Goal: Task Accomplishment & Management: Complete application form

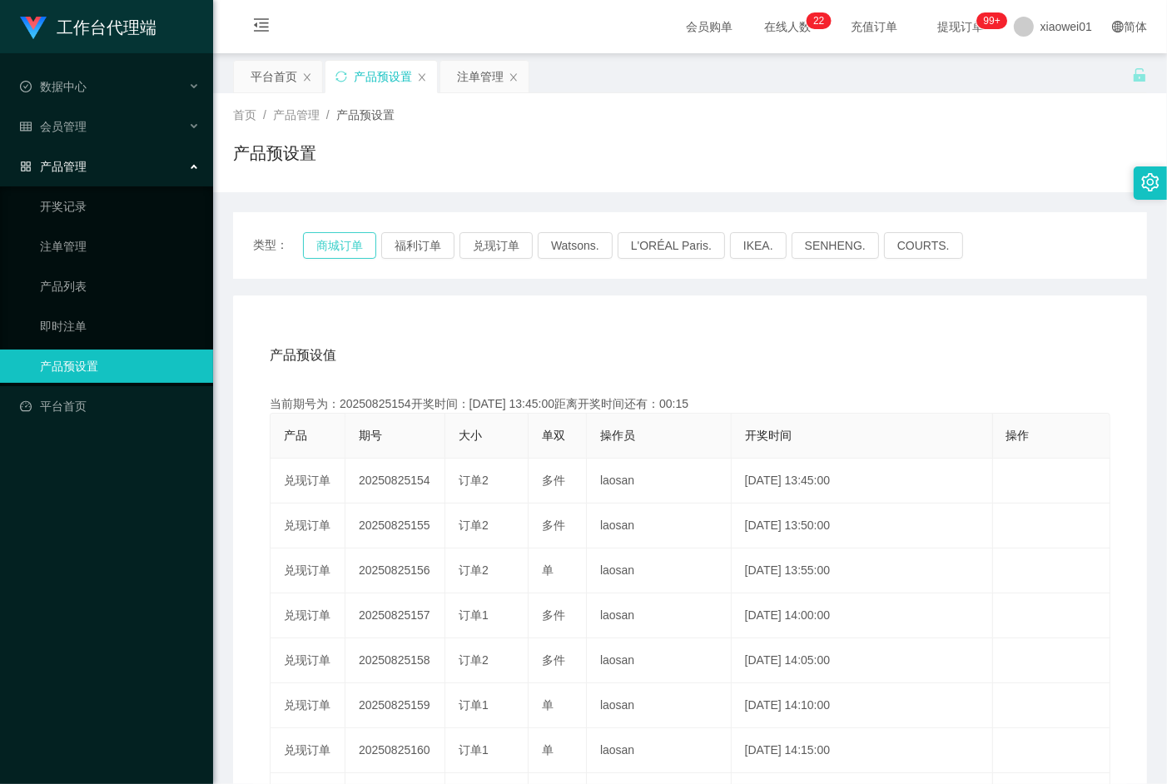
click at [334, 245] on button "商城订单" at bounding box center [339, 245] width 73 height 27
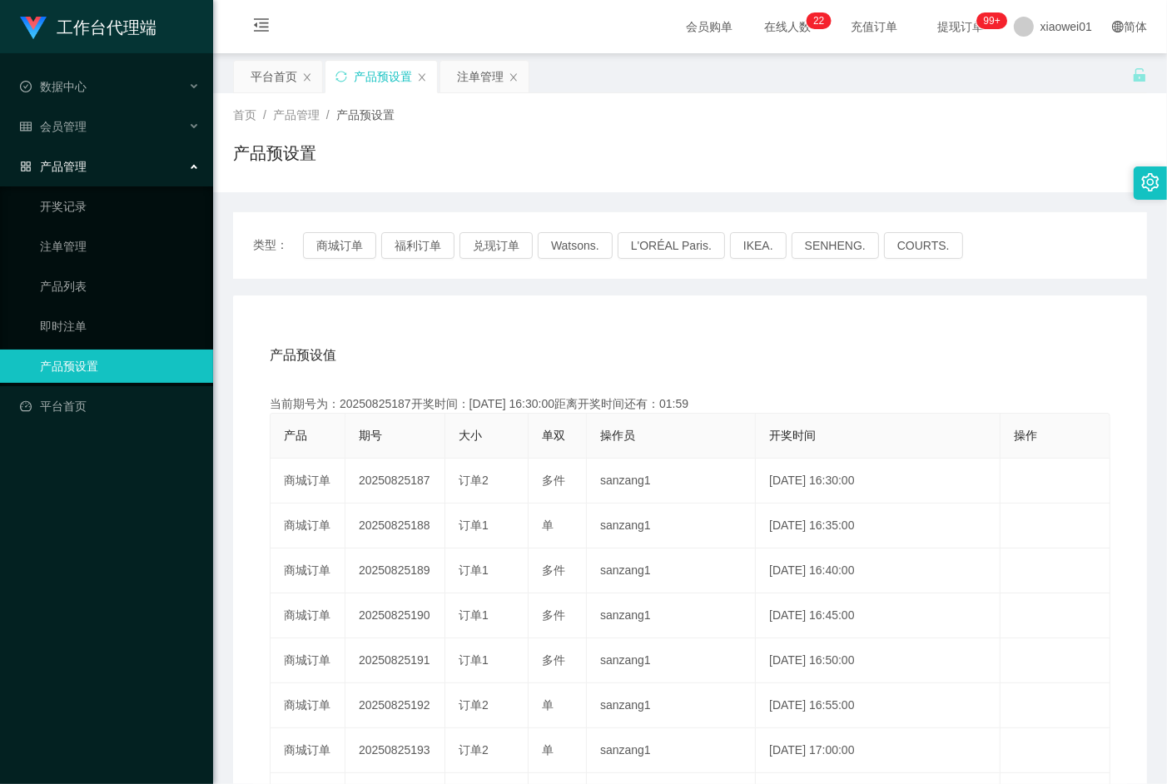
click at [356, 401] on div "当前期号为：20250825187开奖时间：[DATE] 16:30:00距离开奖时间还有：01:59" at bounding box center [690, 404] width 841 height 17
copy div "20250825187"
click at [475, 71] on div "注单管理" at bounding box center [480, 77] width 47 height 32
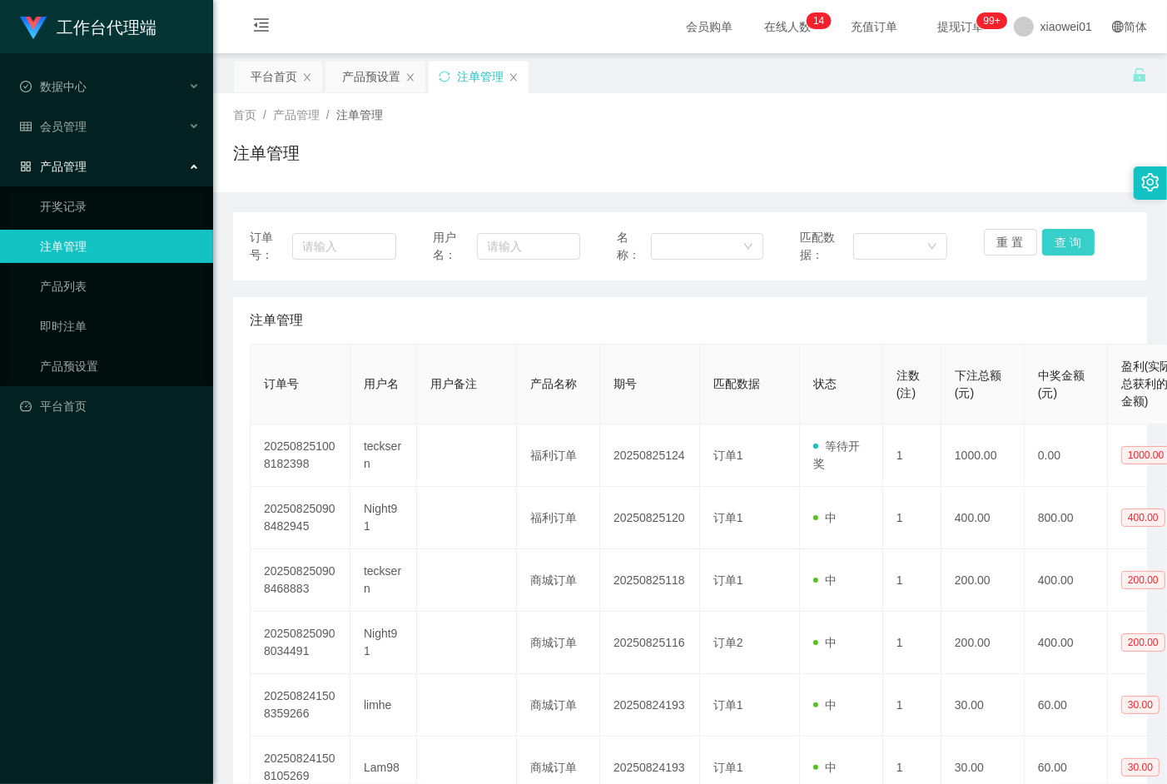
click at [1083, 238] on button "查 询" at bounding box center [1069, 242] width 53 height 27
click at [1083, 238] on div "重 置 查 询" at bounding box center [1057, 246] width 147 height 35
click at [1083, 238] on button "查 询" at bounding box center [1069, 242] width 53 height 27
click at [1083, 238] on button "查 询" at bounding box center [1079, 242] width 72 height 27
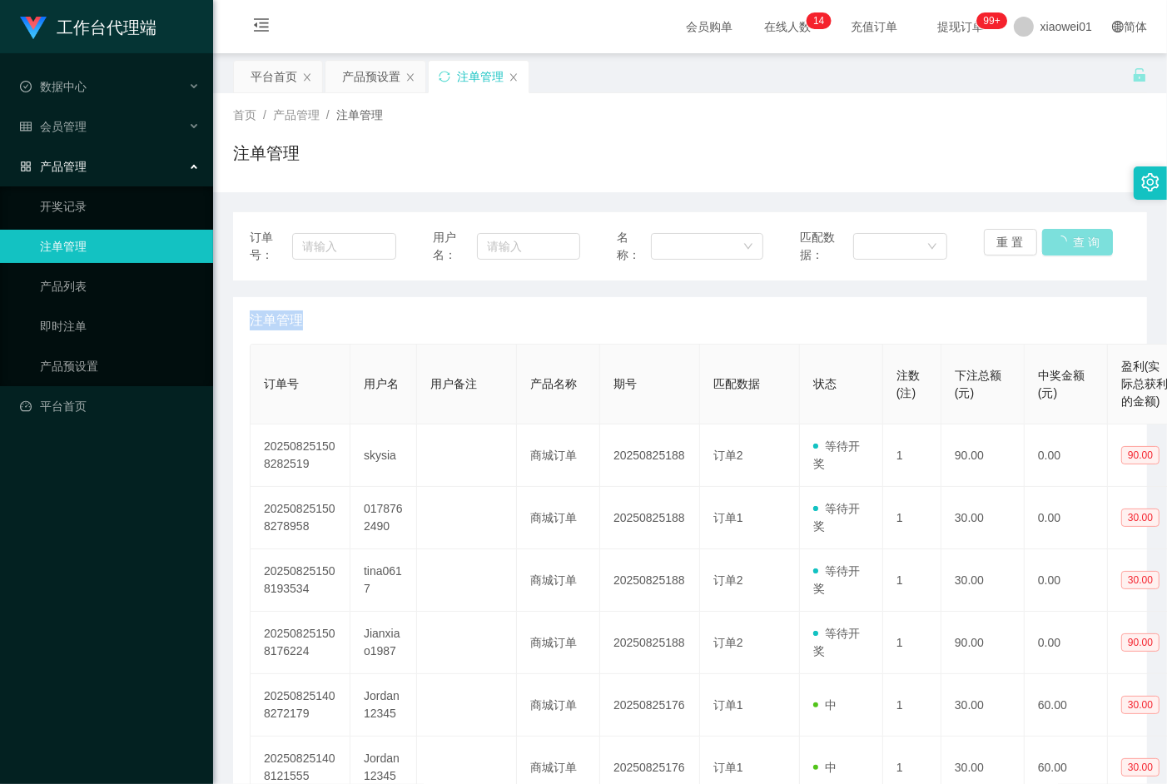
click at [1083, 238] on div "重 置 查 询" at bounding box center [1057, 246] width 147 height 35
click at [1083, 238] on button "查 询" at bounding box center [1069, 242] width 53 height 27
click at [1083, 238] on div "重 置 查 询" at bounding box center [1057, 246] width 147 height 35
click at [1083, 238] on button "查 询" at bounding box center [1069, 242] width 53 height 27
click at [1083, 238] on div "重 置 查 询" at bounding box center [1057, 246] width 147 height 35
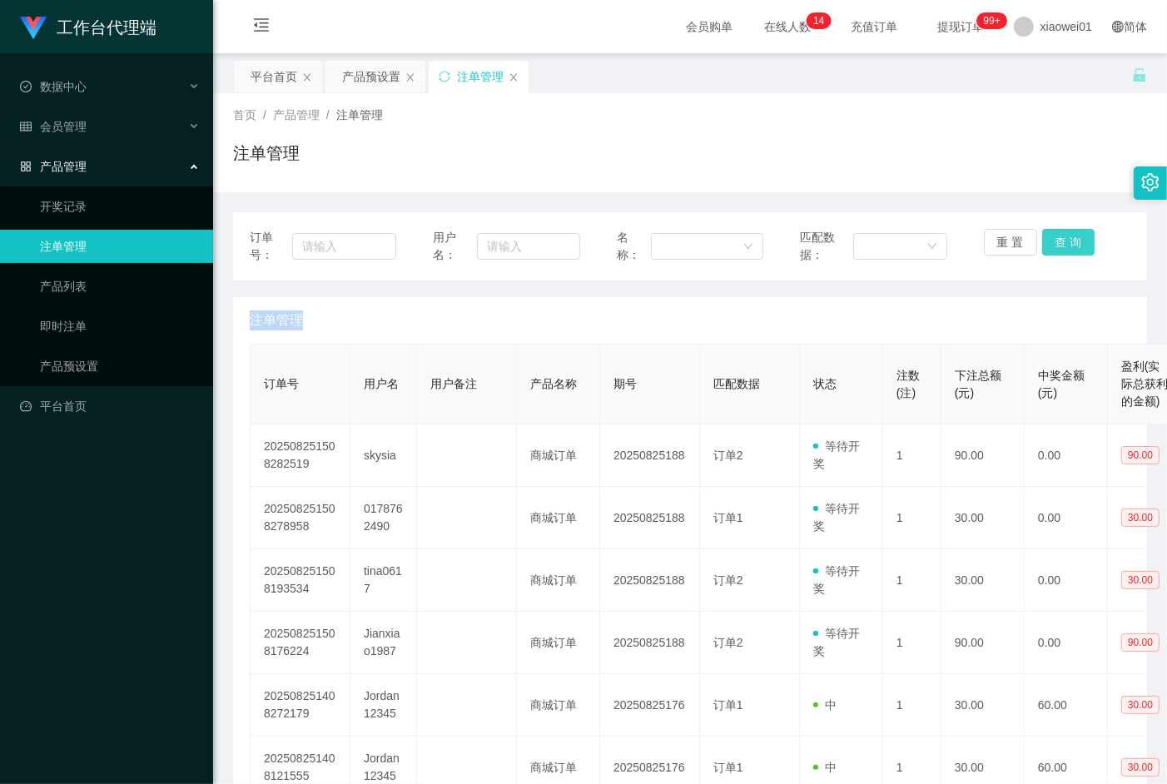
click at [1083, 238] on button "查 询" at bounding box center [1069, 242] width 53 height 27
click at [1083, 238] on div "重 置 查 询" at bounding box center [1057, 246] width 147 height 35
click at [1083, 238] on button "查 询" at bounding box center [1069, 242] width 53 height 27
click at [1083, 238] on div "重 置 查 询" at bounding box center [1057, 246] width 147 height 35
click at [1083, 238] on button "查 询" at bounding box center [1069, 242] width 53 height 27
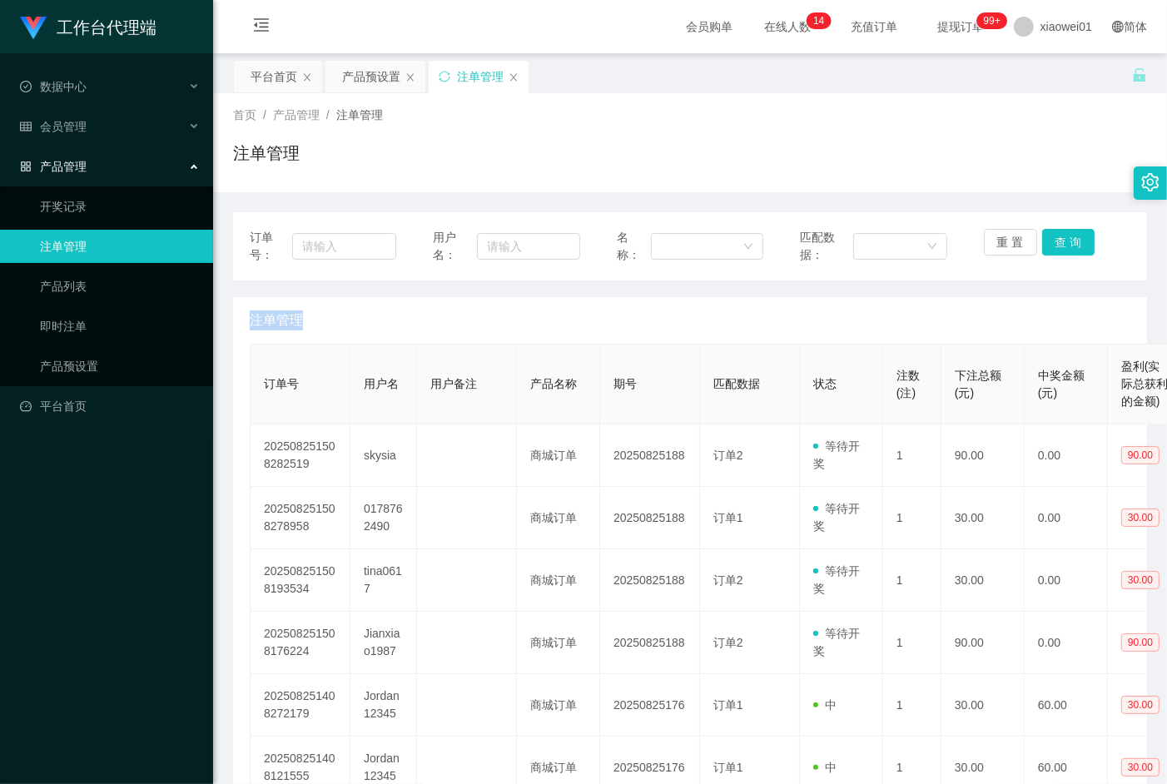
click at [1083, 238] on div "重 置 查 询" at bounding box center [1057, 246] width 147 height 35
click at [1072, 240] on button "查 询" at bounding box center [1069, 242] width 53 height 27
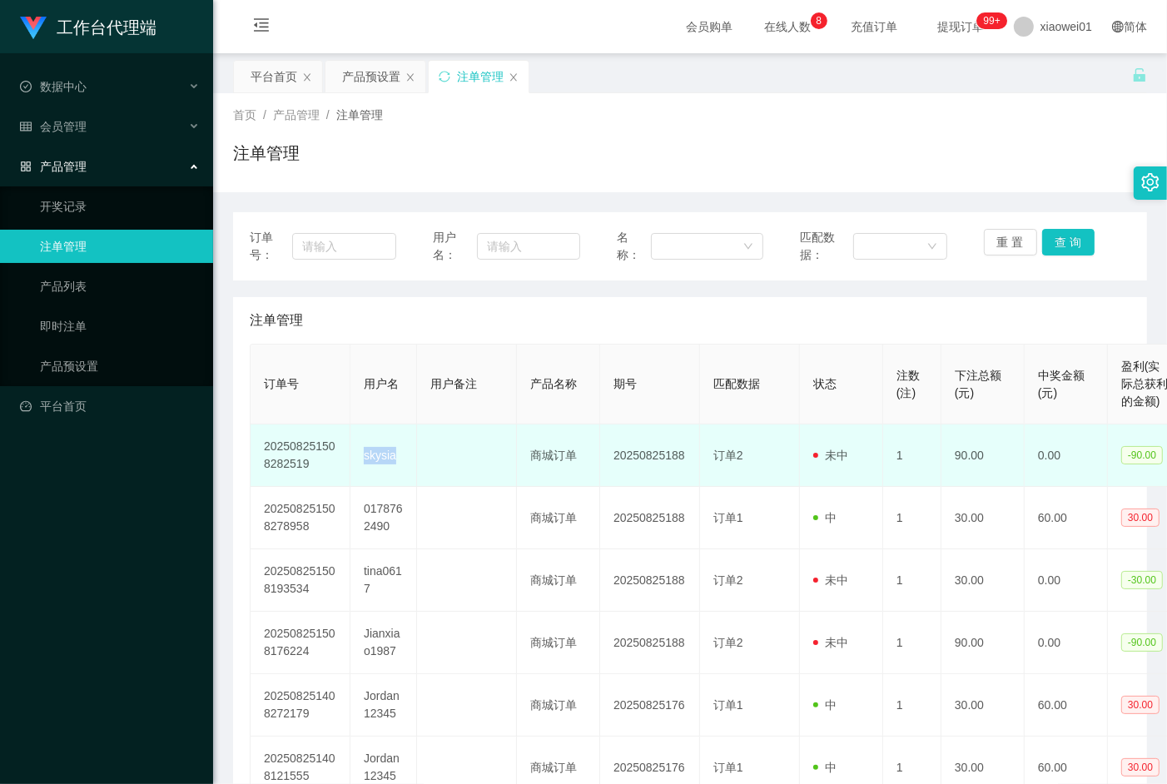
drag, startPoint x: 361, startPoint y: 450, endPoint x: 404, endPoint y: 460, distance: 43.4
click at [404, 460] on td "skysia" at bounding box center [384, 456] width 67 height 62
copy td "skysia"
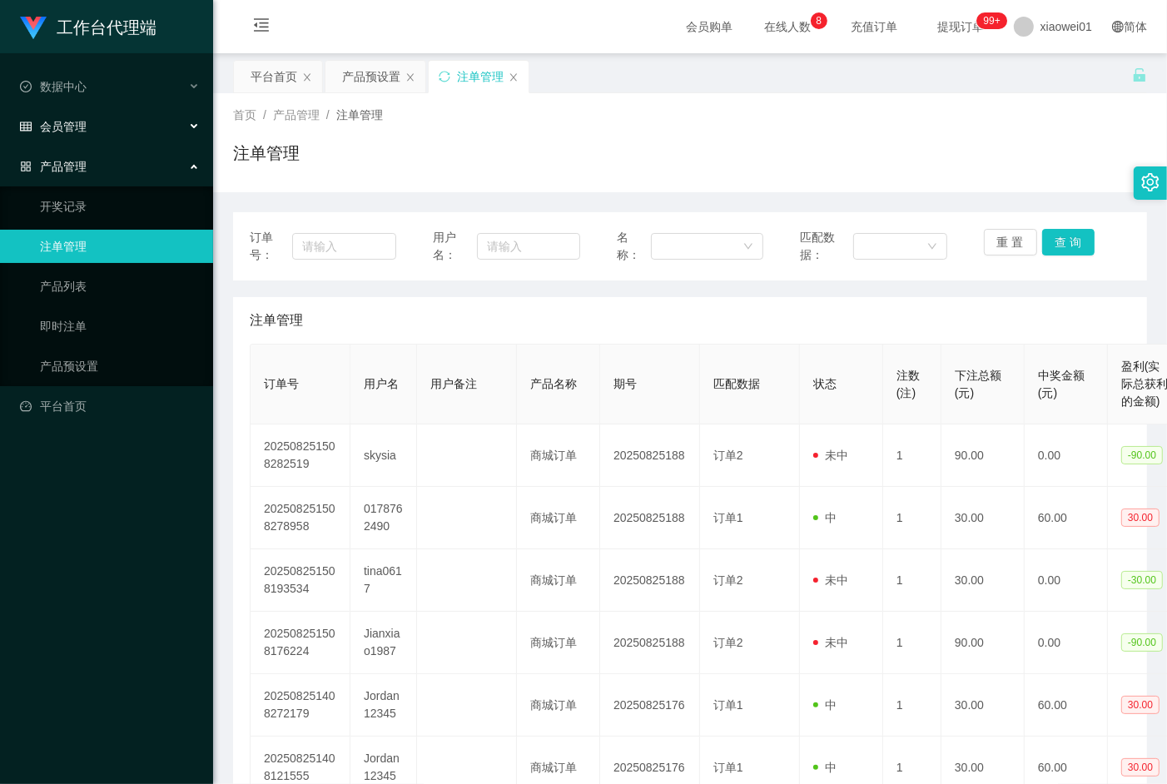
click at [81, 131] on span "会员管理" at bounding box center [53, 126] width 67 height 13
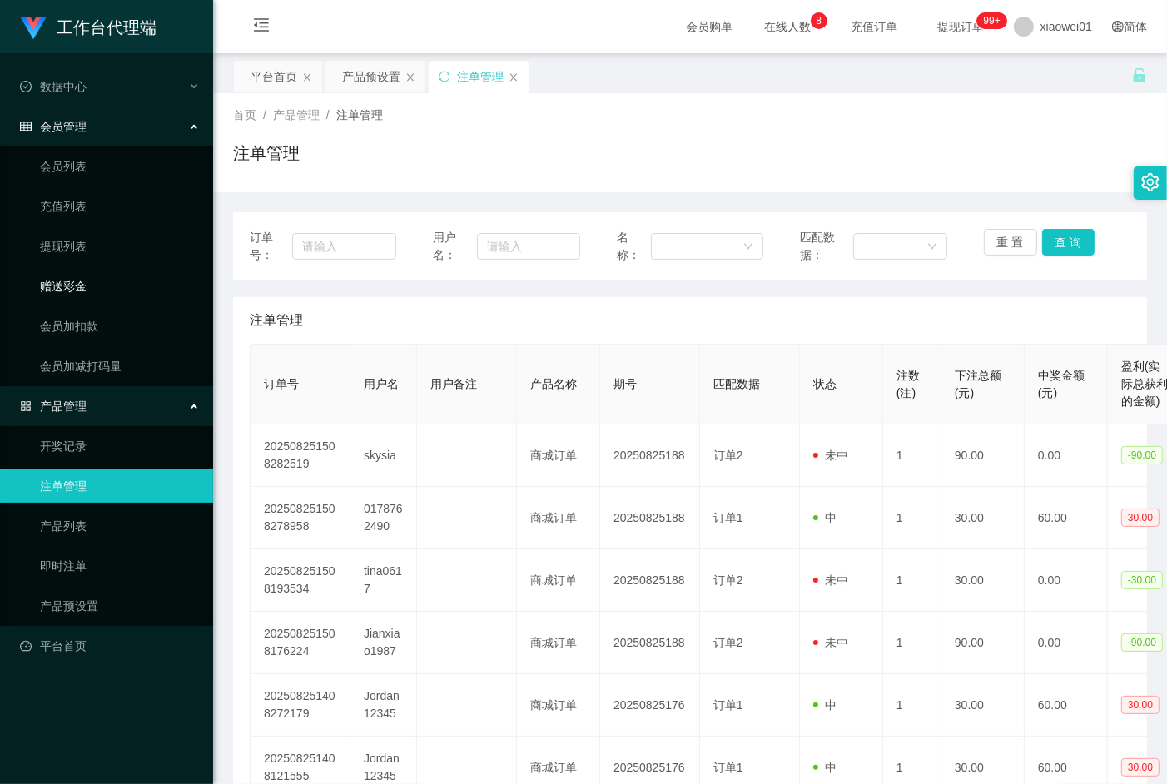
click at [61, 281] on link "赠送彩金" at bounding box center [120, 286] width 160 height 33
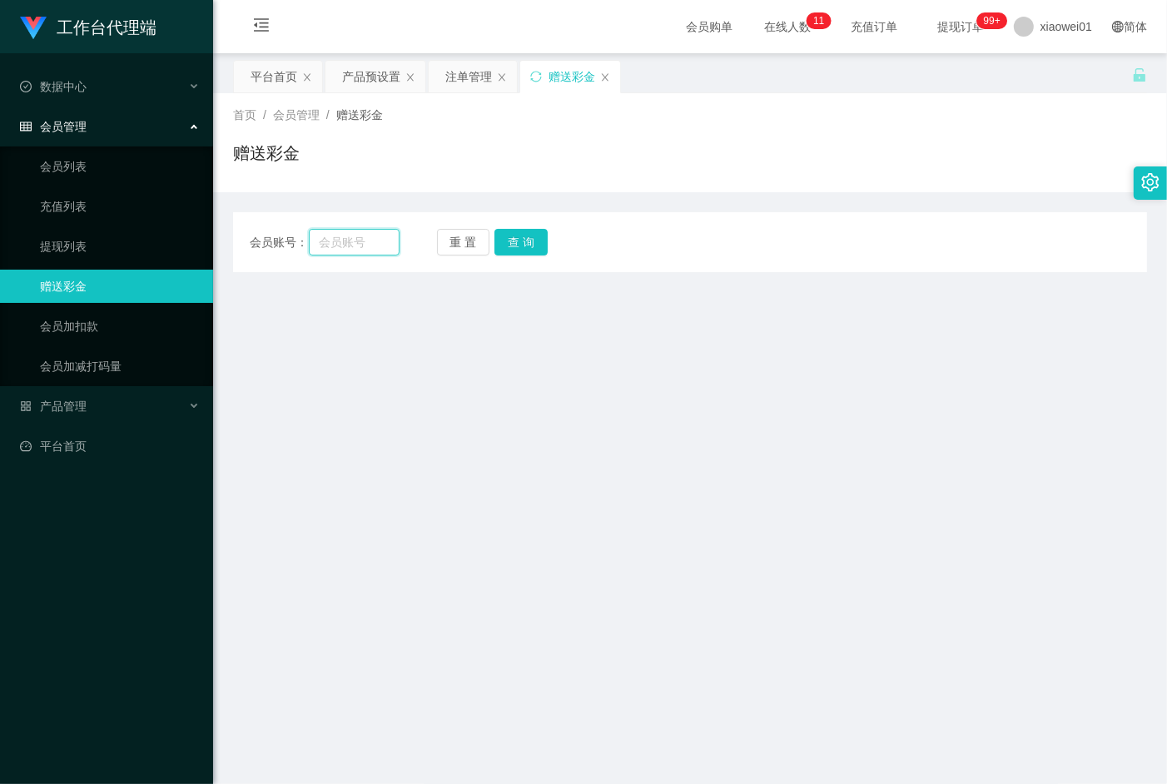
click at [340, 231] on input "text" at bounding box center [354, 242] width 91 height 27
paste input "skysia"
type input "skysia"
click at [523, 242] on button "查 询" at bounding box center [521, 242] width 53 height 27
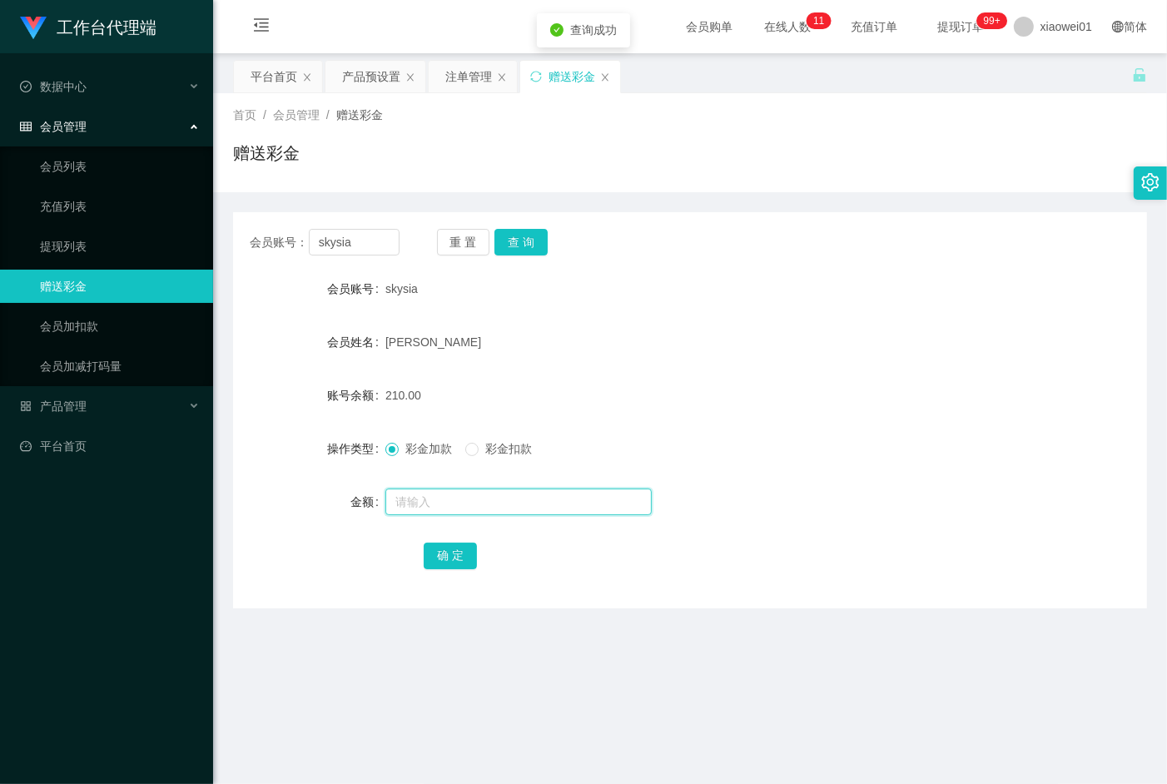
click at [414, 500] on input "text" at bounding box center [519, 502] width 266 height 27
type input "80"
drag, startPoint x: 411, startPoint y: 500, endPoint x: 366, endPoint y: 496, distance: 44.3
click at [366, 496] on div "金额 80" at bounding box center [690, 501] width 914 height 33
drag, startPoint x: 420, startPoint y: 500, endPoint x: 364, endPoint y: 497, distance: 55.9
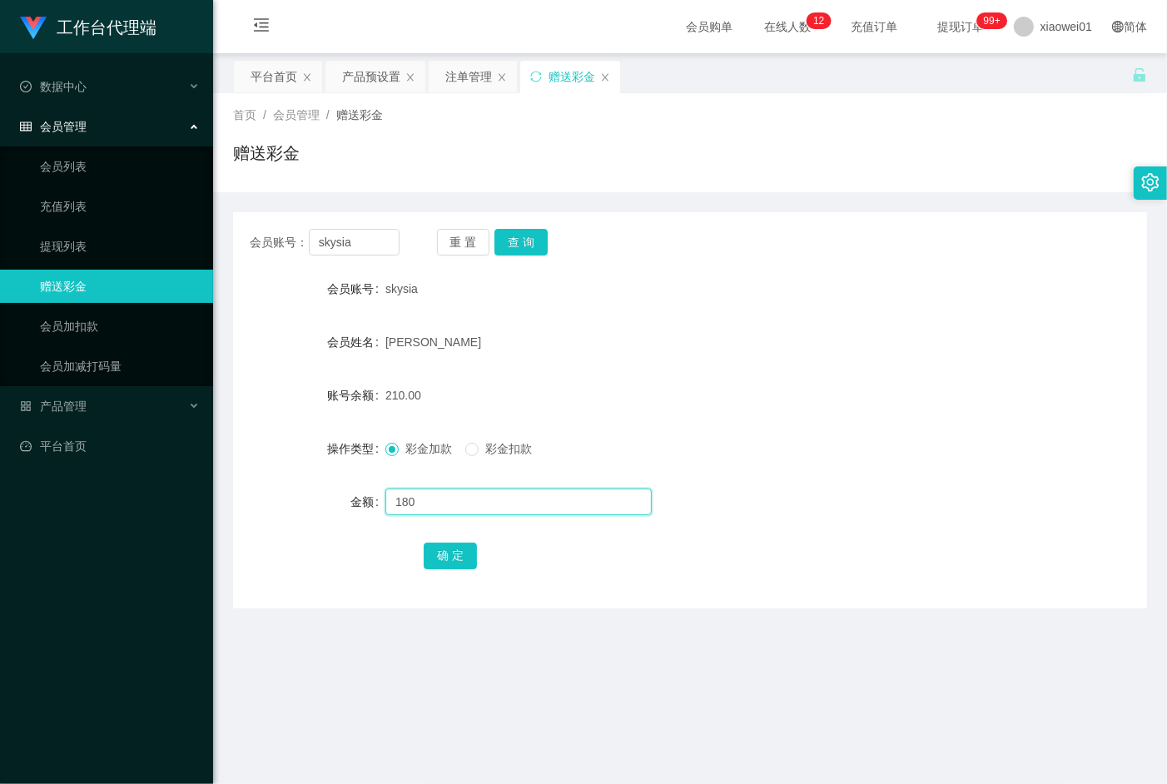
click at [364, 497] on div "金额 180" at bounding box center [690, 501] width 914 height 33
type input "180"
click at [435, 551] on button "确 定" at bounding box center [450, 556] width 53 height 27
click at [466, 70] on div "注单管理" at bounding box center [468, 77] width 47 height 32
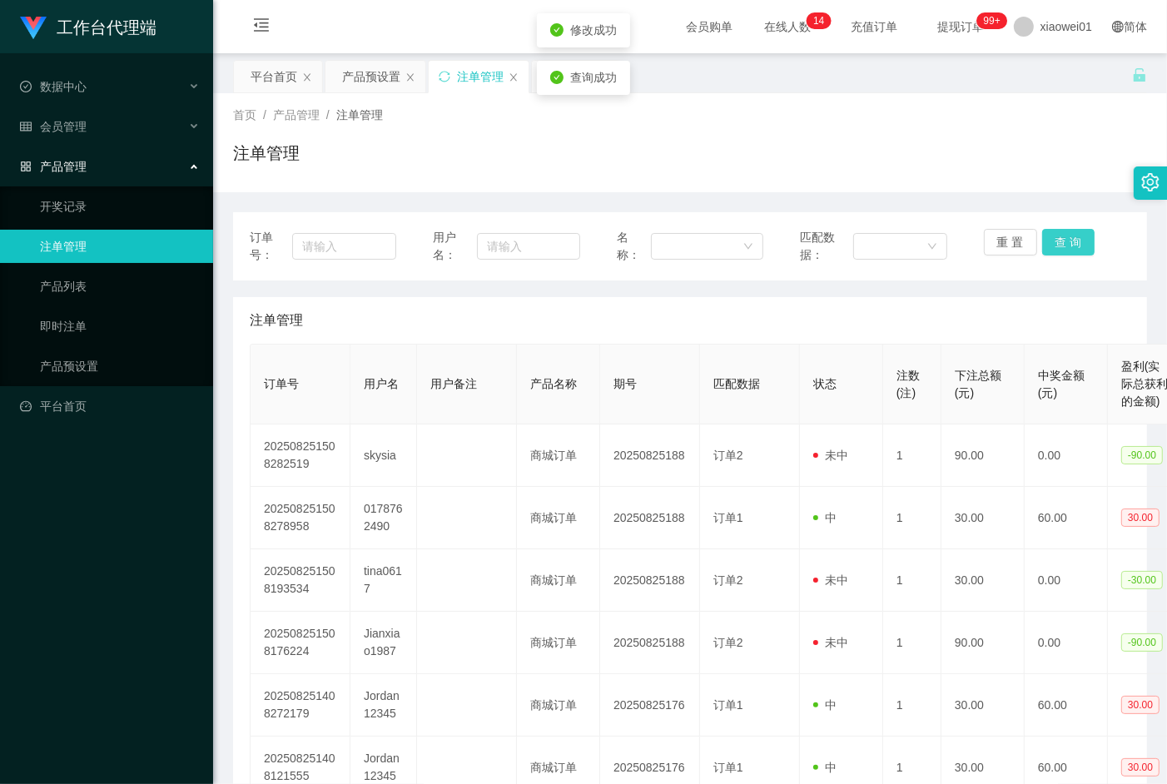
click at [1066, 246] on button "查 询" at bounding box center [1069, 242] width 53 height 27
click at [1066, 246] on div "重 置 查 询" at bounding box center [1057, 246] width 147 height 35
click at [1066, 246] on button "查 询" at bounding box center [1069, 242] width 53 height 27
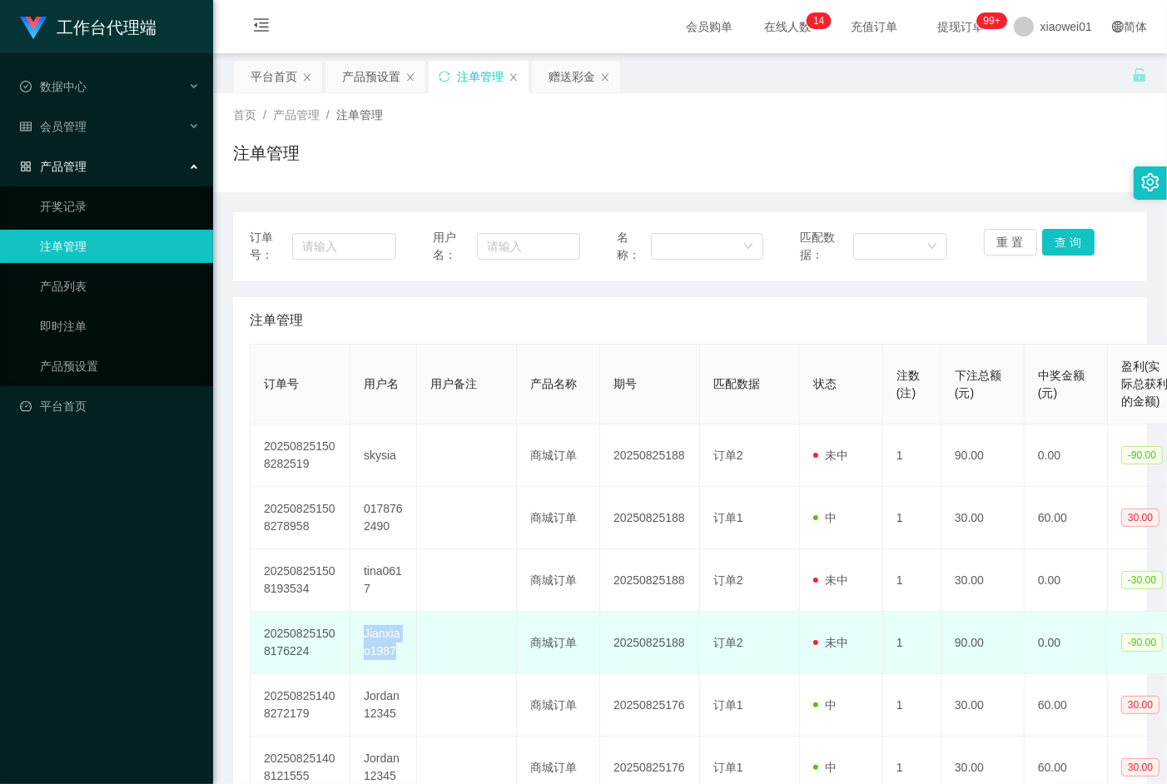
drag, startPoint x: 361, startPoint y: 622, endPoint x: 395, endPoint y: 652, distance: 45.4
click at [395, 652] on td "Jianxiao1987" at bounding box center [384, 643] width 67 height 62
copy td "Jianxiao1987"
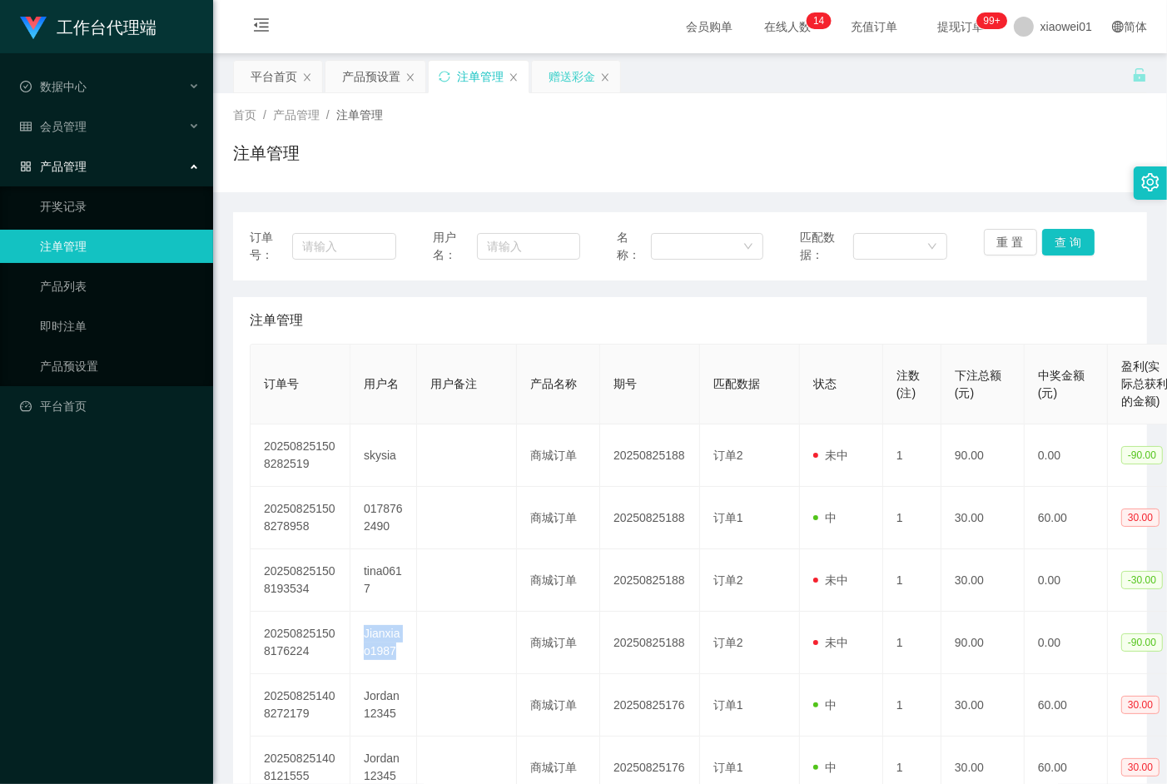
click at [578, 80] on div "赠送彩金" at bounding box center [572, 77] width 47 height 32
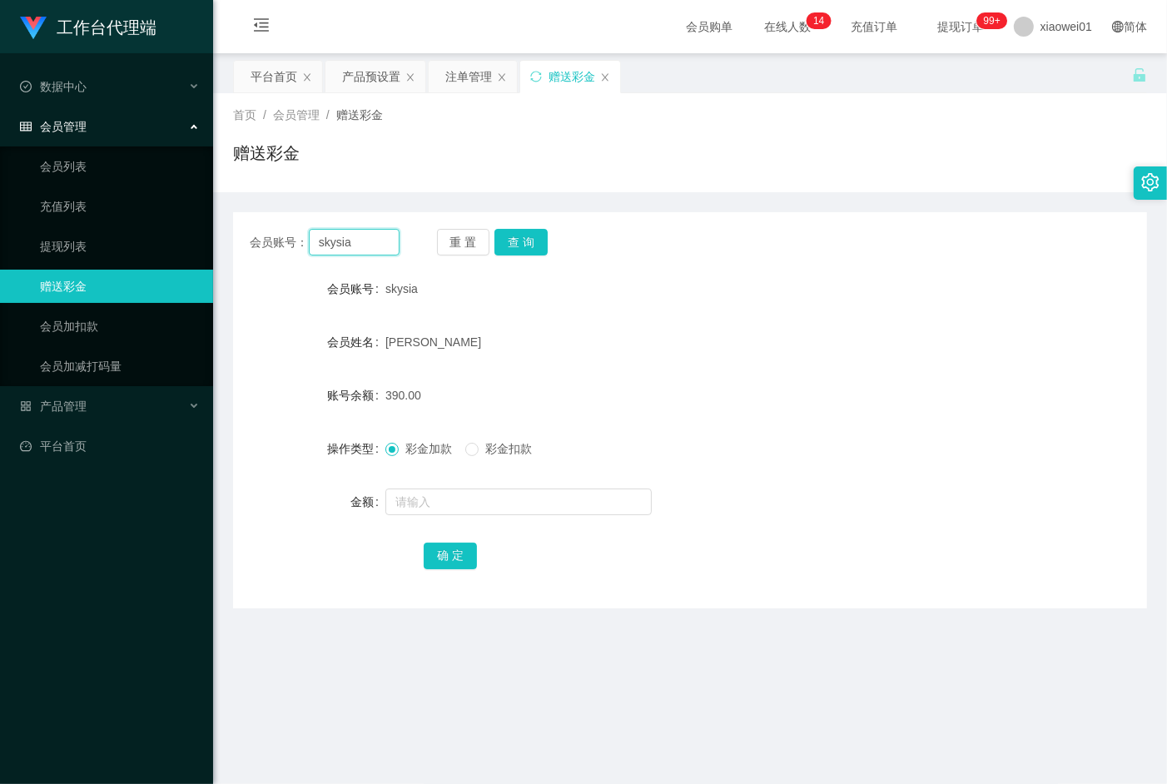
drag, startPoint x: 371, startPoint y: 250, endPoint x: 268, endPoint y: 235, distance: 104.3
click at [268, 235] on div "会员账号： skysia" at bounding box center [325, 242] width 150 height 27
paste input "Jianxiao1987"
type input "Jianxiao1987"
click at [513, 240] on button "查 询" at bounding box center [521, 242] width 53 height 27
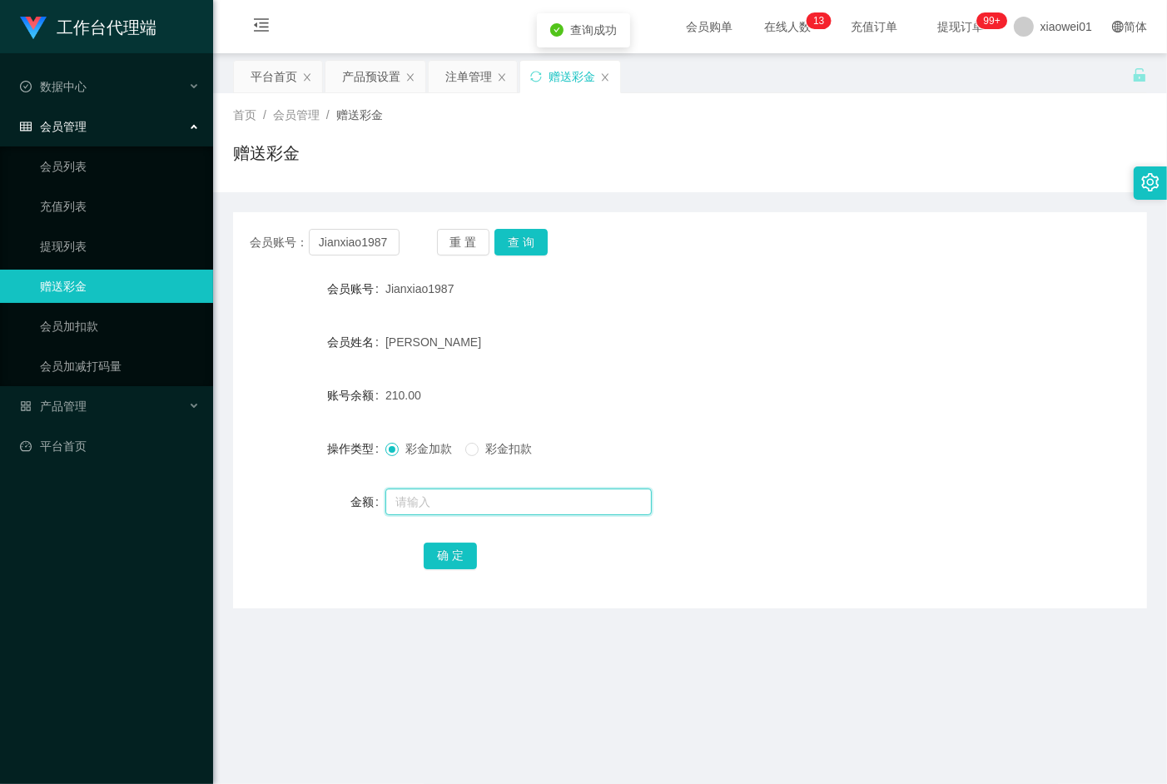
click at [414, 505] on input "text" at bounding box center [519, 502] width 266 height 27
type input "180"
click at [439, 560] on button "确 定" at bounding box center [450, 556] width 53 height 27
click at [475, 77] on div "注单管理" at bounding box center [468, 77] width 47 height 32
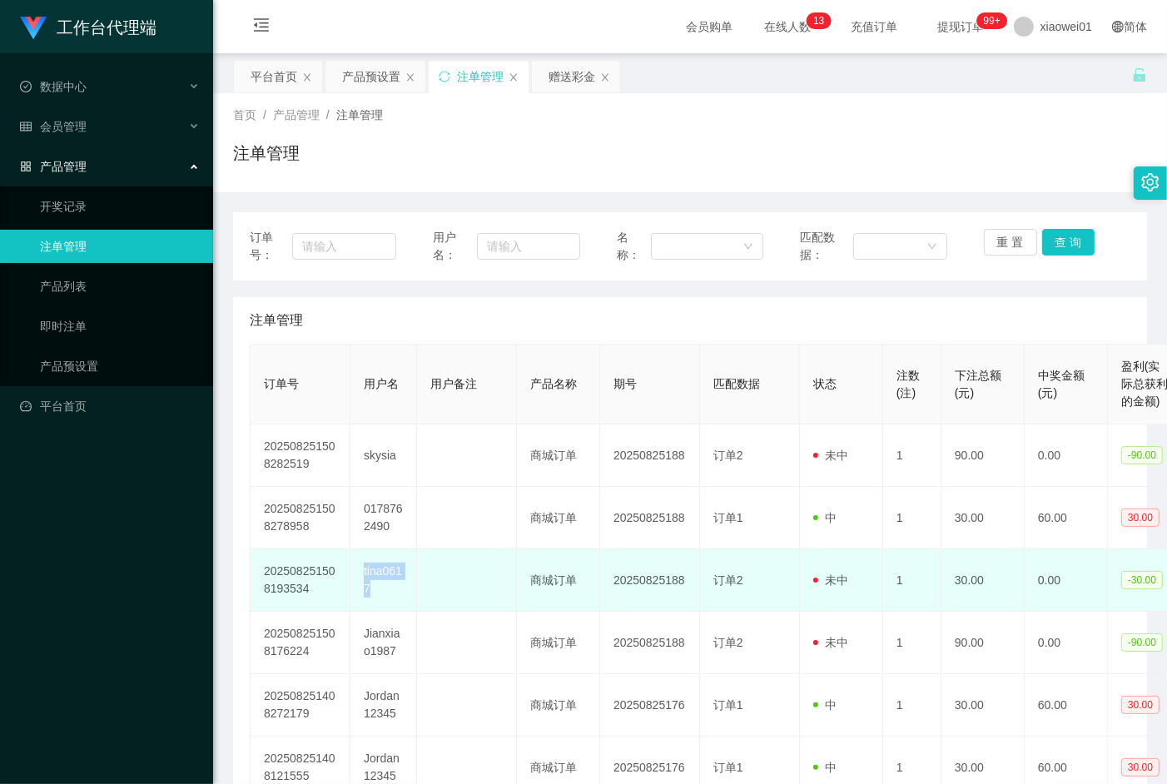
drag, startPoint x: 363, startPoint y: 570, endPoint x: 394, endPoint y: 590, distance: 36.7
click at [394, 590] on td "tina0617" at bounding box center [384, 581] width 67 height 62
copy td "tina0617"
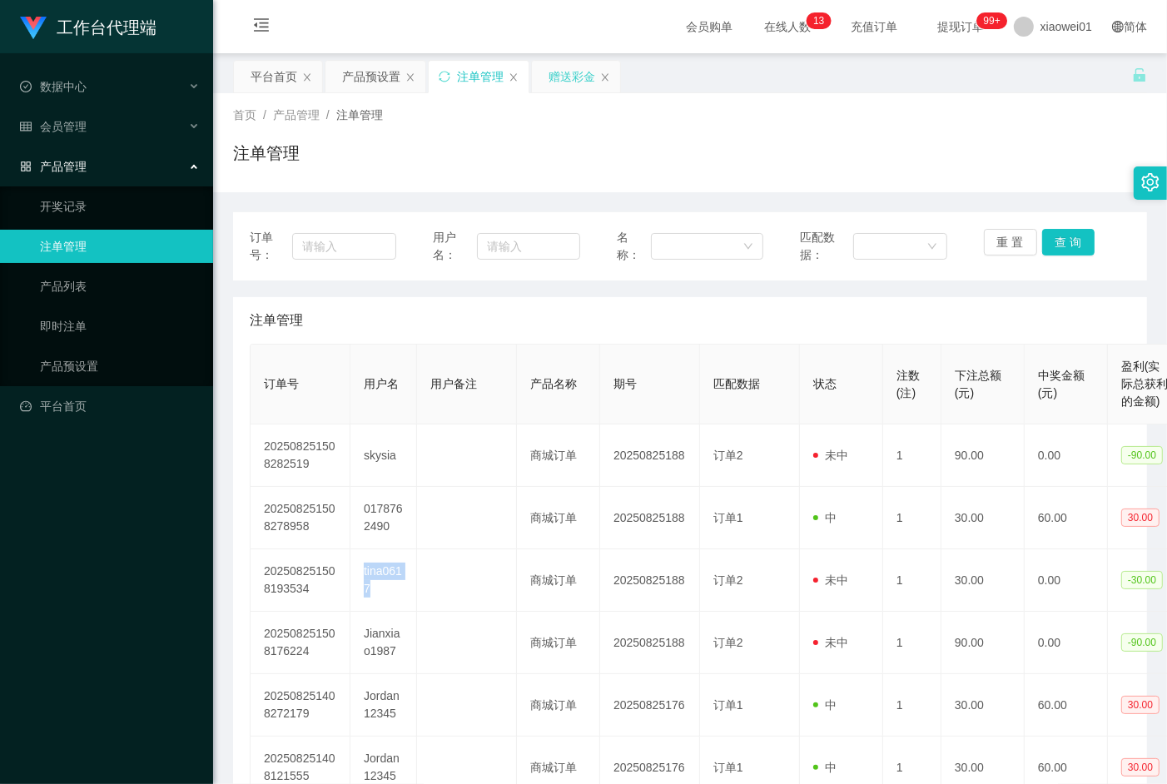
click at [577, 79] on div "赠送彩金" at bounding box center [572, 77] width 47 height 32
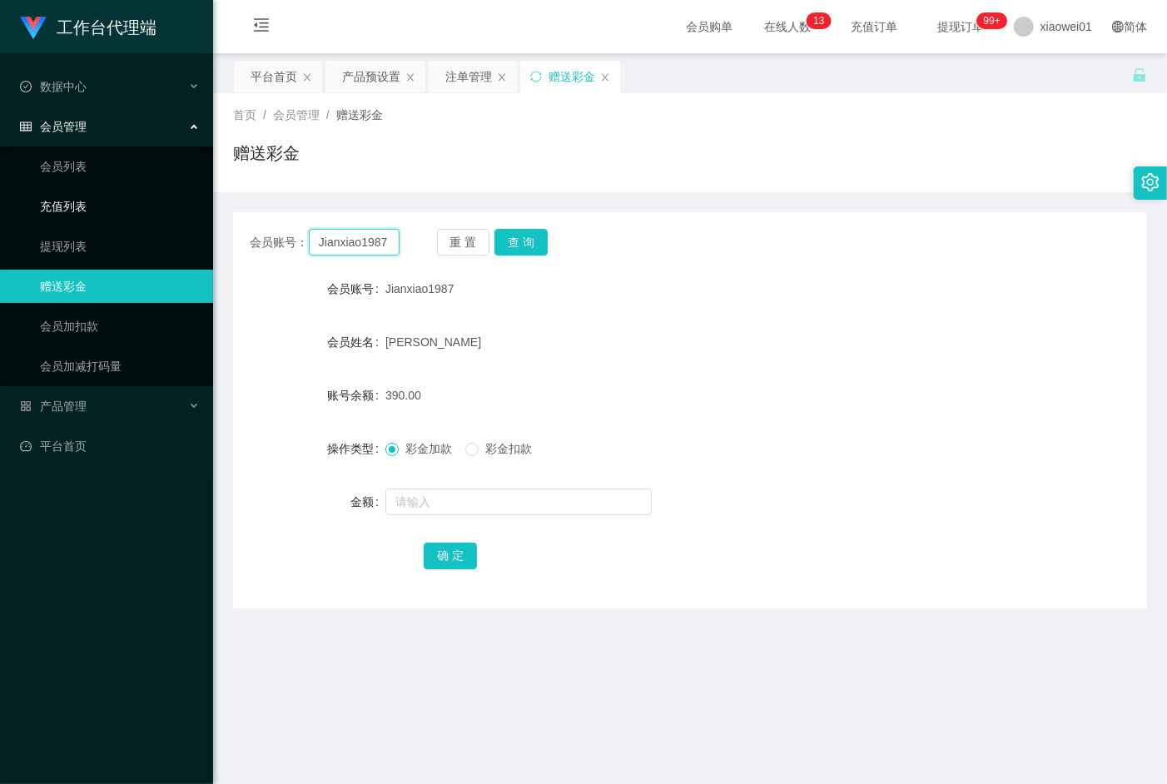
drag, startPoint x: 389, startPoint y: 239, endPoint x: 190, endPoint y: 205, distance: 201.9
click at [167, 205] on section "工作台代理端 数据中心 会员管理 会员列表 充值列表 提现列表 赠送彩金 会员加扣款 会员加减打码量 产品管理 开奖记录 注单管理 产品列表 即时注单 产品预…" at bounding box center [583, 432] width 1167 height 865
paste input "tina061"
type input "tina0617"
click at [515, 246] on button "查 询" at bounding box center [521, 242] width 53 height 27
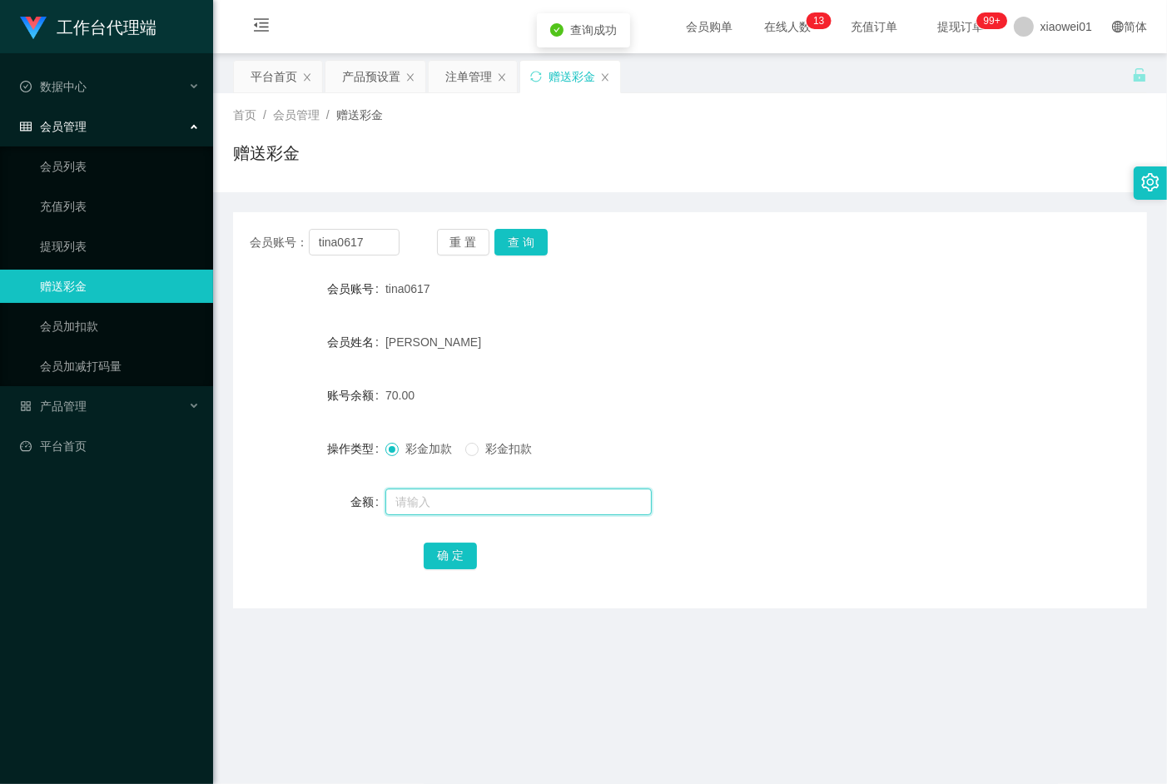
click at [435, 506] on input "text" at bounding box center [519, 502] width 266 height 27
type input "60"
click at [433, 564] on button "确 定" at bounding box center [450, 556] width 53 height 27
click at [462, 67] on div "注单管理" at bounding box center [468, 77] width 47 height 32
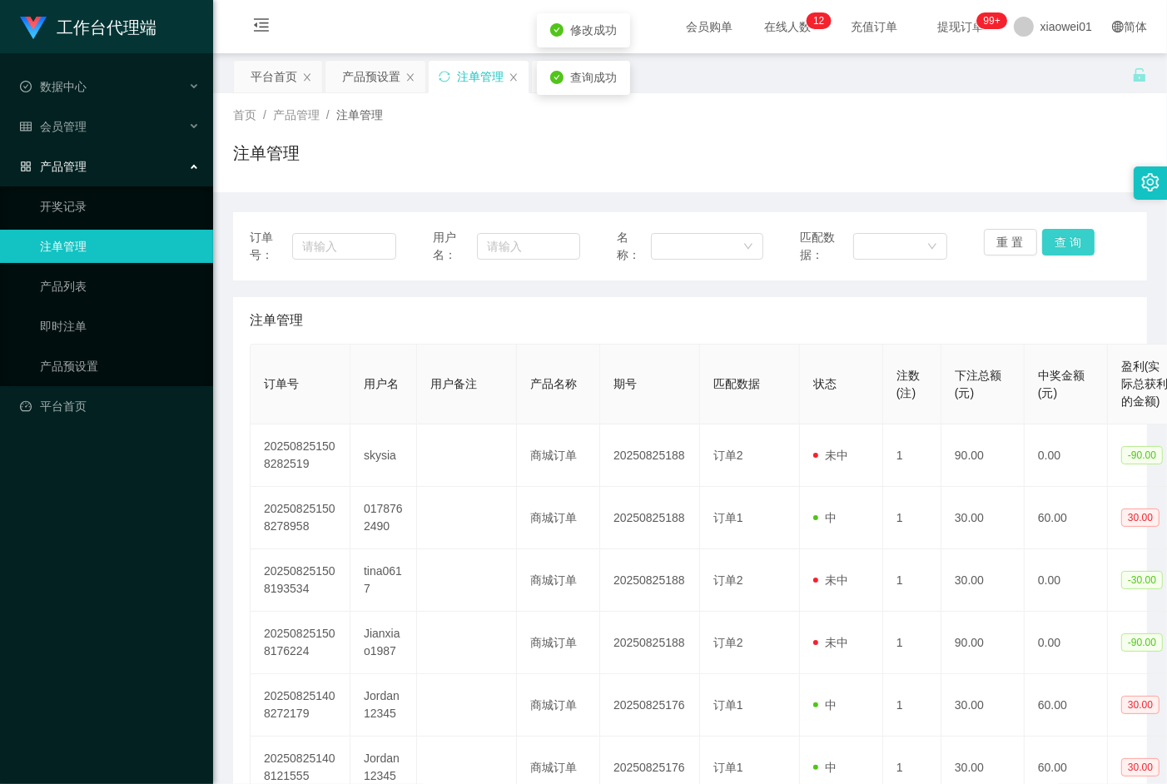
click at [1062, 241] on button "查 询" at bounding box center [1069, 242] width 53 height 27
click at [1062, 241] on div "重 置 查 询" at bounding box center [1057, 246] width 147 height 35
click at [1062, 241] on button "查 询" at bounding box center [1069, 242] width 53 height 27
click at [1062, 241] on div "重 置 查 询" at bounding box center [1057, 246] width 147 height 35
click at [1062, 241] on button "查 询" at bounding box center [1069, 242] width 53 height 27
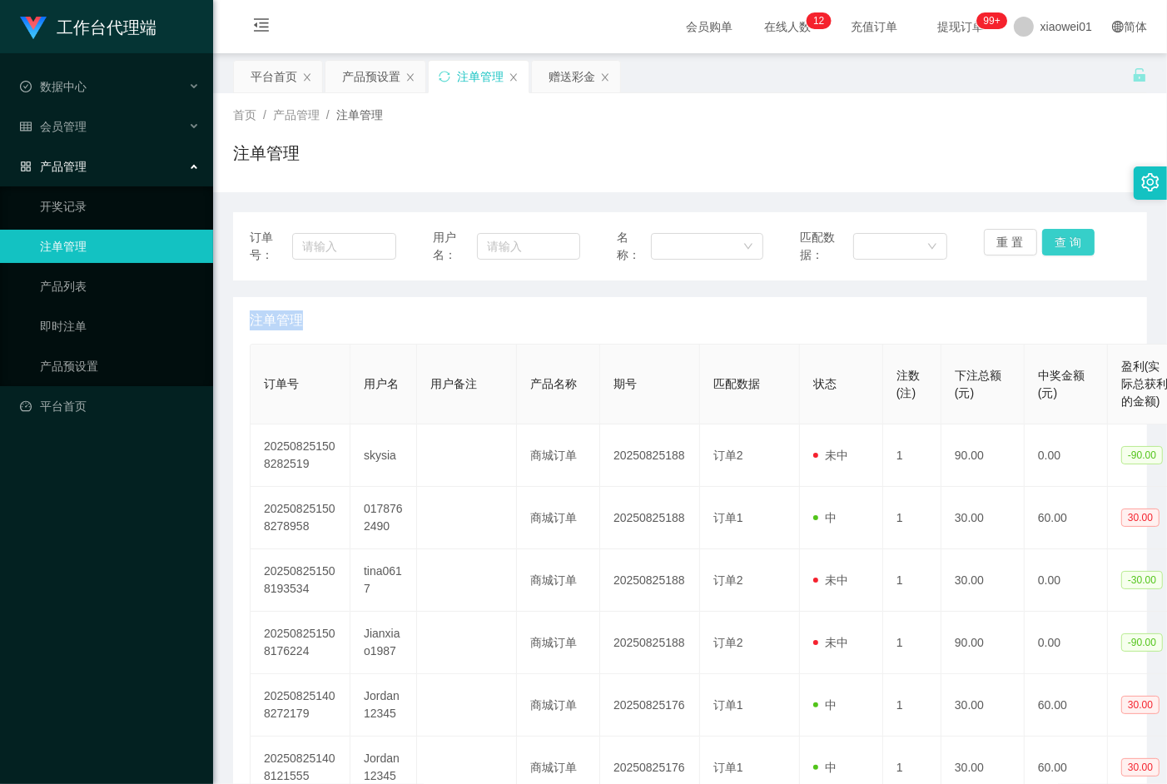
click at [1062, 241] on div "重 置 查 询" at bounding box center [1057, 246] width 147 height 35
click at [1062, 241] on button "查 询" at bounding box center [1069, 242] width 53 height 27
click at [1062, 241] on div "重 置 查 询" at bounding box center [1057, 246] width 147 height 35
click at [1062, 241] on button "查 询" at bounding box center [1069, 242] width 53 height 27
click at [1062, 241] on div "重 置 查 询" at bounding box center [1057, 246] width 147 height 35
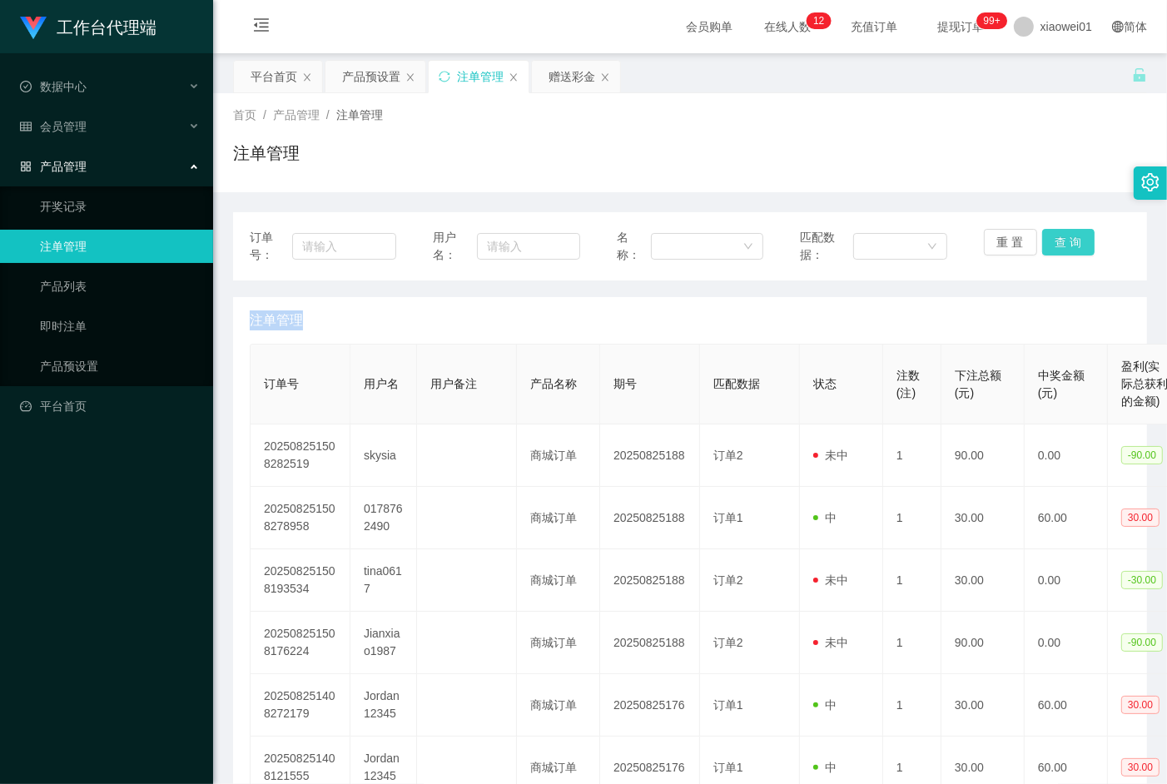
click at [1062, 241] on button "查 询" at bounding box center [1069, 242] width 53 height 27
click at [1062, 241] on div "重 置 查 询" at bounding box center [1057, 246] width 147 height 35
click at [1062, 241] on button "查 询" at bounding box center [1069, 242] width 53 height 27
click at [1062, 241] on div "重 置 查 询" at bounding box center [1057, 246] width 147 height 35
click at [1062, 241] on button "查 询" at bounding box center [1069, 242] width 53 height 27
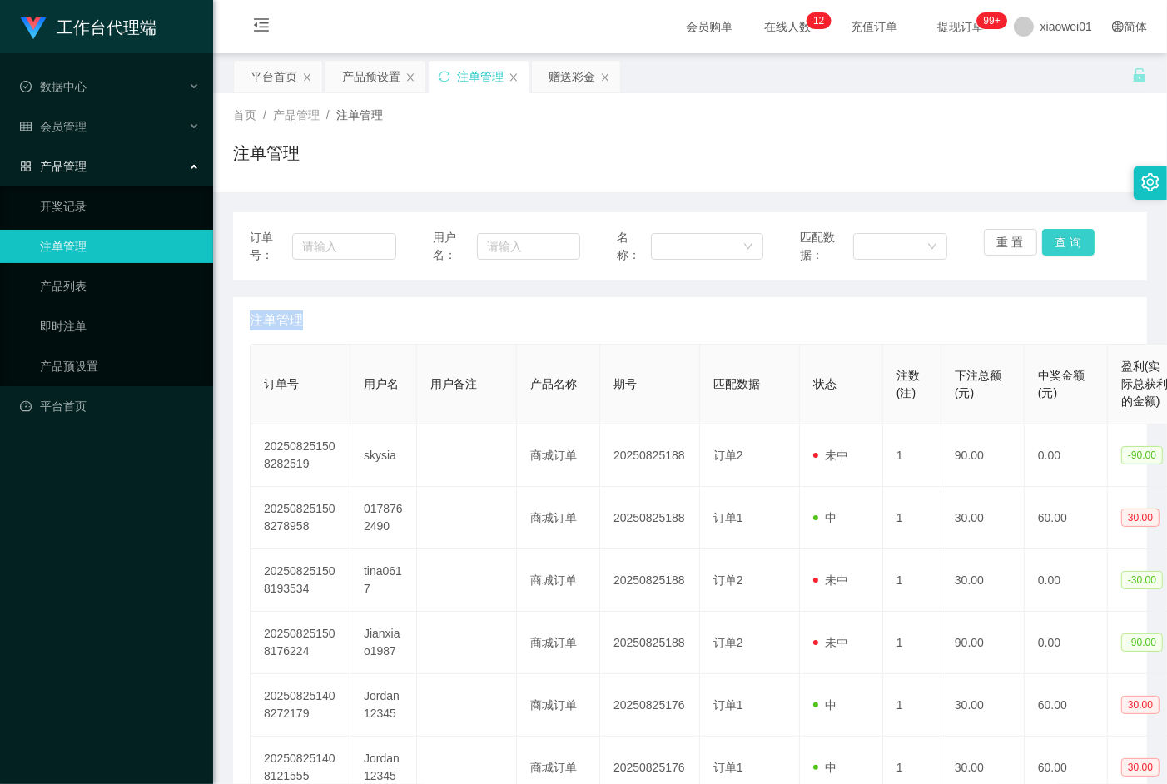
click at [1062, 241] on div "重 置 查 询" at bounding box center [1057, 246] width 147 height 35
click at [64, 120] on span "会员管理" at bounding box center [53, 126] width 67 height 13
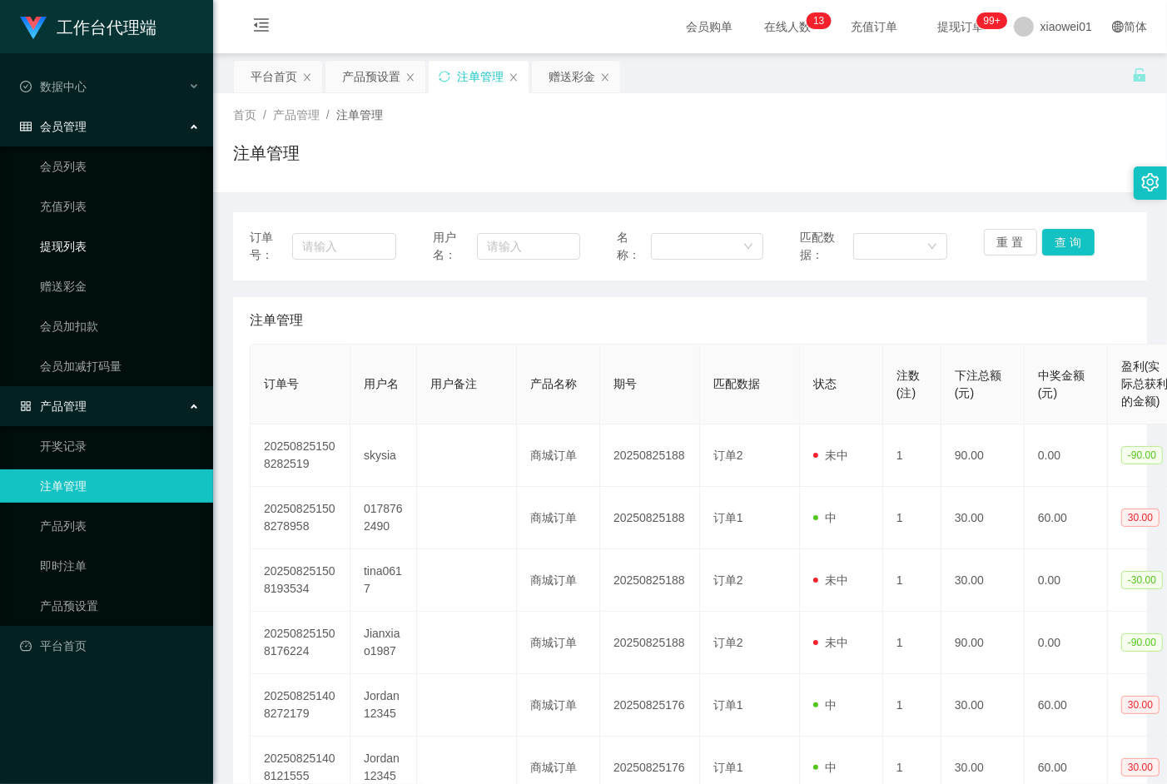
click at [61, 255] on link "提现列表" at bounding box center [120, 246] width 160 height 33
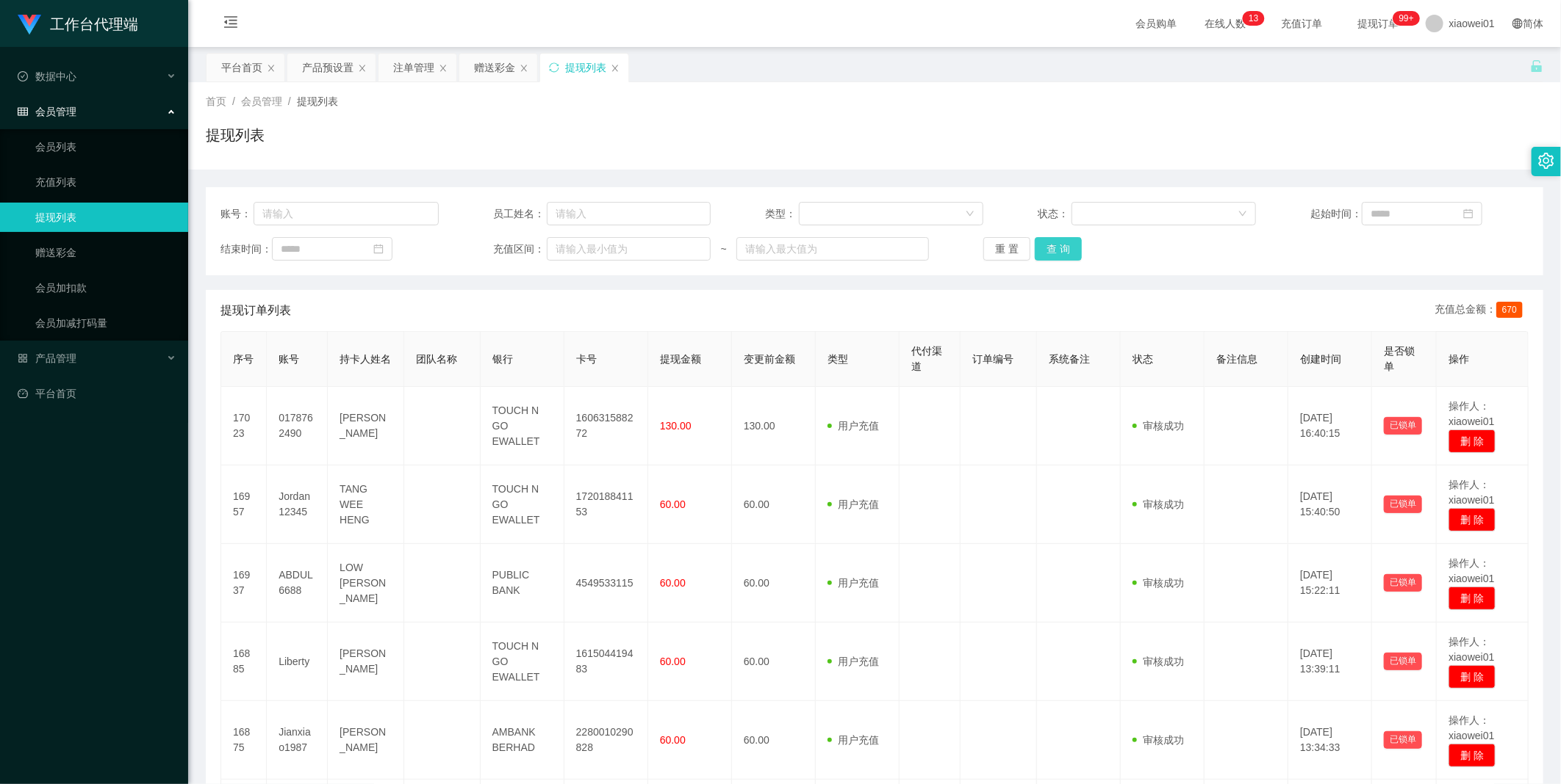
click at [1030, 239] on button "查 询" at bounding box center [1057, 249] width 47 height 24
click at [1030, 239] on div "重 置 查 询" at bounding box center [1092, 249] width 218 height 24
click at [1030, 239] on button "查 询" at bounding box center [1057, 249] width 47 height 24
click at [1030, 239] on div "重 置 查 询" at bounding box center [1092, 249] width 218 height 24
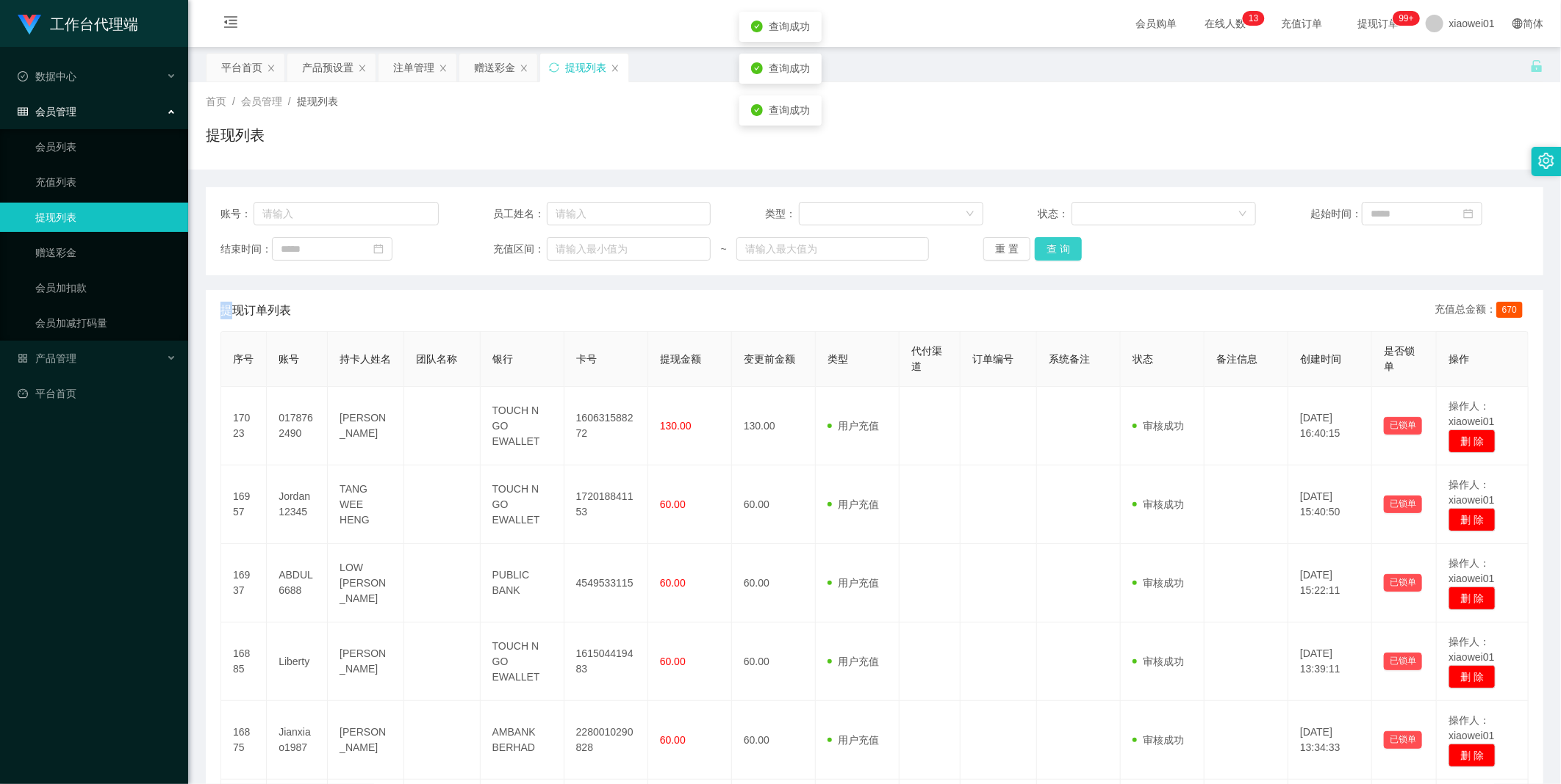
click at [1030, 239] on button "查 询" at bounding box center [1057, 249] width 47 height 24
click at [1030, 239] on div "重 置 查 询" at bounding box center [1092, 249] width 218 height 24
click at [1030, 239] on button "查 询" at bounding box center [1057, 249] width 47 height 24
click at [1030, 239] on div "重 置 查 询" at bounding box center [1092, 249] width 218 height 24
click at [1030, 239] on button "查 询" at bounding box center [1057, 249] width 47 height 24
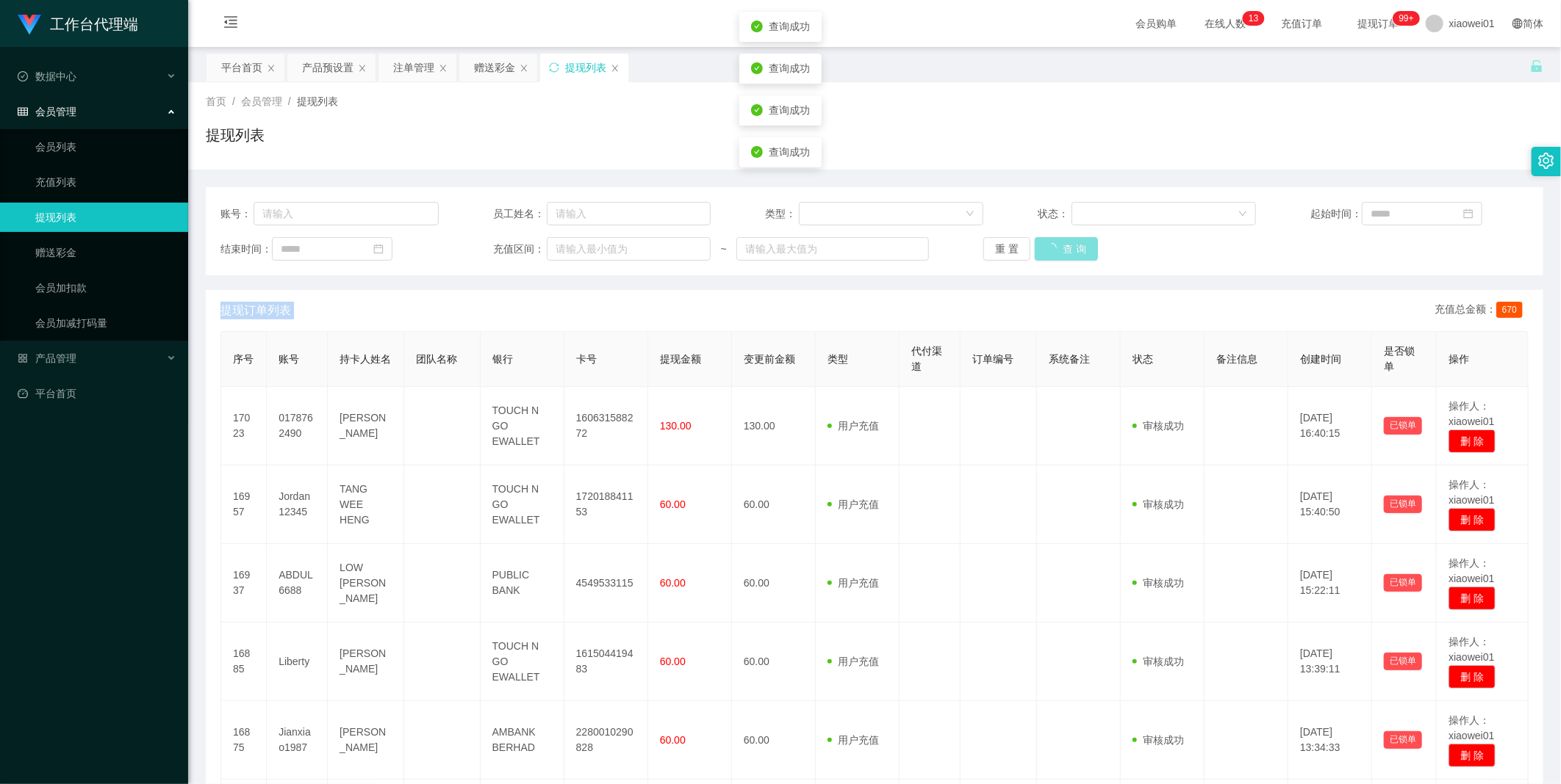
click at [1030, 239] on button "查 询" at bounding box center [1066, 249] width 64 height 24
drag, startPoint x: 1068, startPoint y: 239, endPoint x: 1414, endPoint y: 33, distance: 402.7
click at [1030, 126] on div "提现列表" at bounding box center [874, 141] width 1337 height 34
click at [1030, 243] on button "查 询" at bounding box center [1057, 249] width 47 height 24
click at [1030, 243] on div "重 置 查 询" at bounding box center [1092, 249] width 218 height 24
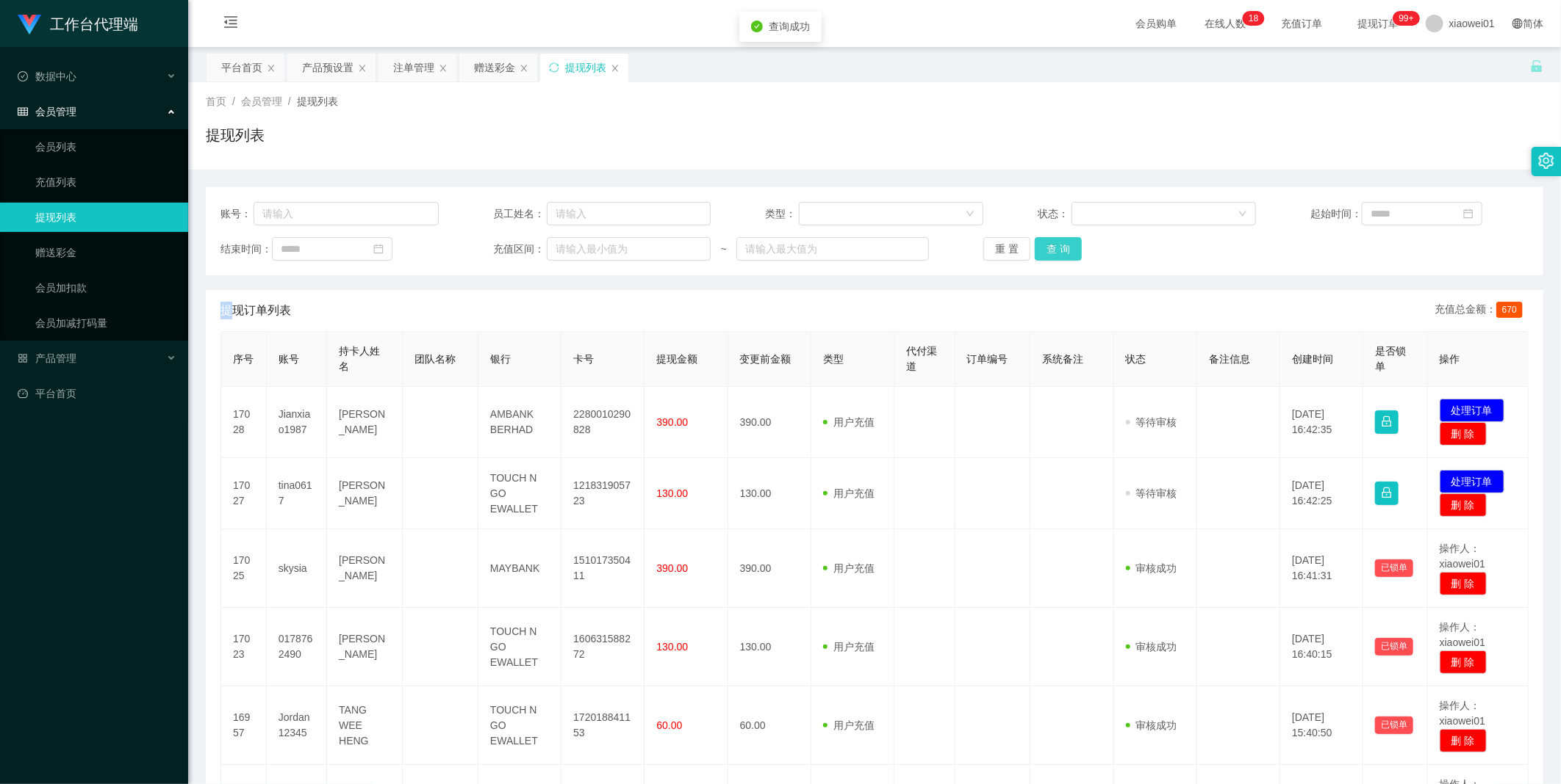
click at [1030, 243] on button "查 询" at bounding box center [1057, 249] width 47 height 24
click at [1030, 243] on div "重 置 查 询" at bounding box center [1092, 249] width 218 height 24
click at [1030, 243] on button "查 询" at bounding box center [1057, 249] width 47 height 24
click at [1030, 243] on div "重 置 查 询" at bounding box center [1092, 249] width 218 height 24
click at [1030, 243] on button "查 询" at bounding box center [1057, 249] width 47 height 24
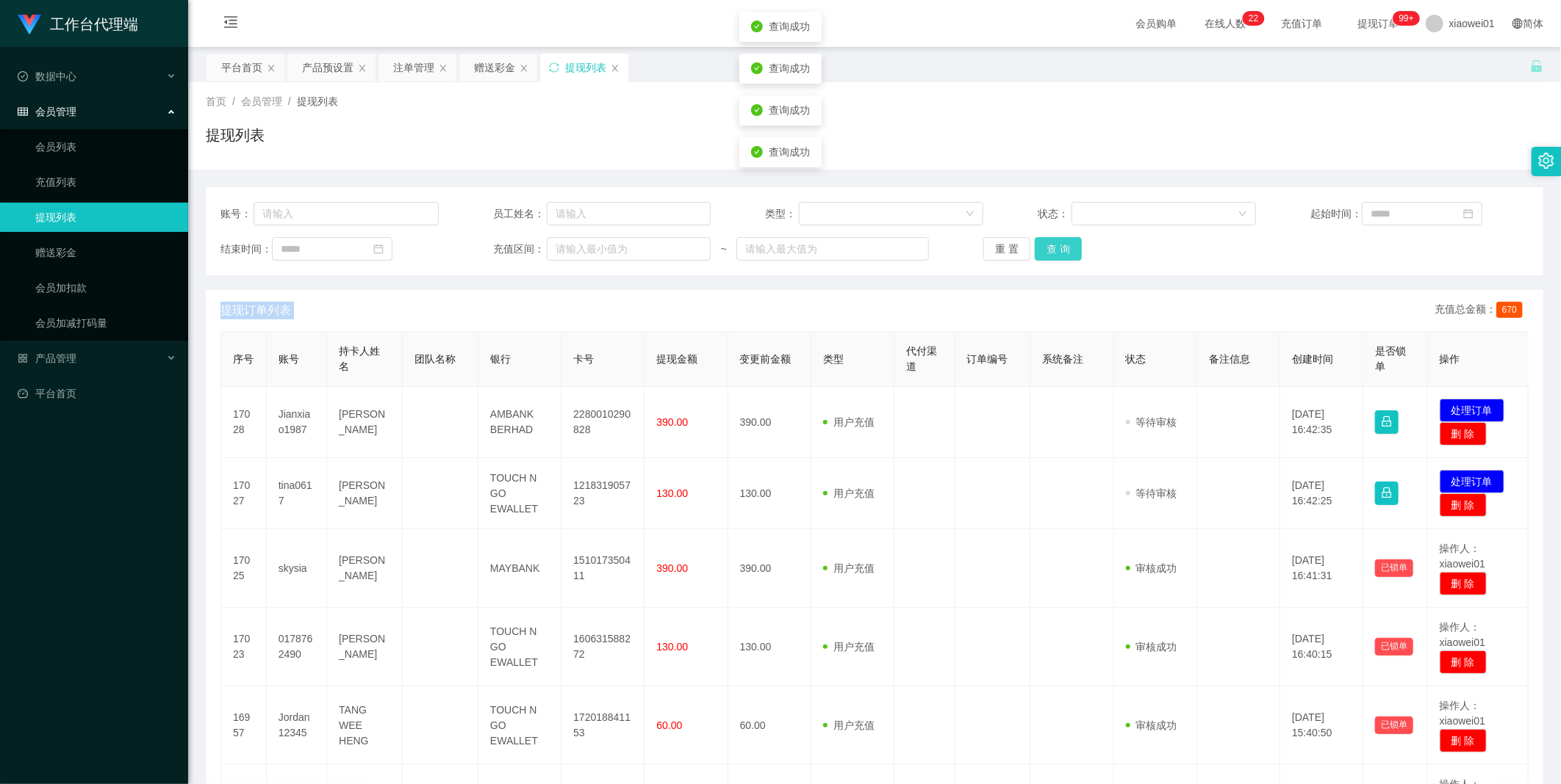
click at [1030, 243] on div "重 置 查 询" at bounding box center [1092, 249] width 218 height 24
click at [1030, 243] on button "查 询" at bounding box center [1057, 249] width 47 height 24
click at [1030, 243] on div "重 置 查 询" at bounding box center [1092, 249] width 218 height 24
click at [1030, 243] on button "查 询" at bounding box center [1057, 249] width 47 height 24
click at [1030, 243] on div "重 置 查 询" at bounding box center [1092, 249] width 218 height 24
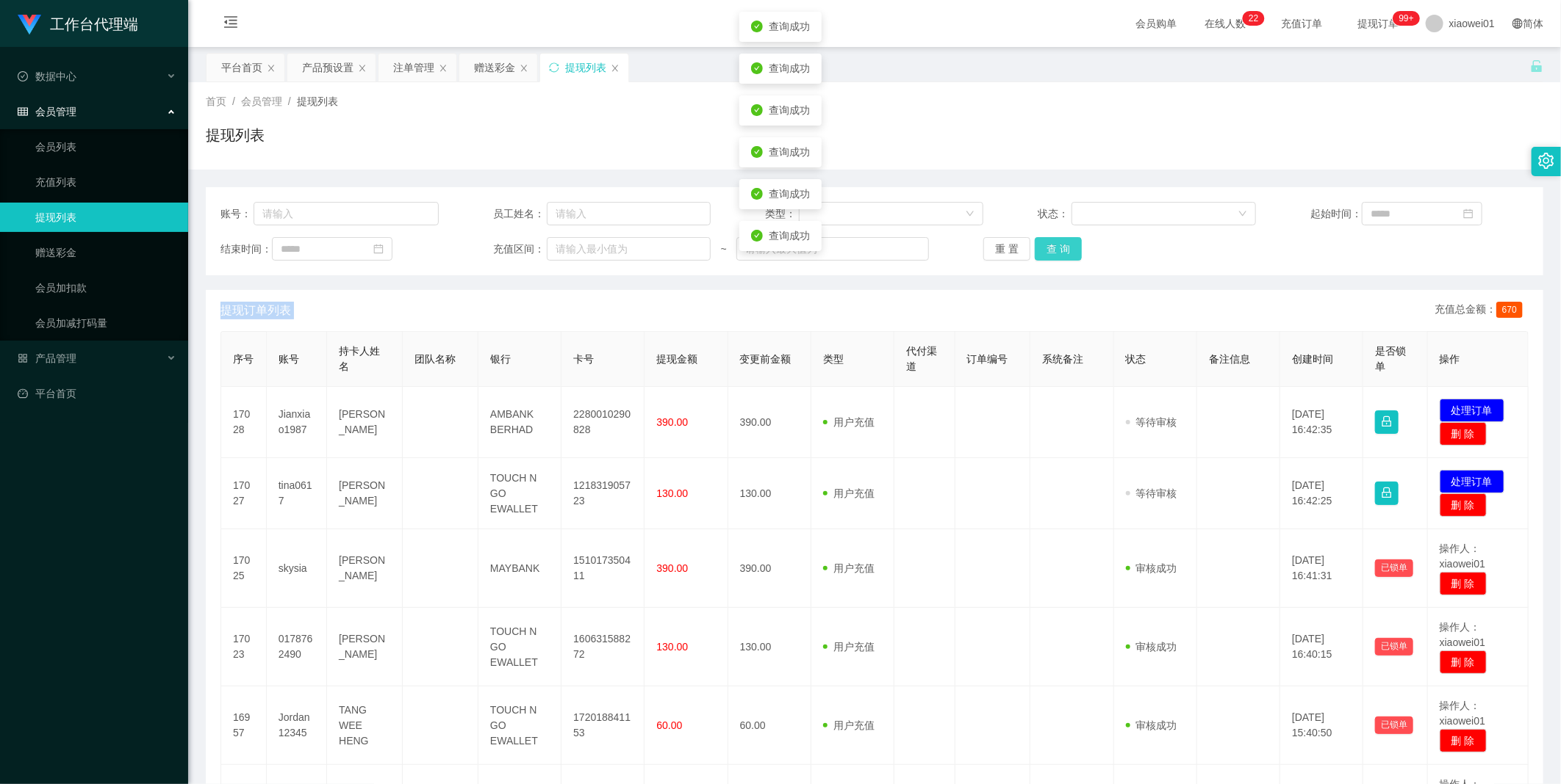
click at [1030, 243] on button "查 询" at bounding box center [1057, 249] width 47 height 24
click at [1030, 243] on div "重 置 查 询" at bounding box center [1092, 249] width 218 height 24
click at [1030, 255] on button "查 询" at bounding box center [1057, 249] width 47 height 24
click at [1030, 254] on div "重 置 查 询" at bounding box center [1092, 249] width 218 height 24
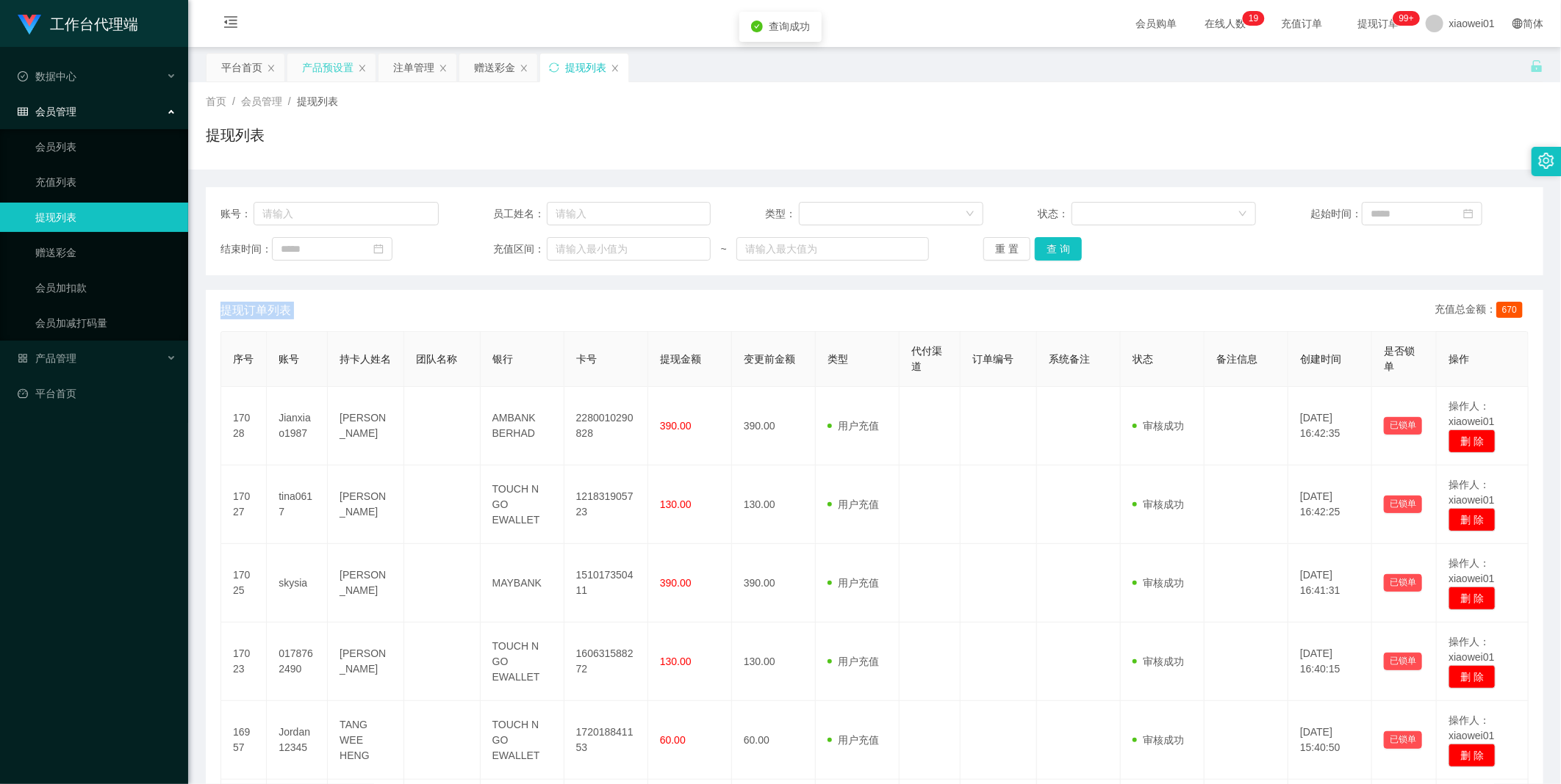
click at [299, 60] on div "产品预设置" at bounding box center [332, 68] width 88 height 28
click at [326, 68] on div "产品预设置" at bounding box center [327, 68] width 51 height 28
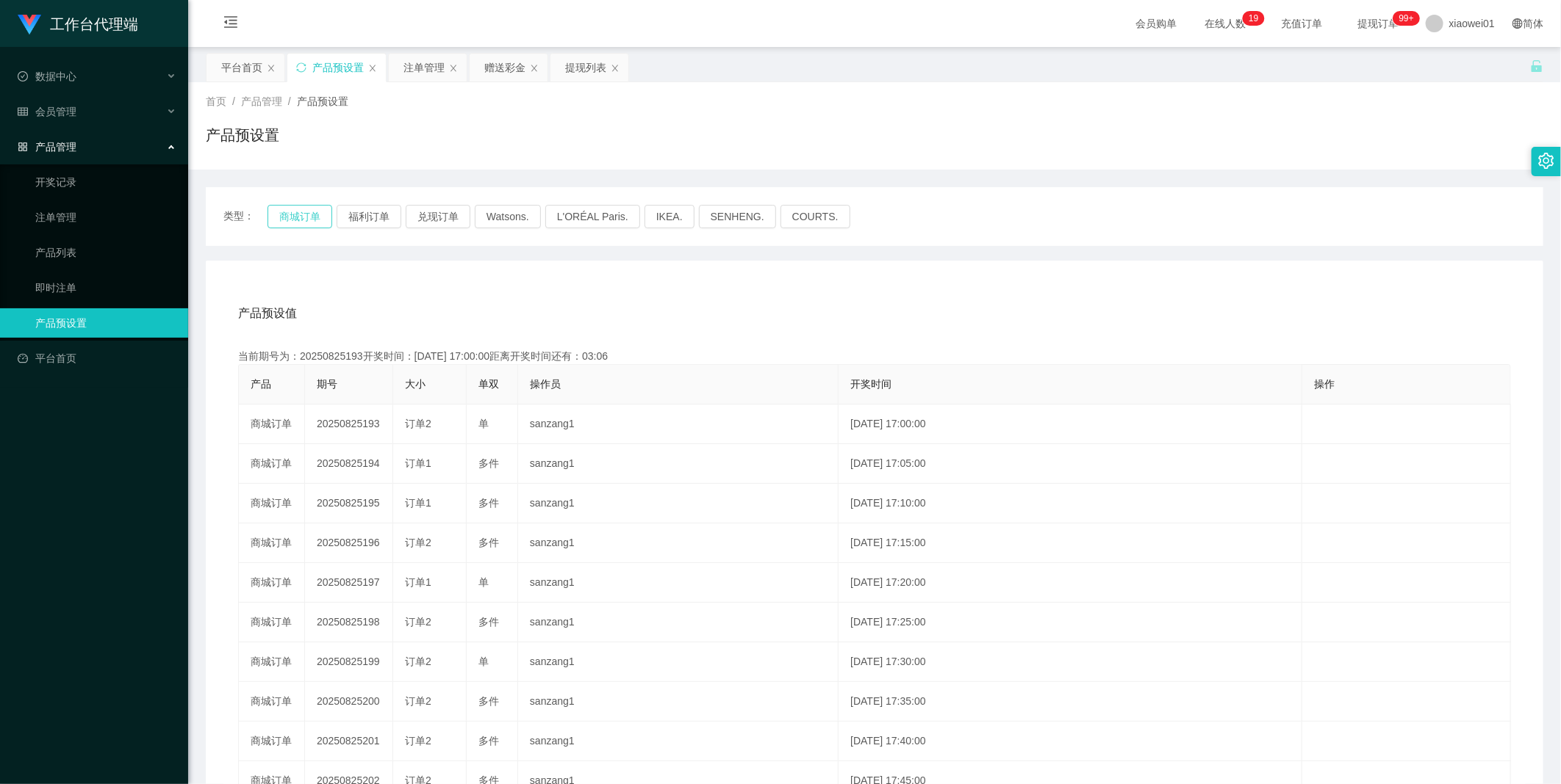
click at [301, 214] on button "商城订单" at bounding box center [299, 216] width 64 height 24
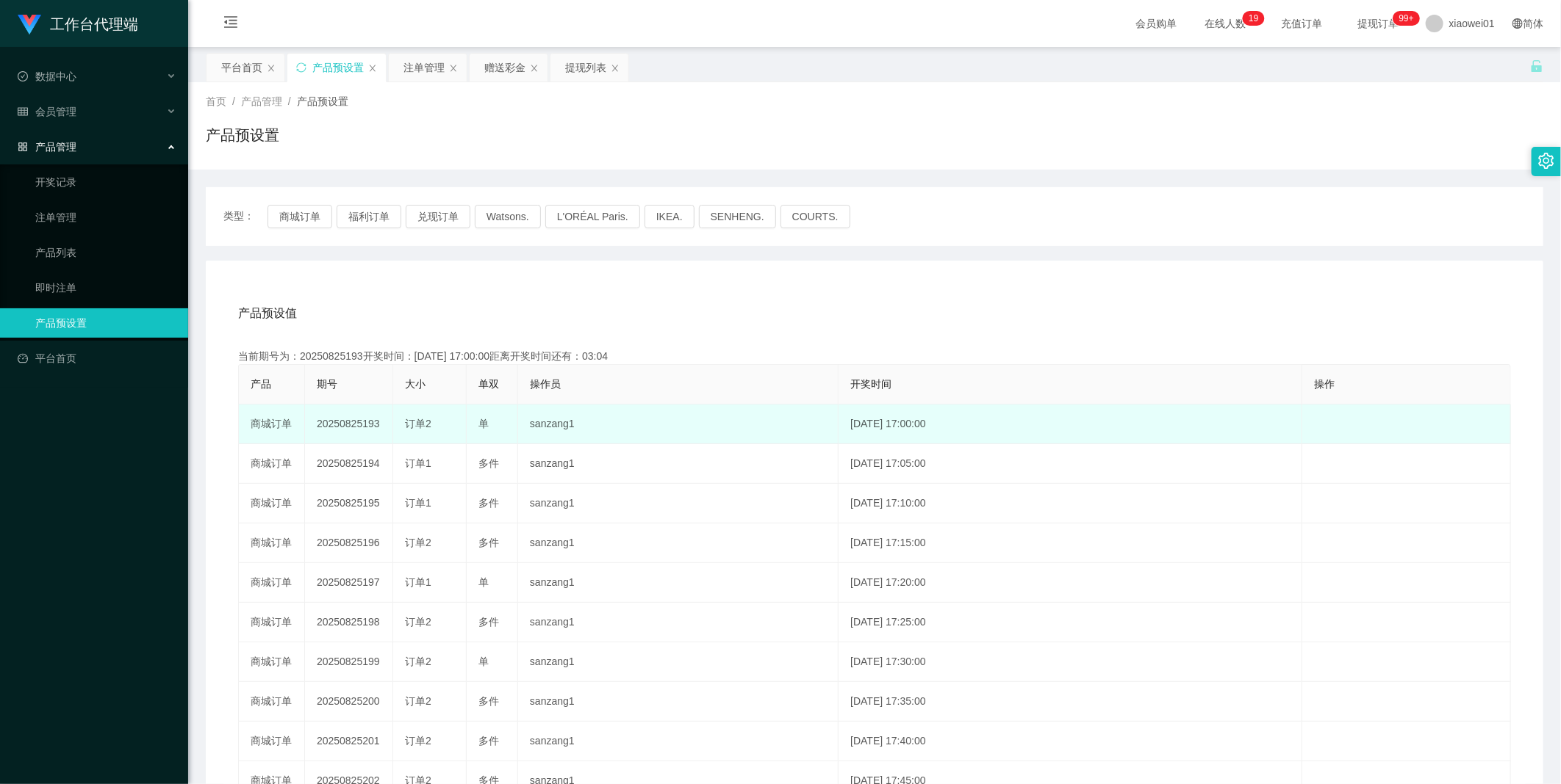
click at [341, 432] on td "20250825193" at bounding box center [349, 424] width 88 height 40
click at [341, 429] on td "20250825193" at bounding box center [349, 424] width 88 height 40
copy td "20250825193"
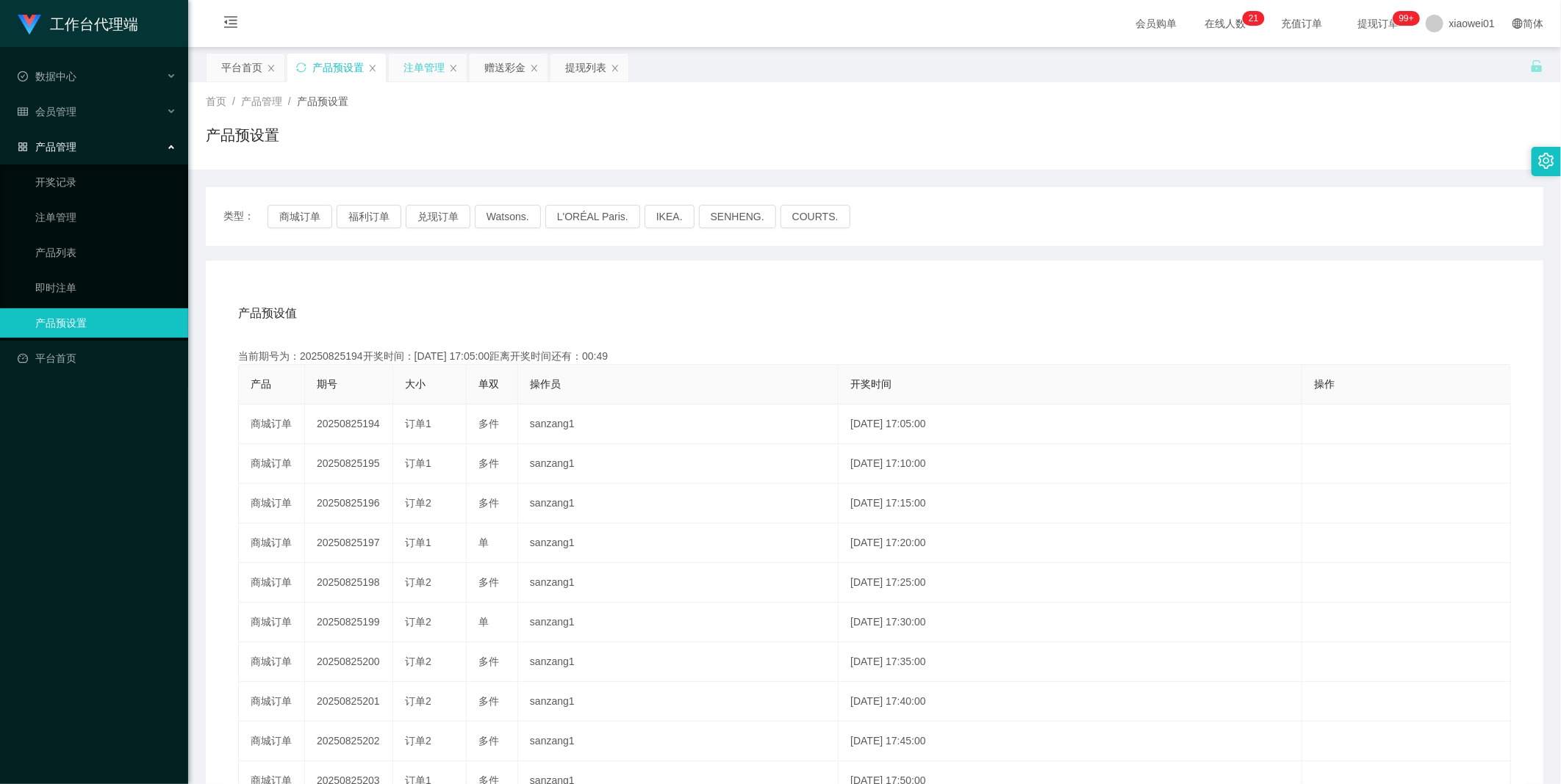
click at [421, 68] on div "注单管理" at bounding box center [424, 68] width 41 height 28
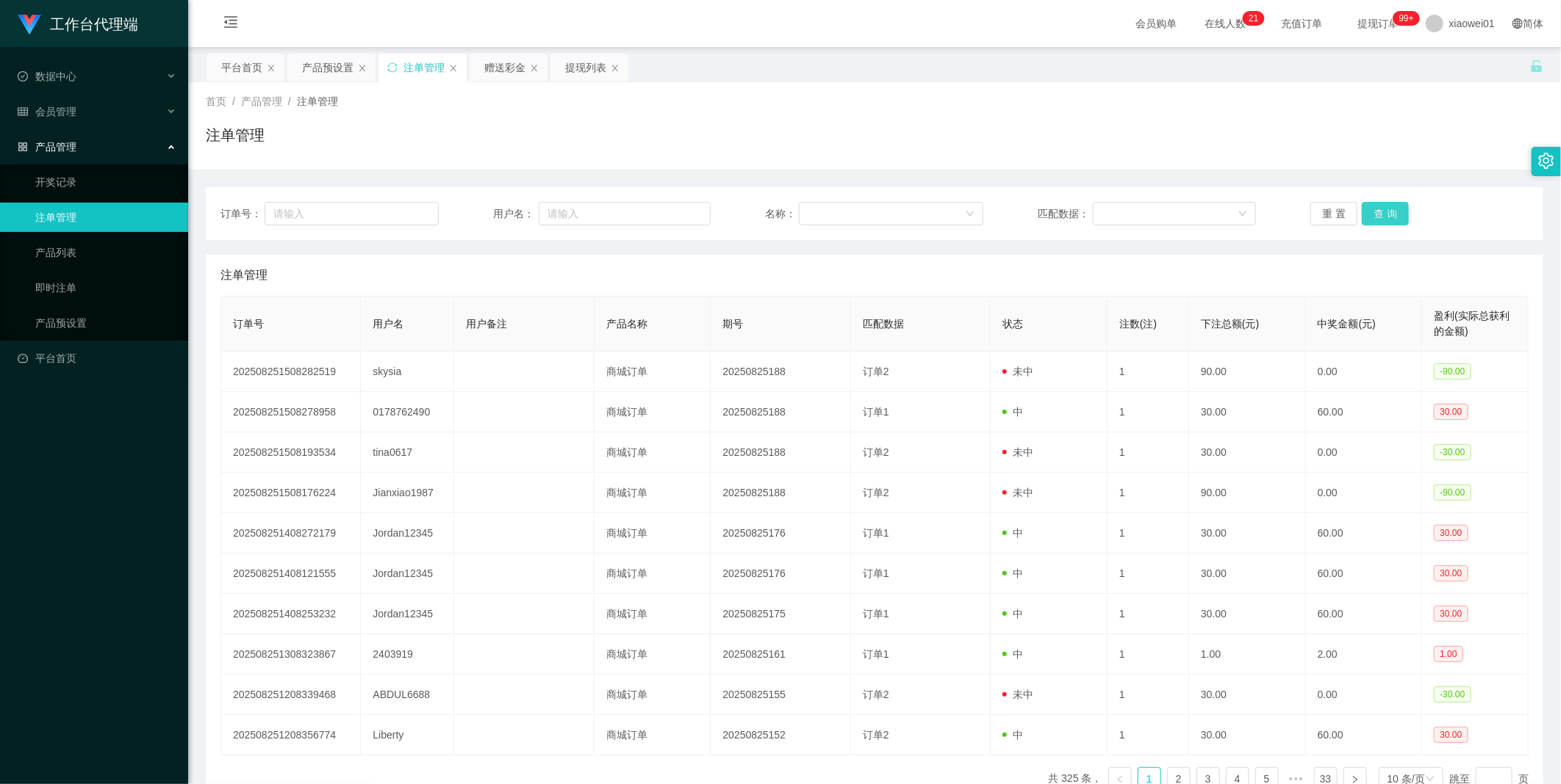
click at [1030, 216] on button "查 询" at bounding box center [1385, 213] width 47 height 24
click at [1030, 216] on div "重 置 查 询" at bounding box center [1419, 213] width 218 height 24
click at [1030, 216] on button "查 询" at bounding box center [1385, 213] width 47 height 24
click at [1030, 216] on div "重 置 查 询" at bounding box center [1419, 213] width 218 height 24
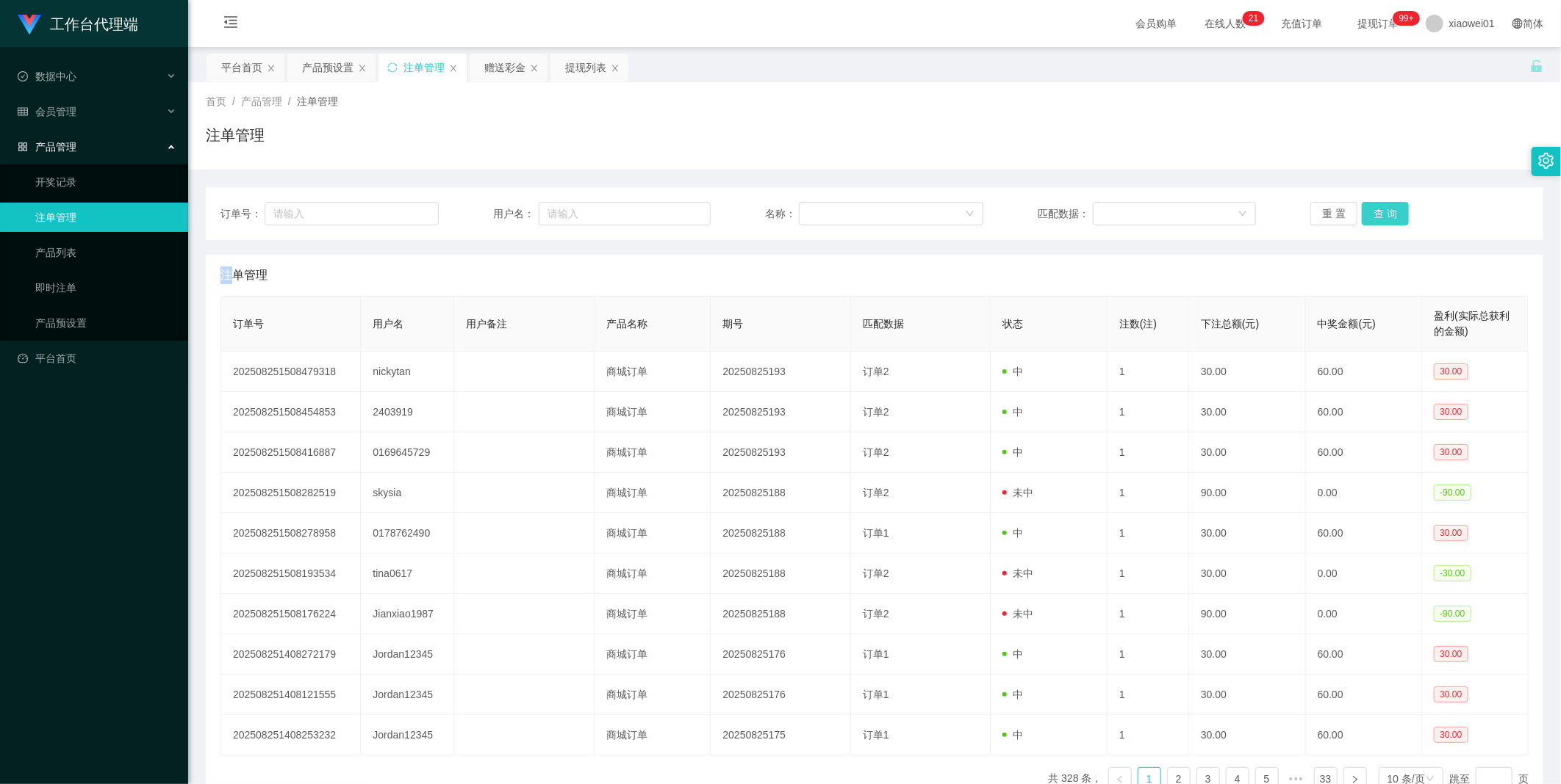
click at [1030, 216] on button "查 询" at bounding box center [1385, 213] width 47 height 24
click at [1030, 216] on div "重 置 查 询" at bounding box center [1419, 213] width 218 height 24
click at [1030, 216] on button "查 询" at bounding box center [1385, 213] width 47 height 24
click at [1030, 216] on div "重 置 查 询" at bounding box center [1419, 213] width 218 height 24
click at [1030, 216] on button "查 询" at bounding box center [1385, 213] width 47 height 24
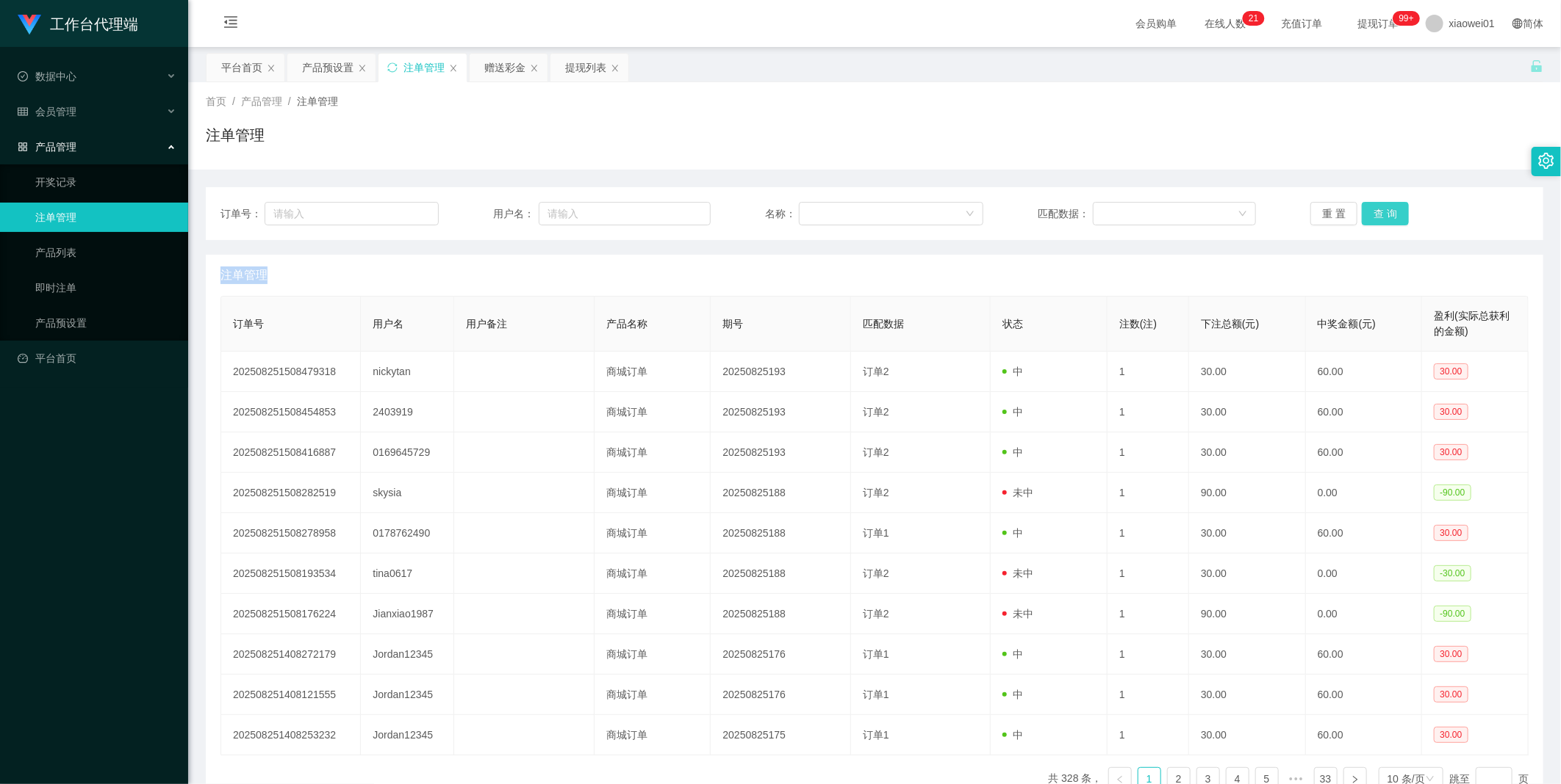
click at [1030, 216] on div "重 置 查 询" at bounding box center [1419, 213] width 218 height 24
click at [1030, 216] on button "查 询" at bounding box center [1385, 213] width 47 height 24
click at [1030, 216] on div "重 置 查 询" at bounding box center [1419, 213] width 218 height 24
click at [1030, 216] on button "查 询" at bounding box center [1385, 213] width 47 height 24
click at [1030, 206] on button "查 询" at bounding box center [1385, 213] width 47 height 24
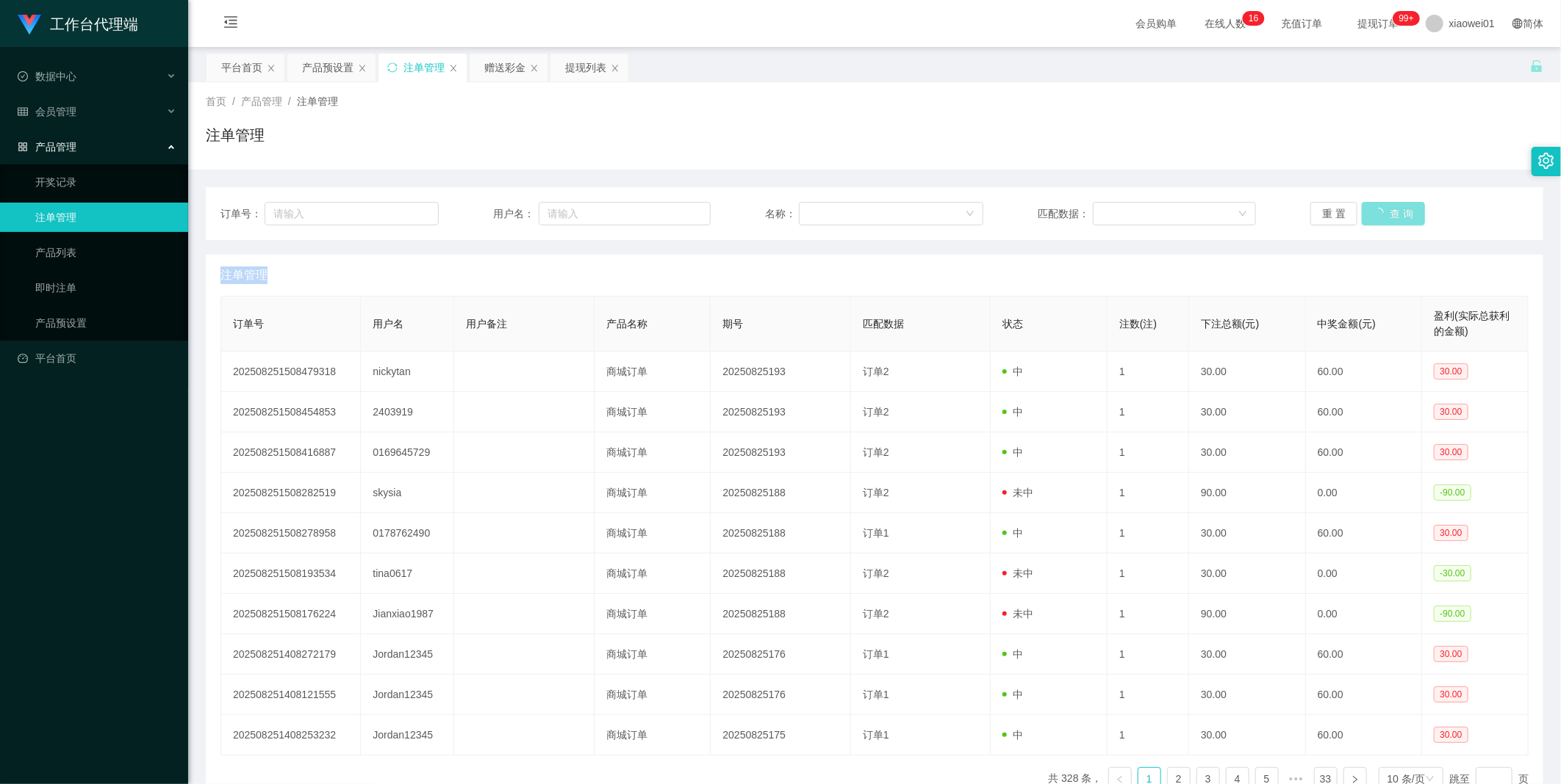
click at [1030, 206] on div "重 置 查 询" at bounding box center [1419, 213] width 218 height 24
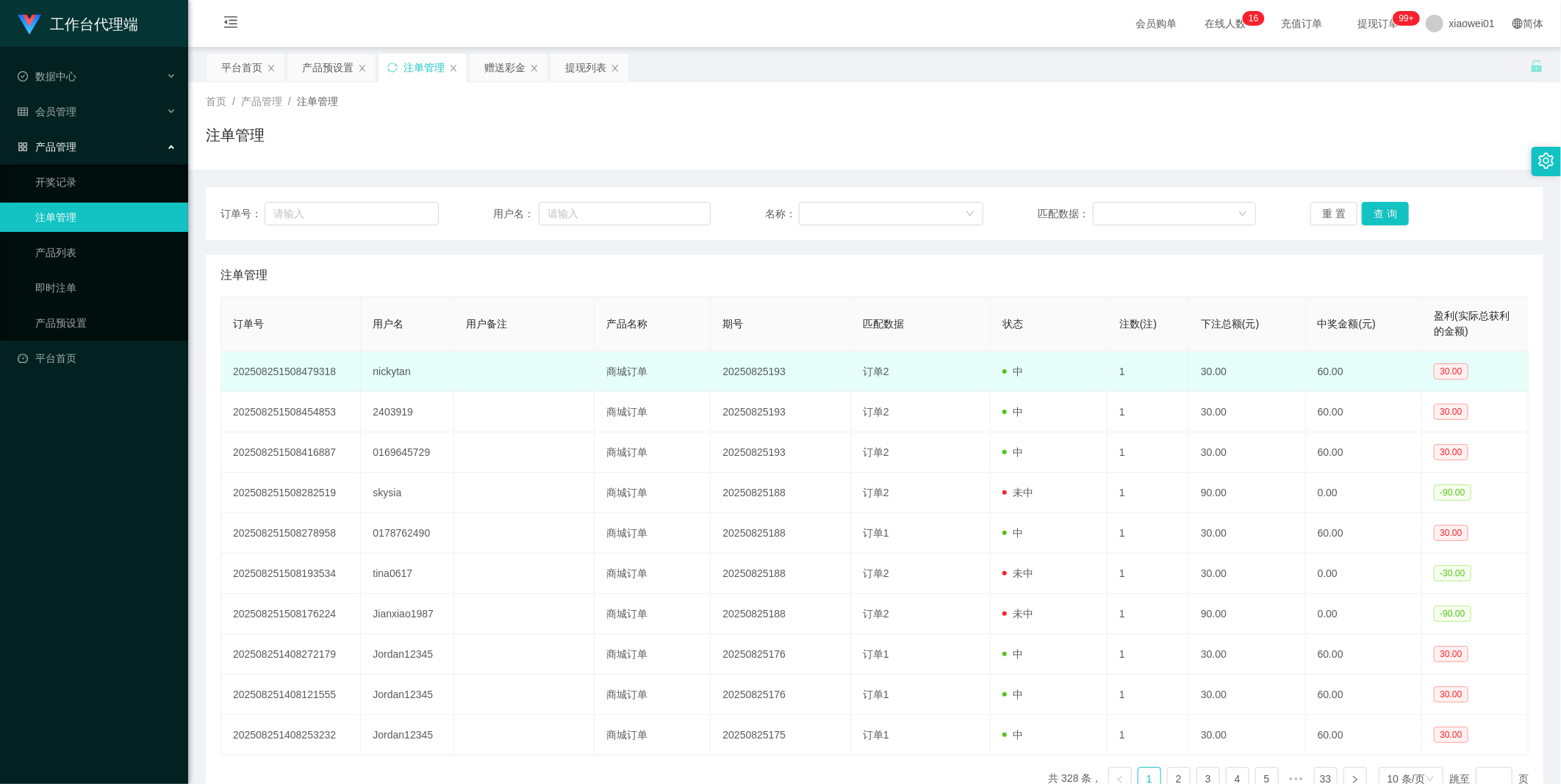
click at [311, 371] on td "202508251508479318" at bounding box center [291, 372] width 139 height 41
copy td "202508251508479318"
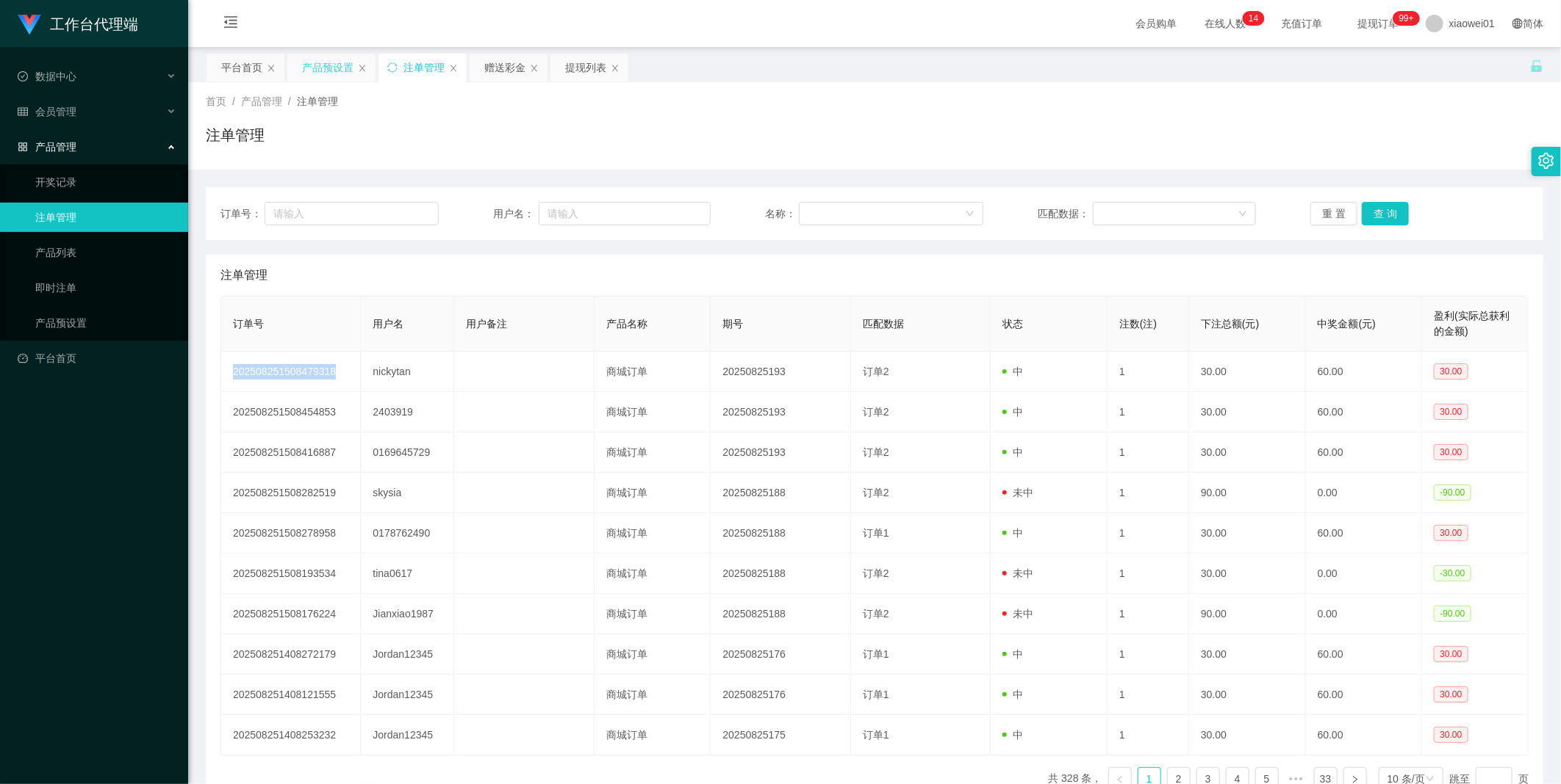
click at [332, 70] on div "产品预设置" at bounding box center [327, 68] width 51 height 28
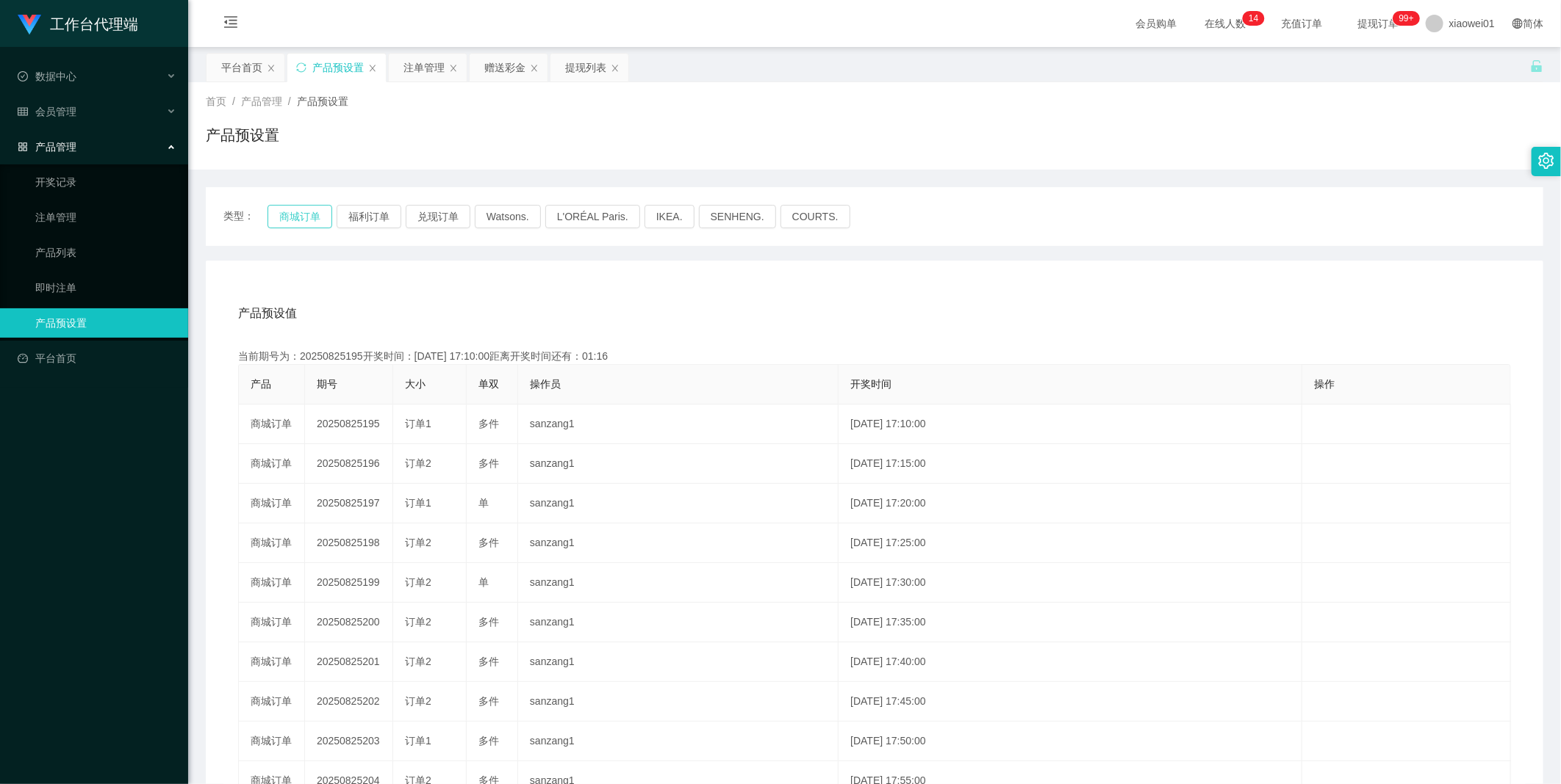
click at [299, 215] on button "商城订单" at bounding box center [299, 216] width 64 height 24
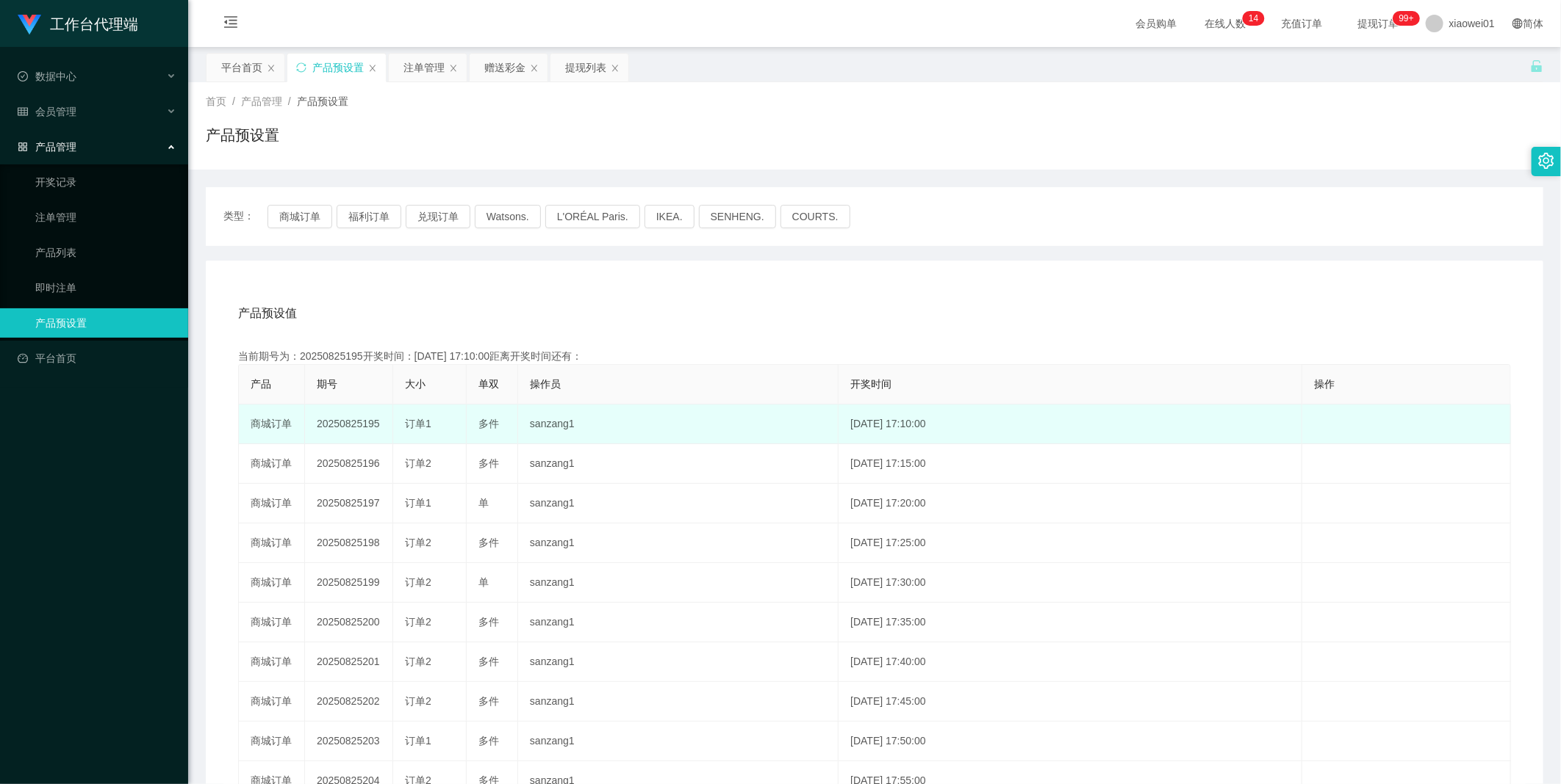
click at [336, 423] on td "20250825195" at bounding box center [349, 424] width 88 height 40
copy td "20250825195"
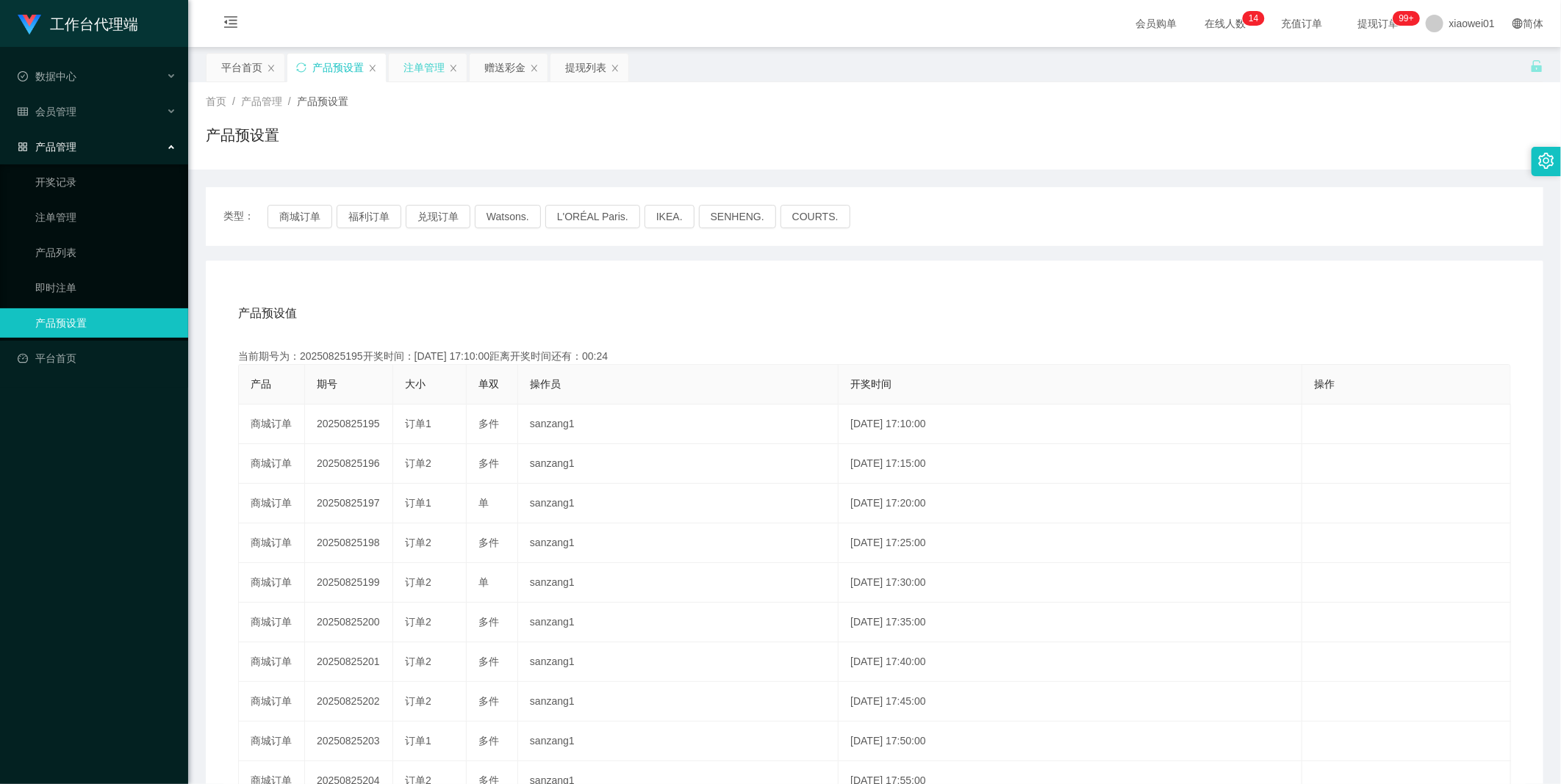
click at [433, 78] on div "注单管理" at bounding box center [424, 68] width 41 height 28
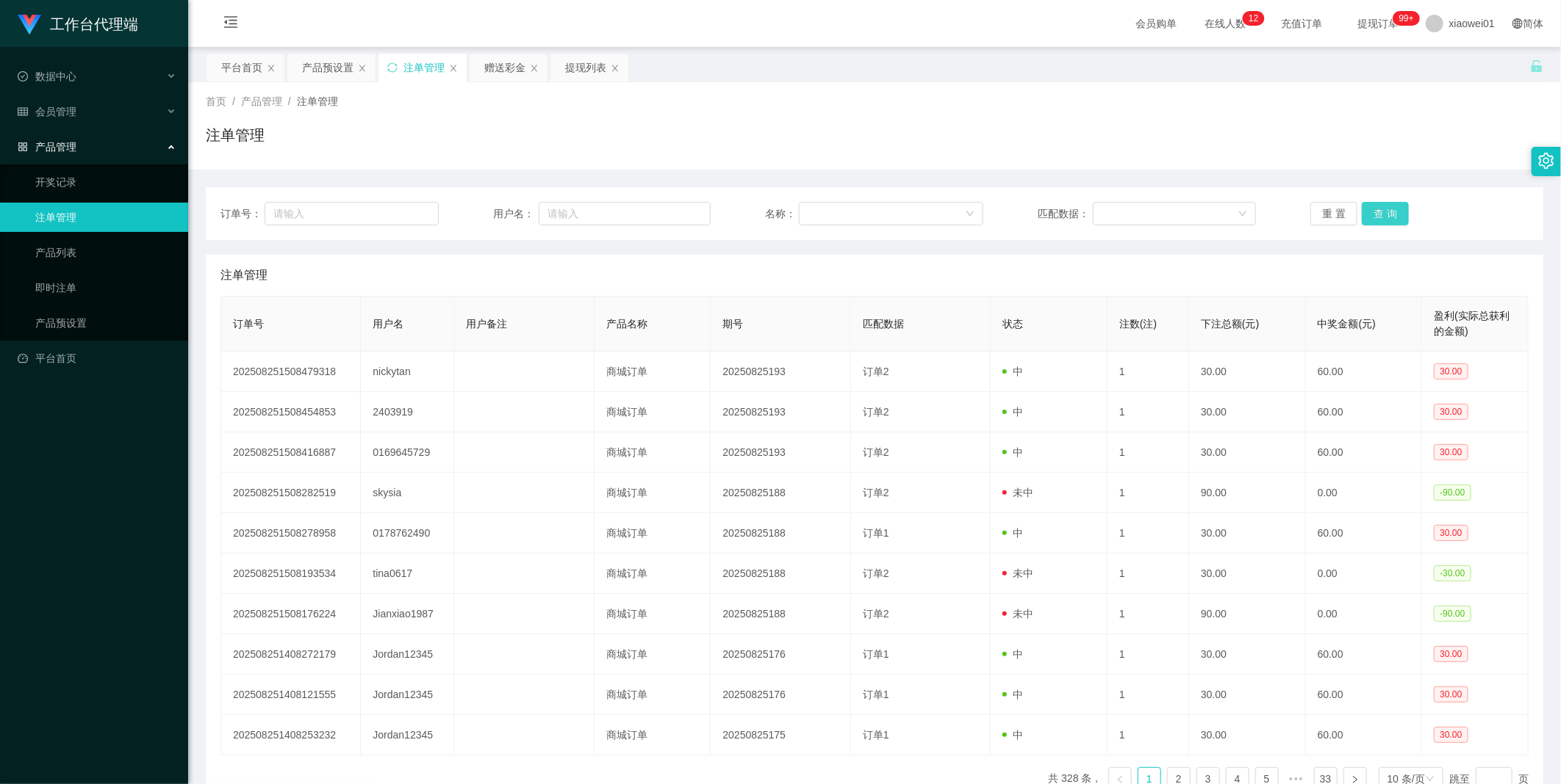
click at [1030, 208] on button "查 询" at bounding box center [1385, 213] width 47 height 24
click at [1030, 208] on div "重 置 查 询" at bounding box center [1419, 213] width 218 height 24
click at [1030, 208] on button "查 询" at bounding box center [1385, 213] width 47 height 24
click at [1030, 208] on div "重 置 查 询" at bounding box center [1419, 213] width 218 height 24
click at [1030, 208] on button "查 询" at bounding box center [1385, 213] width 47 height 24
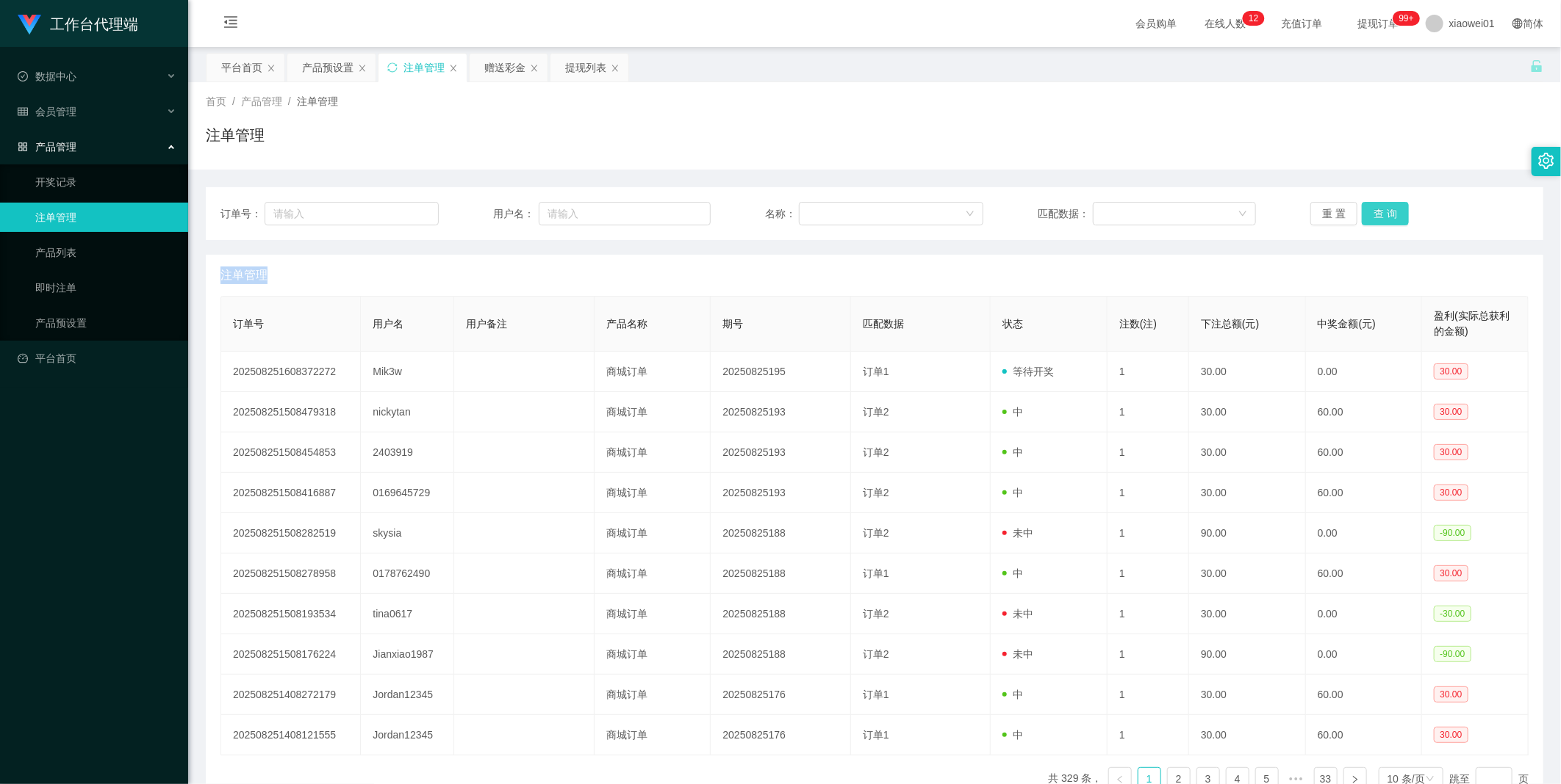
click at [1030, 208] on div "重 置 查 询" at bounding box center [1419, 213] width 218 height 24
click at [1030, 208] on button "查 询" at bounding box center [1385, 213] width 47 height 24
click at [1030, 208] on button "查 询" at bounding box center [1393, 213] width 64 height 24
click at [1030, 208] on div "重 置 查 询" at bounding box center [1419, 213] width 218 height 24
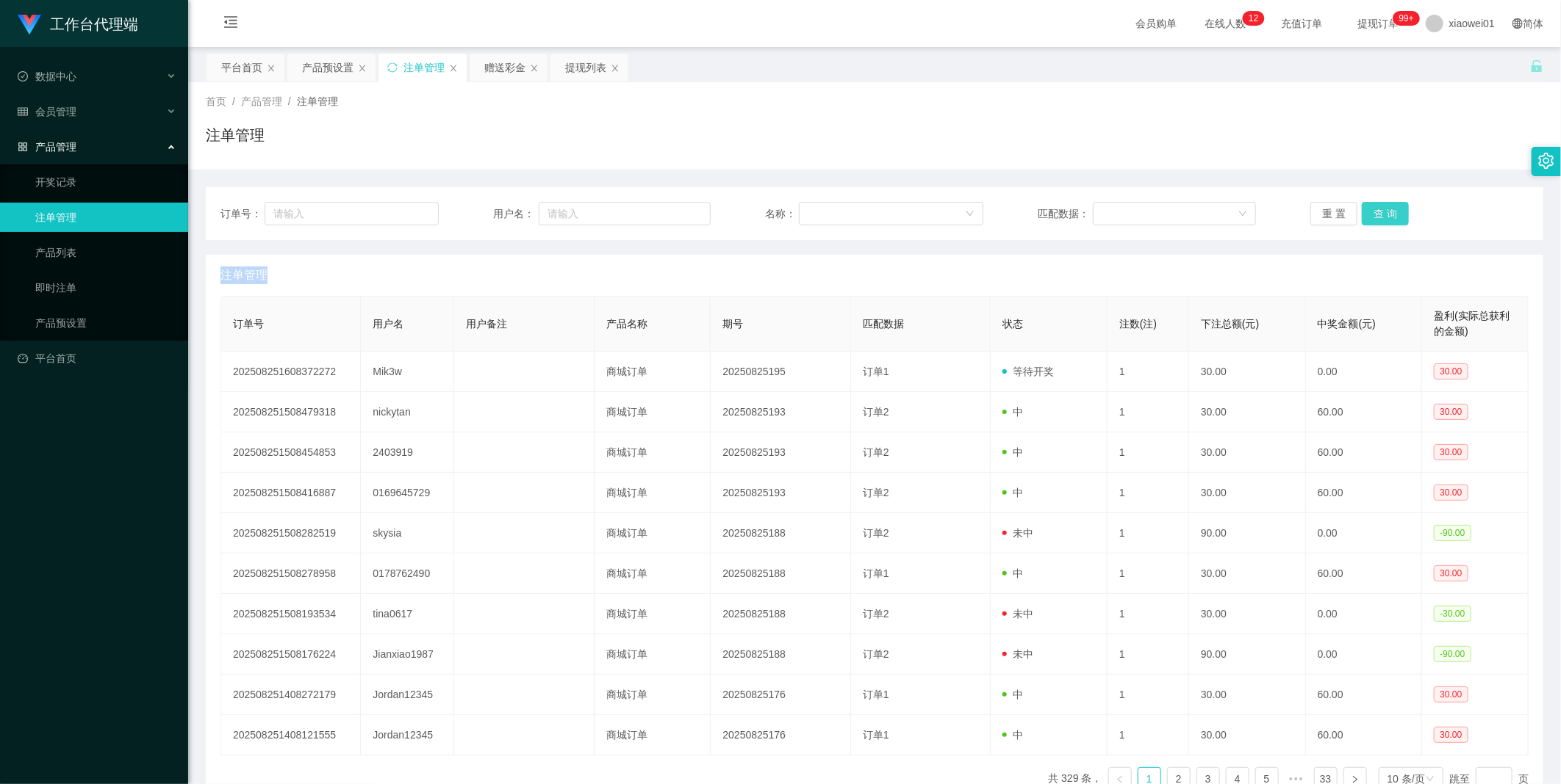
click at [1030, 208] on button "查 询" at bounding box center [1385, 213] width 47 height 24
click at [323, 63] on div "产品预设置" at bounding box center [327, 68] width 51 height 28
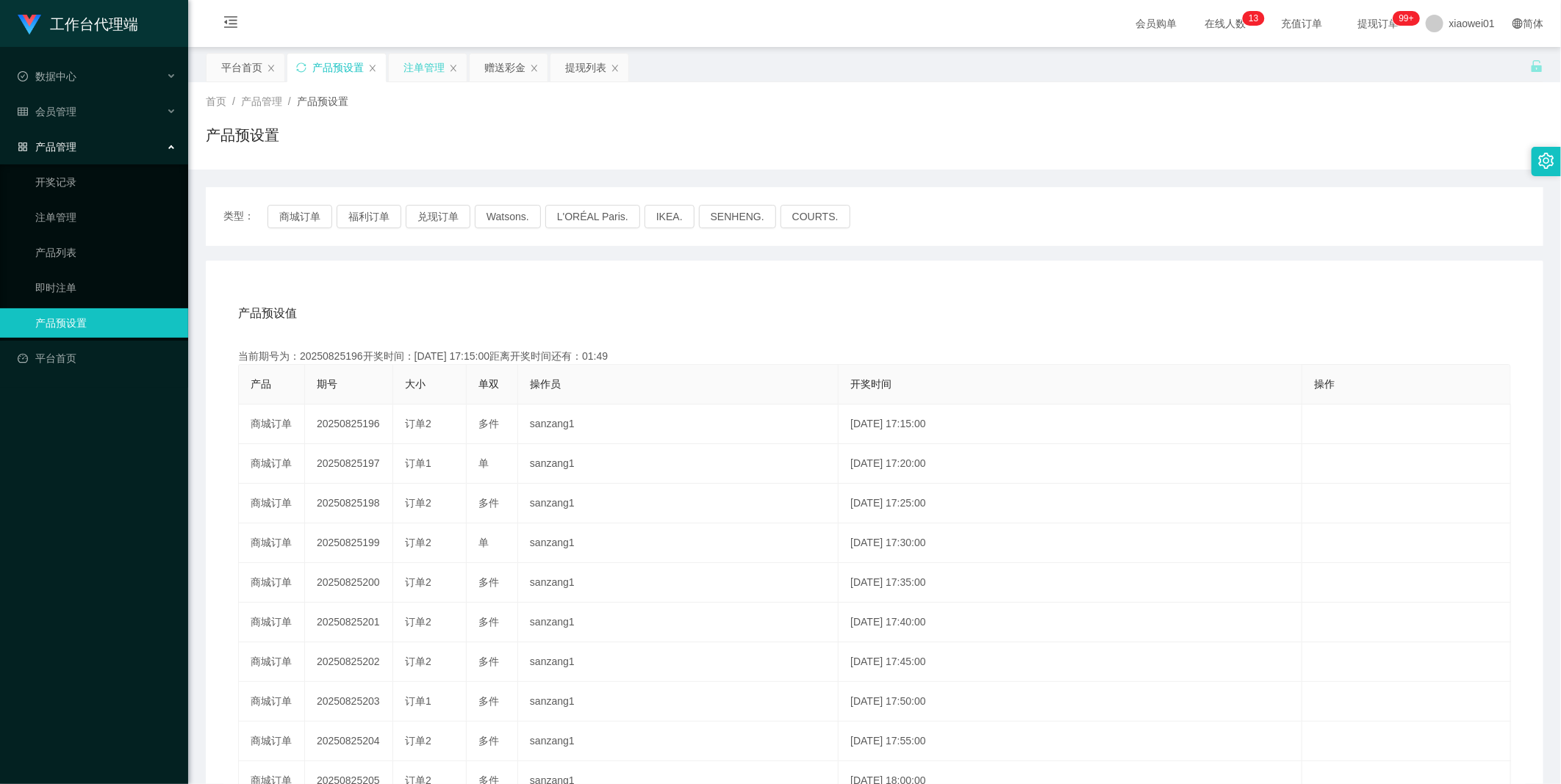
click at [421, 68] on div "注单管理" at bounding box center [424, 68] width 41 height 28
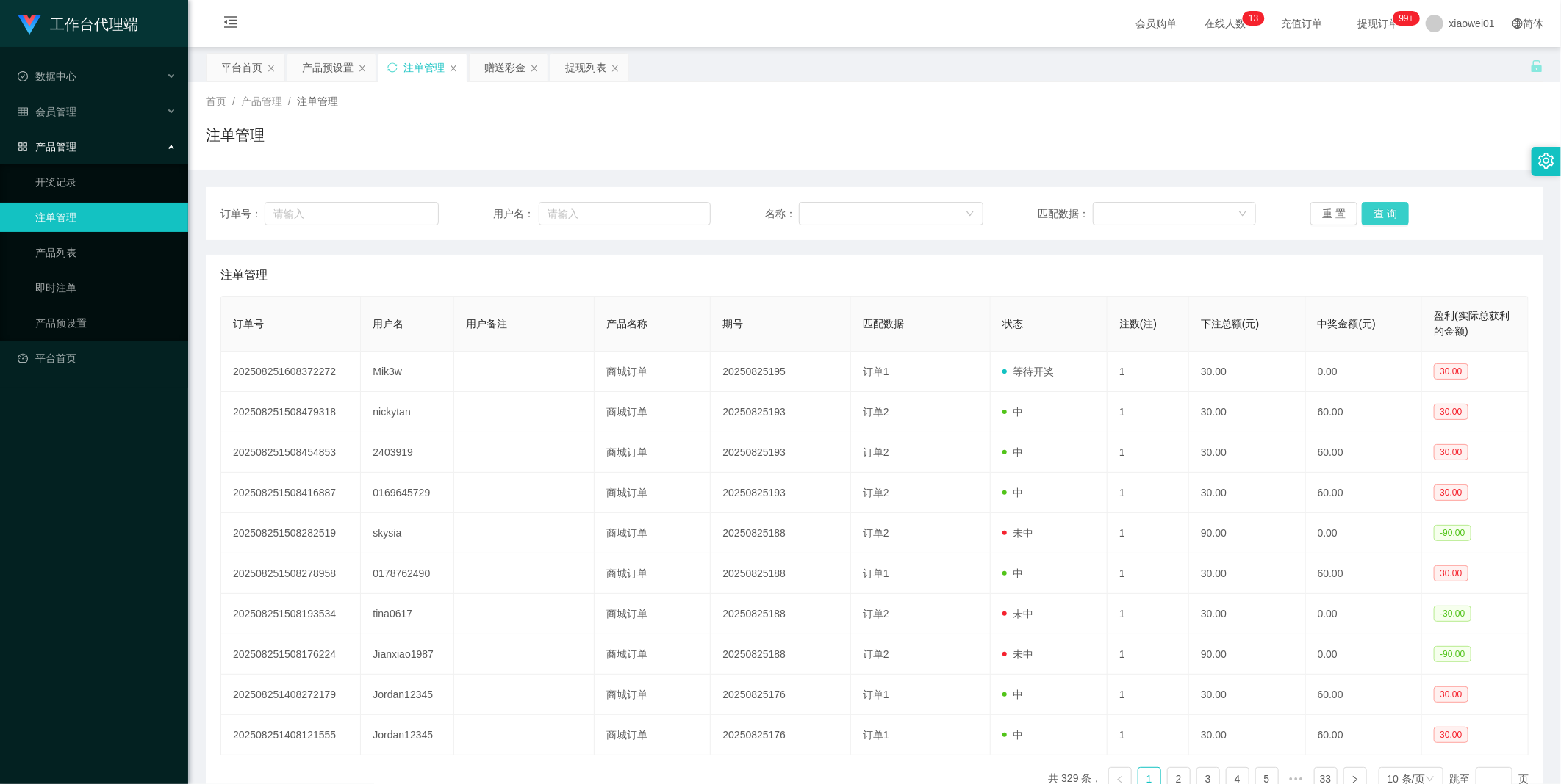
click at [1030, 217] on button "查 询" at bounding box center [1385, 213] width 47 height 24
click at [1030, 217] on div "重 置 查 询" at bounding box center [1419, 213] width 218 height 24
click at [1030, 217] on button "查 询" at bounding box center [1385, 213] width 47 height 24
click at [1030, 208] on button "查 询" at bounding box center [1385, 213] width 47 height 24
click at [1030, 208] on div "重 置 查 询" at bounding box center [1419, 213] width 218 height 24
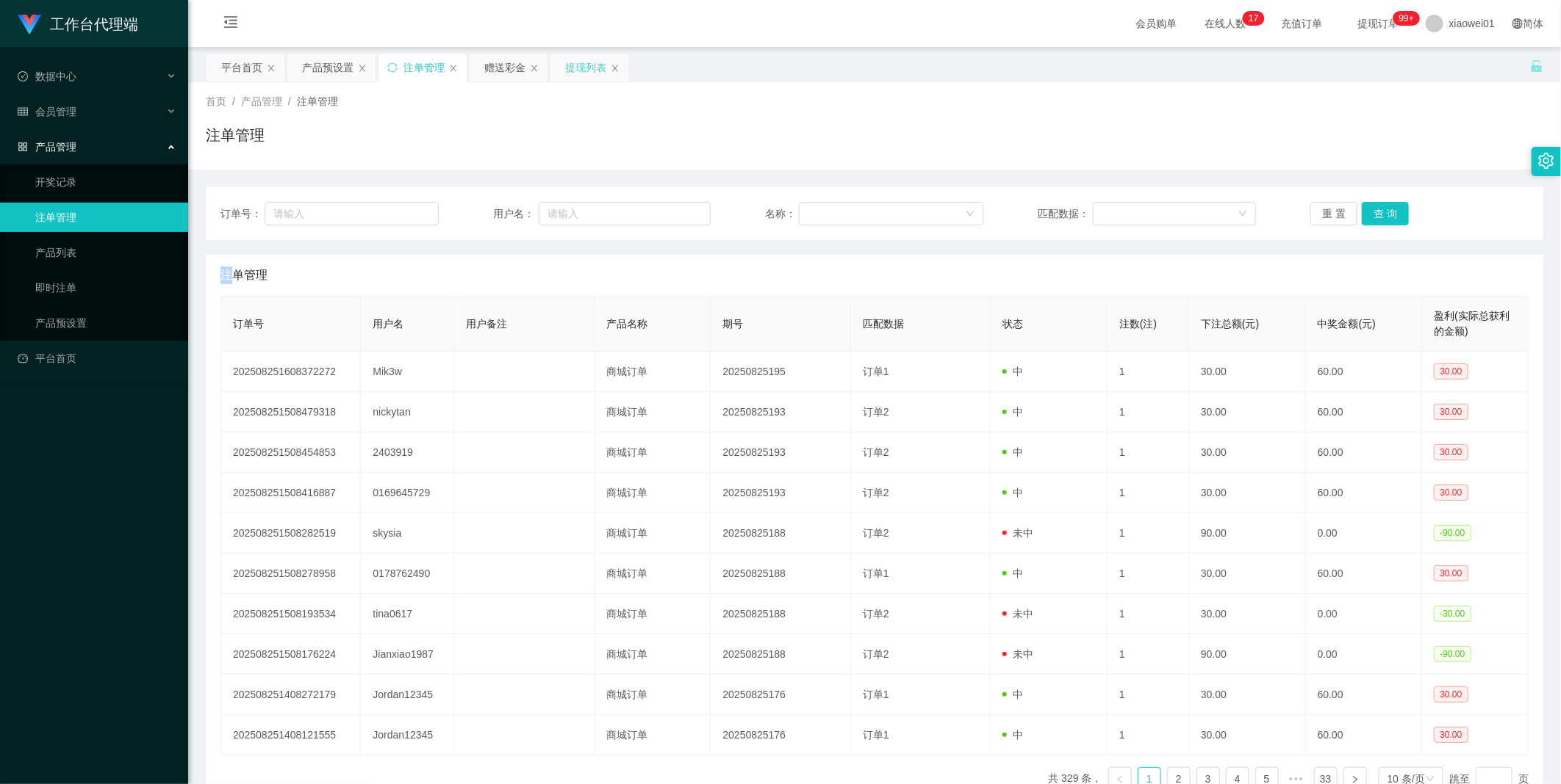
click at [575, 66] on div "提现列表" at bounding box center [585, 68] width 41 height 28
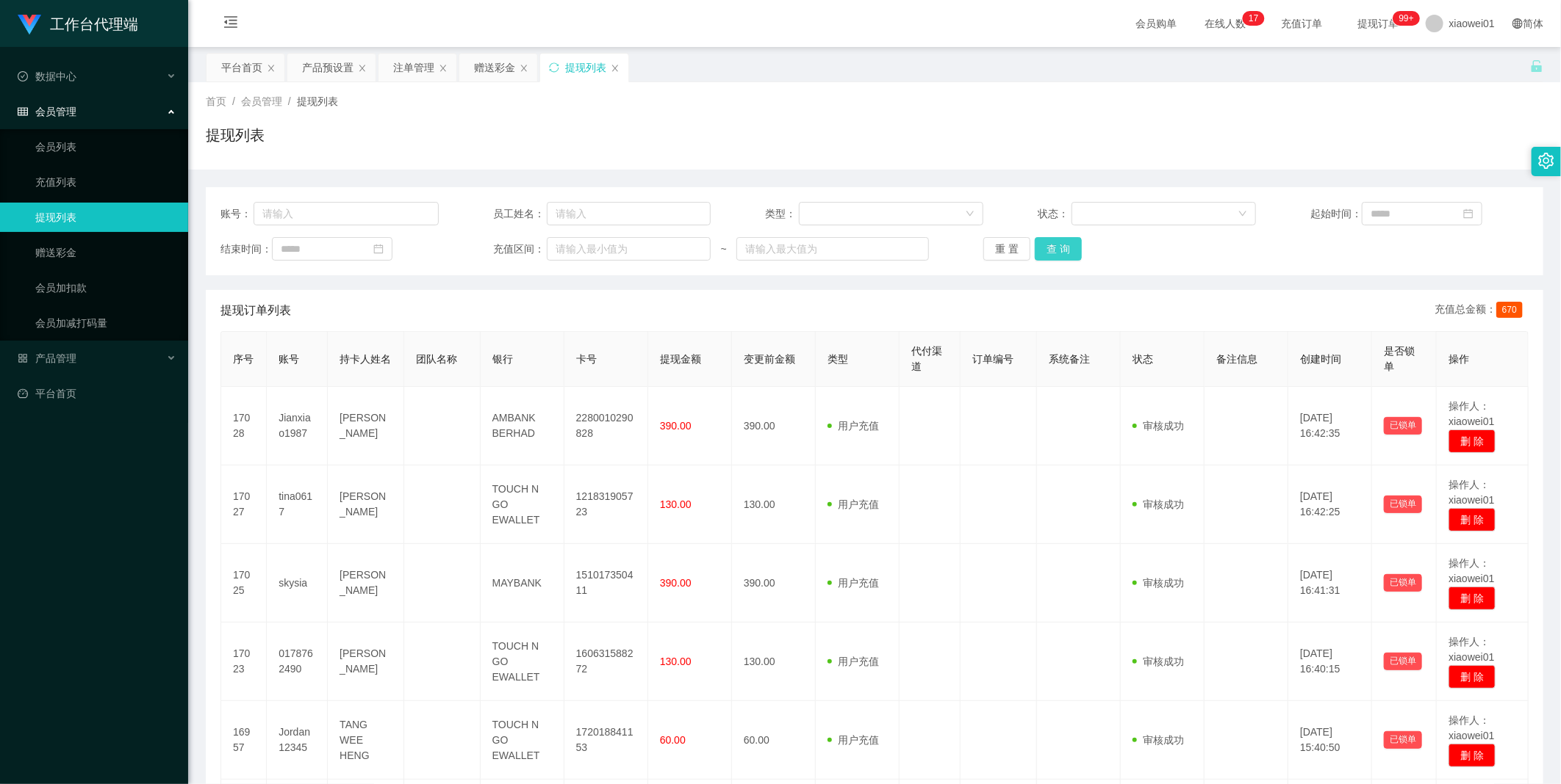
click at [1030, 252] on button "查 询" at bounding box center [1057, 249] width 47 height 24
click at [1030, 252] on div "重 置 查 询" at bounding box center [1092, 249] width 218 height 24
click at [1030, 252] on button "查 询" at bounding box center [1057, 249] width 47 height 24
click at [1030, 252] on div "重 置 查 询" at bounding box center [1092, 249] width 218 height 24
click at [1030, 252] on button "查 询" at bounding box center [1057, 249] width 47 height 24
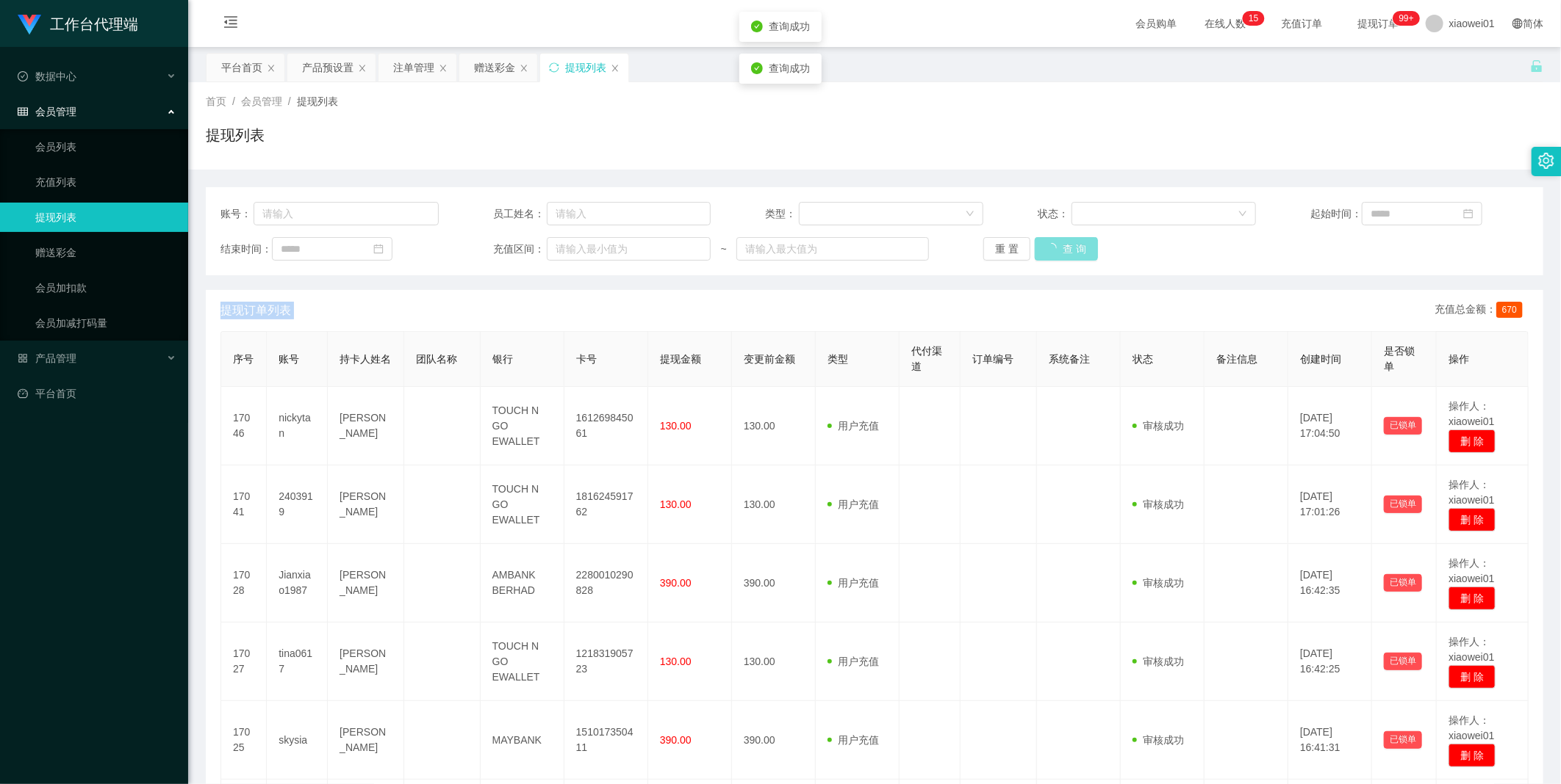
click at [1030, 252] on div "重 置 查 询" at bounding box center [1092, 249] width 218 height 24
click at [1030, 252] on button "查 询" at bounding box center [1057, 249] width 47 height 24
click at [1030, 252] on div "重 置 查 询" at bounding box center [1092, 249] width 218 height 24
click at [1030, 252] on button "查 询" at bounding box center [1057, 249] width 47 height 24
click at [1030, 252] on div "重 置 查 询" at bounding box center [1092, 249] width 218 height 24
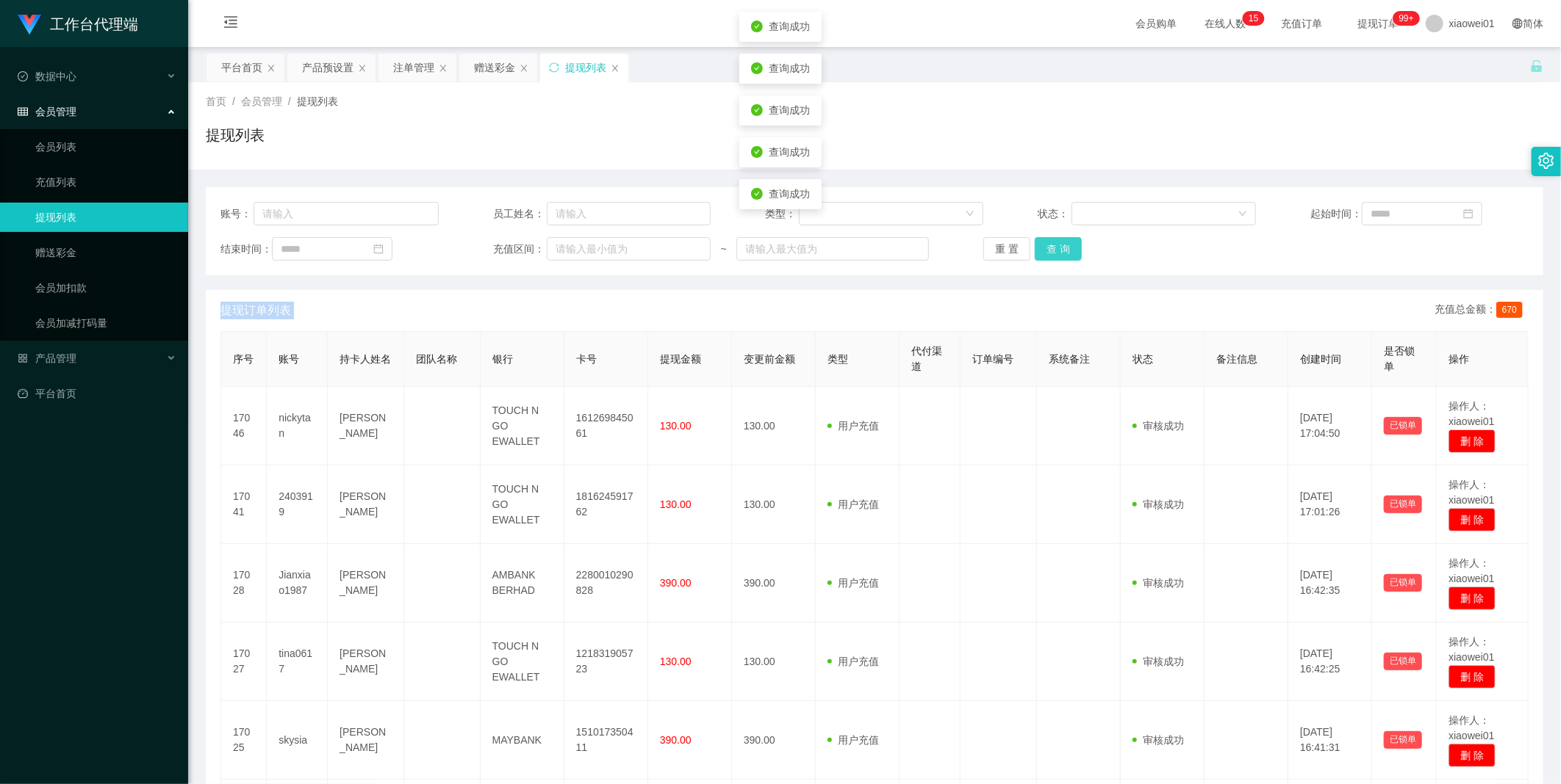
click at [1030, 252] on button "查 询" at bounding box center [1057, 249] width 47 height 24
click at [1030, 252] on button "查 询" at bounding box center [1066, 249] width 64 height 24
click at [1030, 252] on div "重 置 查 询" at bounding box center [1092, 249] width 218 height 24
click at [1030, 252] on button "查 询" at bounding box center [1057, 249] width 47 height 24
click at [1030, 252] on div "重 置 查 询" at bounding box center [1092, 249] width 218 height 24
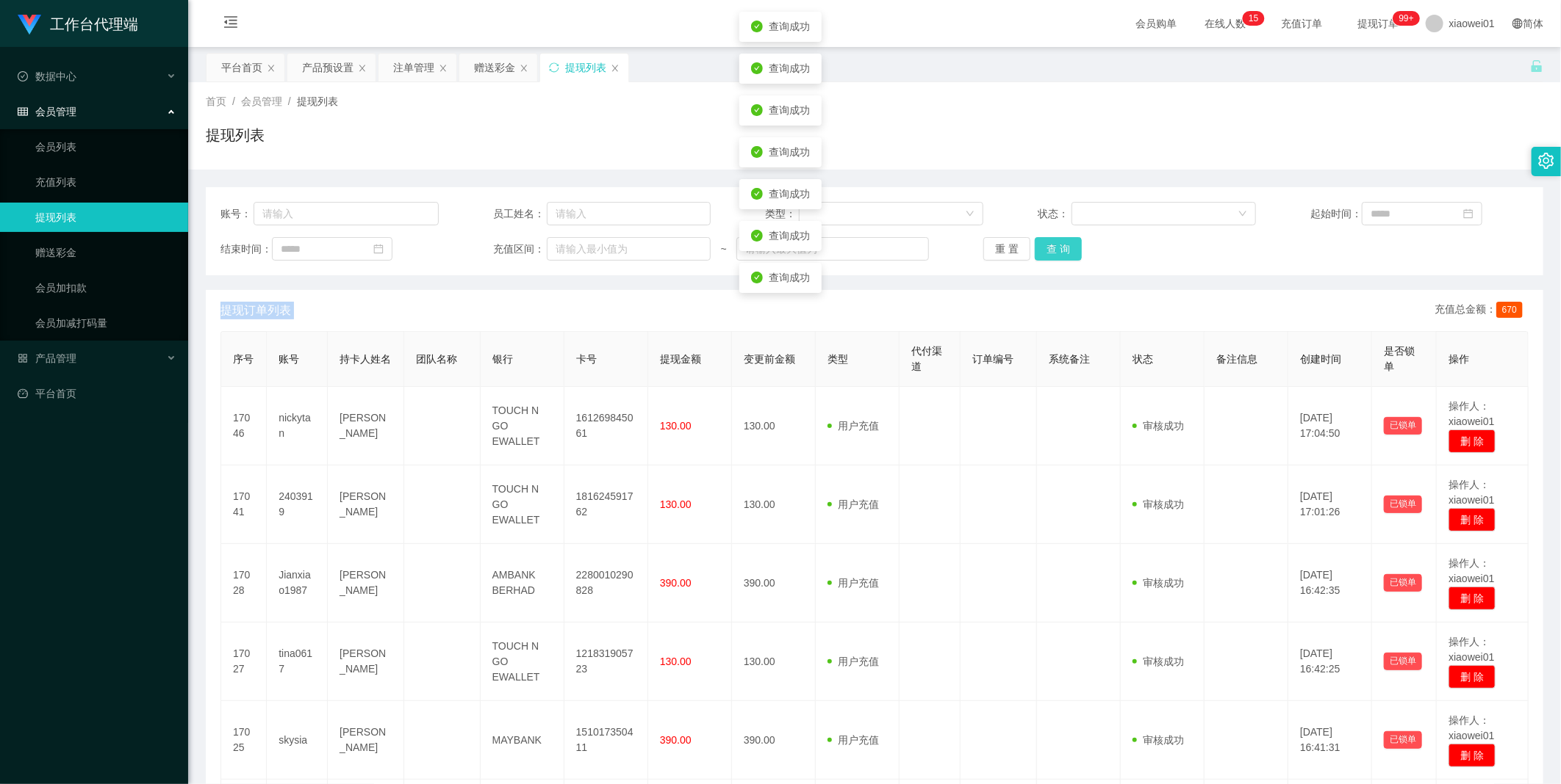
click at [1030, 252] on button "查 询" at bounding box center [1057, 249] width 47 height 24
click at [1030, 252] on div "重 置 查 询" at bounding box center [1092, 249] width 218 height 24
click at [1030, 241] on button "查 询" at bounding box center [1057, 249] width 47 height 24
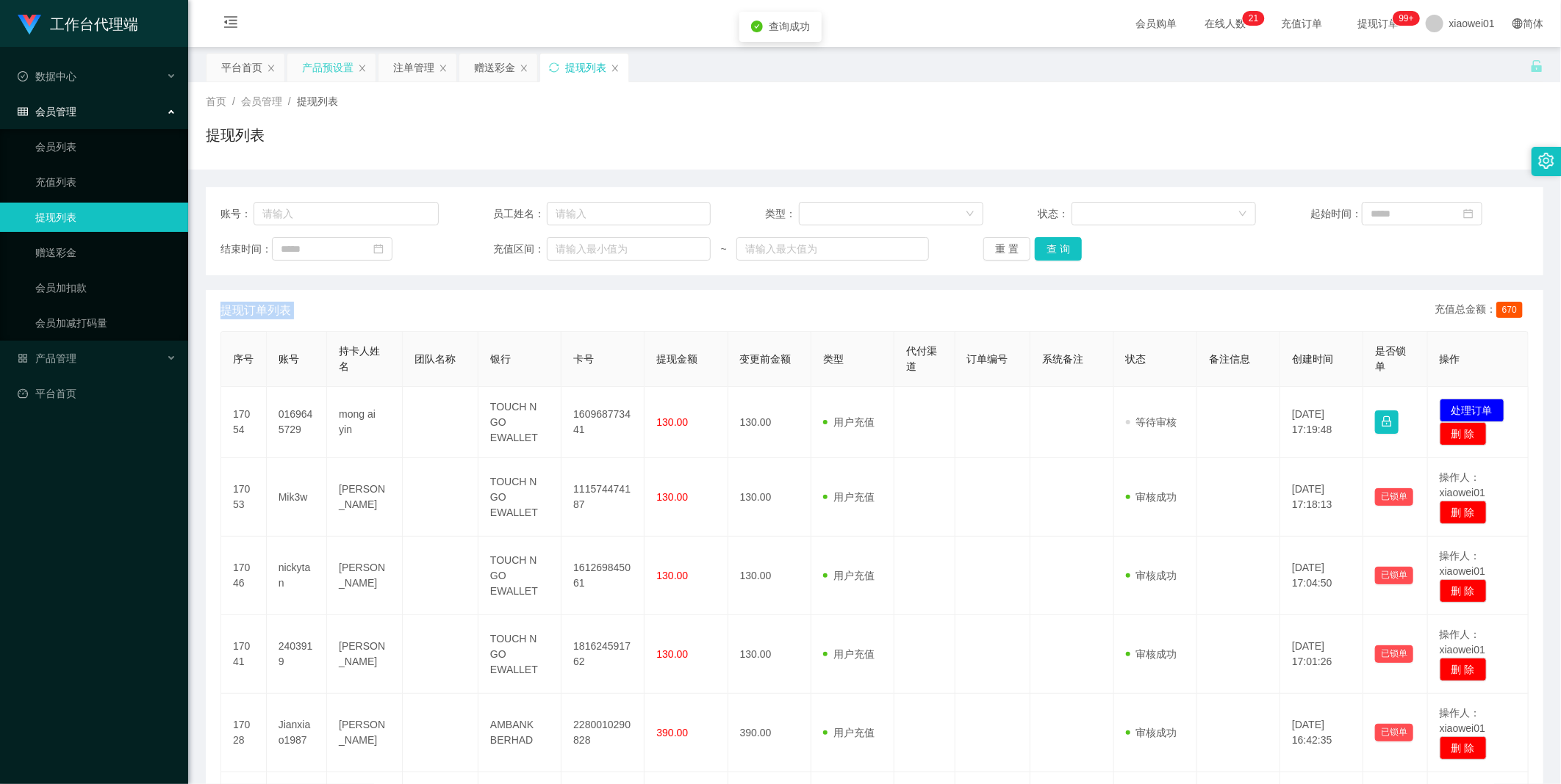
click at [338, 67] on div "产品预设置" at bounding box center [327, 68] width 51 height 28
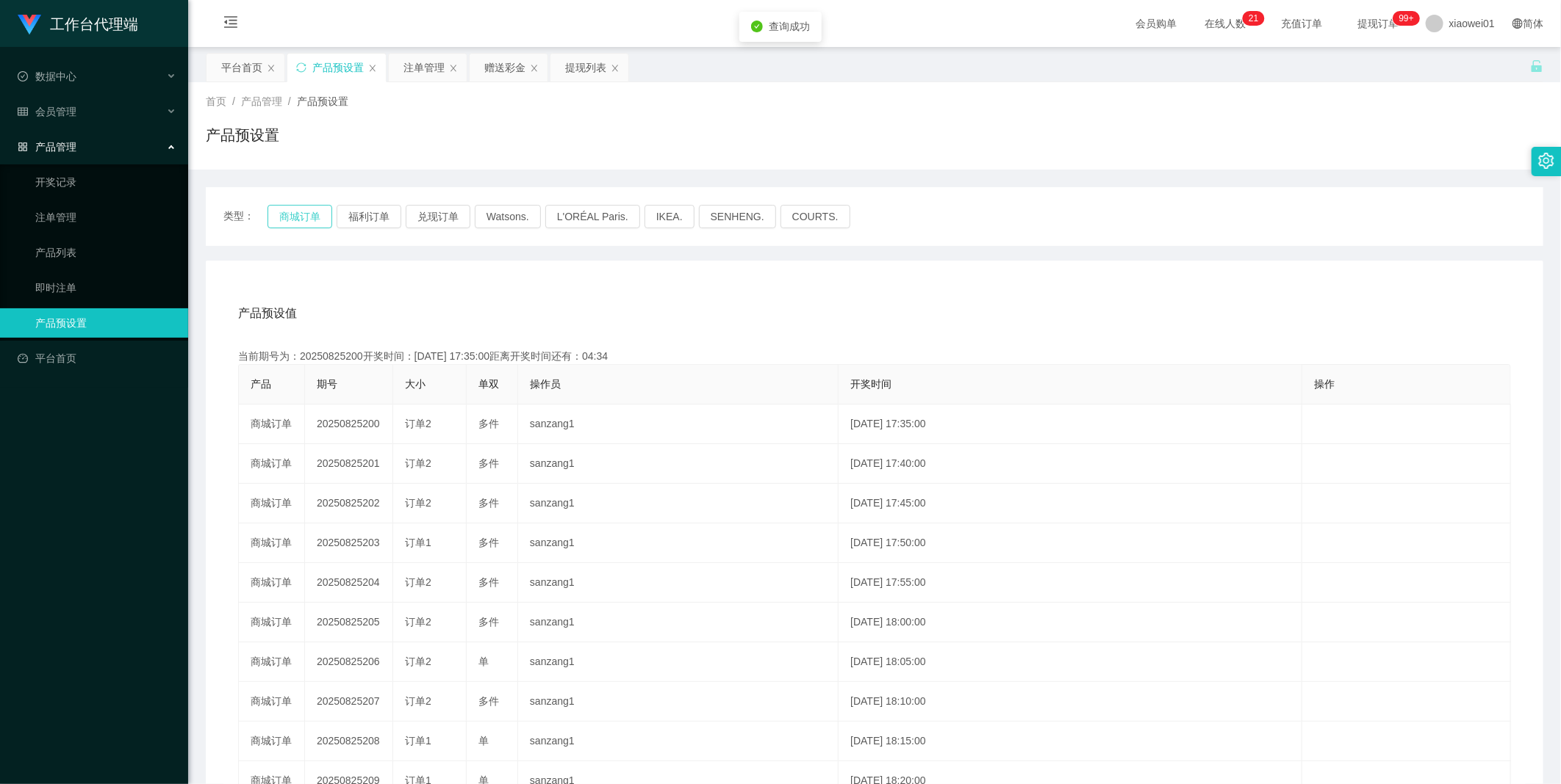
click at [296, 213] on button "商城订单" at bounding box center [299, 216] width 64 height 24
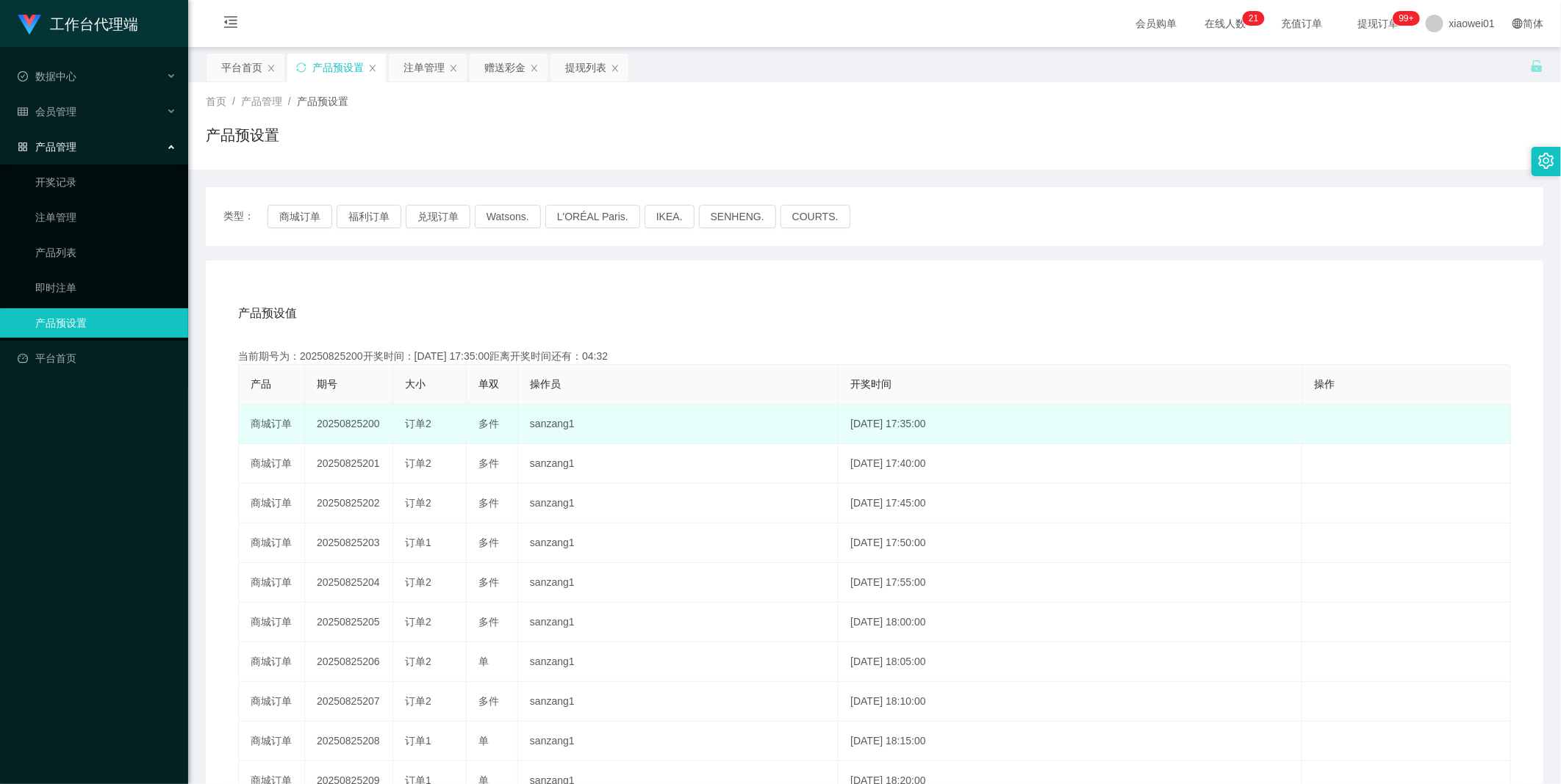
click at [347, 415] on td "20250825200" at bounding box center [349, 424] width 88 height 40
copy td "20250825200"
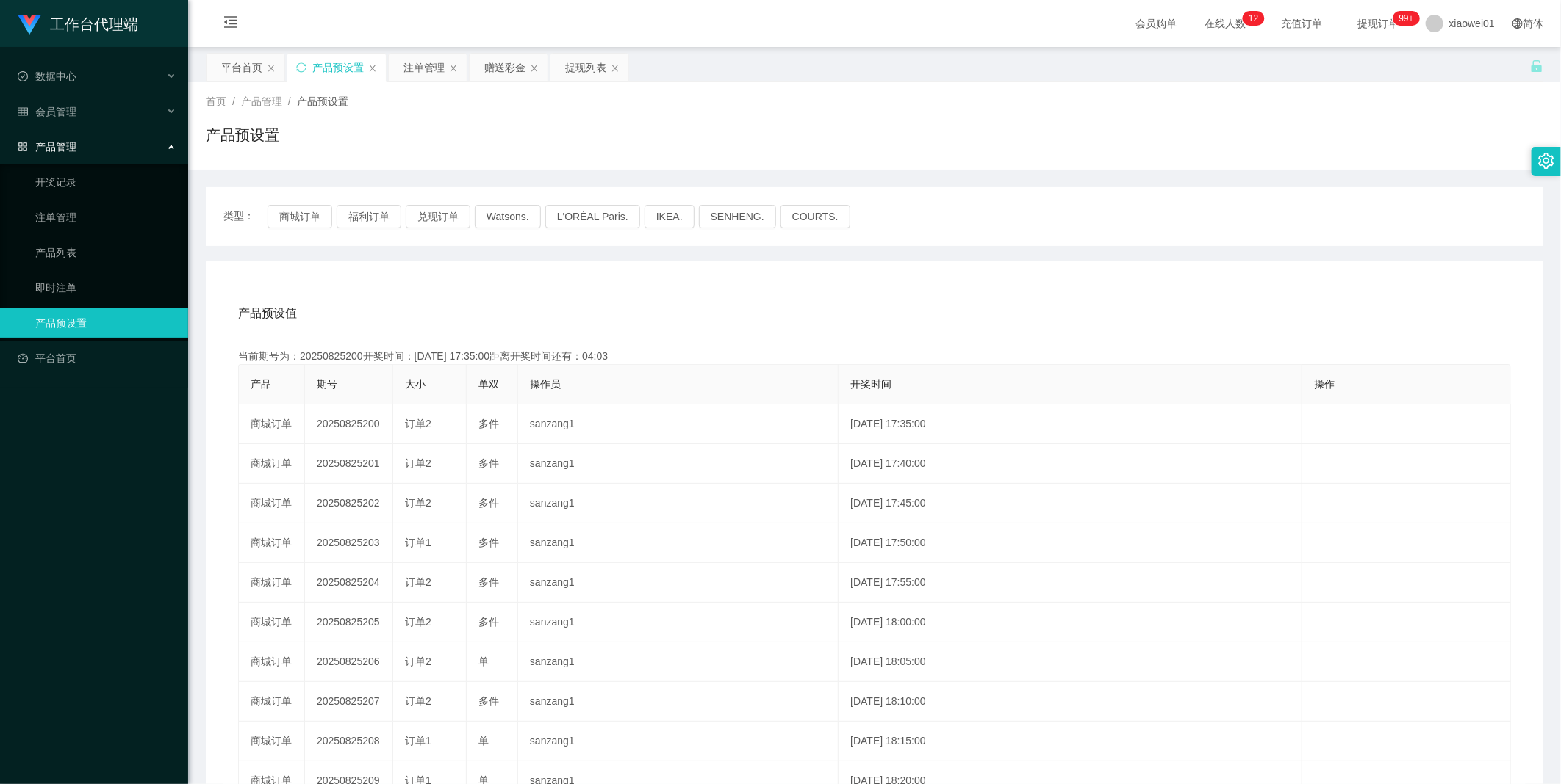
drag, startPoint x: 415, startPoint y: 68, endPoint x: 586, endPoint y: 121, distance: 179.0
click at [417, 68] on div "注单管理" at bounding box center [424, 68] width 41 height 28
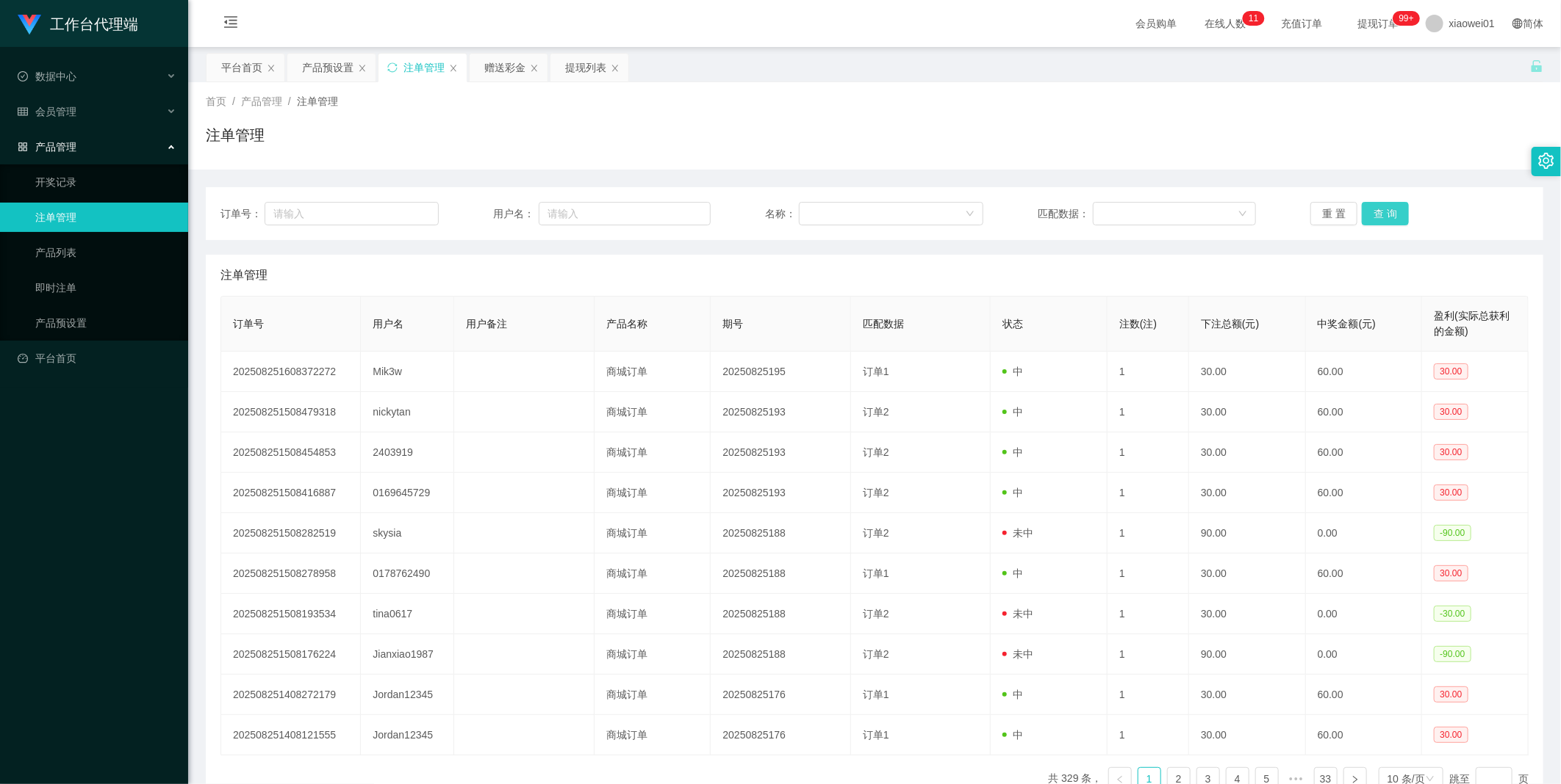
click at [1030, 202] on button "查 询" at bounding box center [1385, 213] width 47 height 24
click at [1030, 202] on div "重 置 查 询" at bounding box center [1419, 213] width 218 height 24
click at [1030, 202] on button "查 询" at bounding box center [1385, 213] width 47 height 24
click at [1030, 202] on div "重 置 查 询" at bounding box center [1419, 213] width 218 height 24
click at [1030, 202] on button "查 询" at bounding box center [1385, 213] width 47 height 24
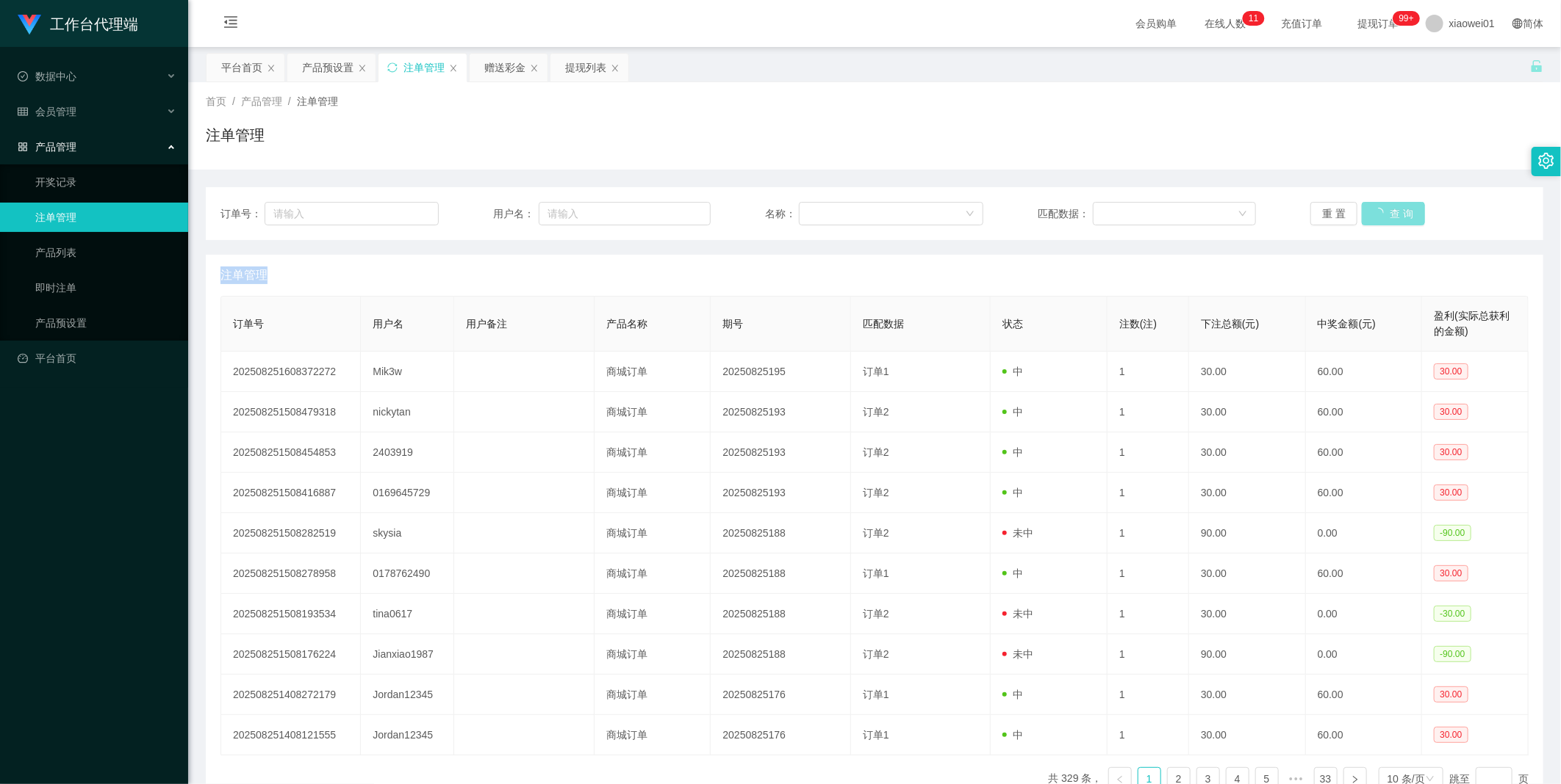
click at [1030, 202] on div "重 置 查 询" at bounding box center [1419, 213] width 218 height 24
click at [1030, 202] on button "查 询" at bounding box center [1385, 213] width 47 height 24
click at [1030, 202] on div "重 置 查 询" at bounding box center [1419, 213] width 218 height 24
click at [1030, 202] on button "查 询" at bounding box center [1385, 213] width 47 height 24
click at [1030, 202] on div "重 置 查 询" at bounding box center [1419, 213] width 218 height 24
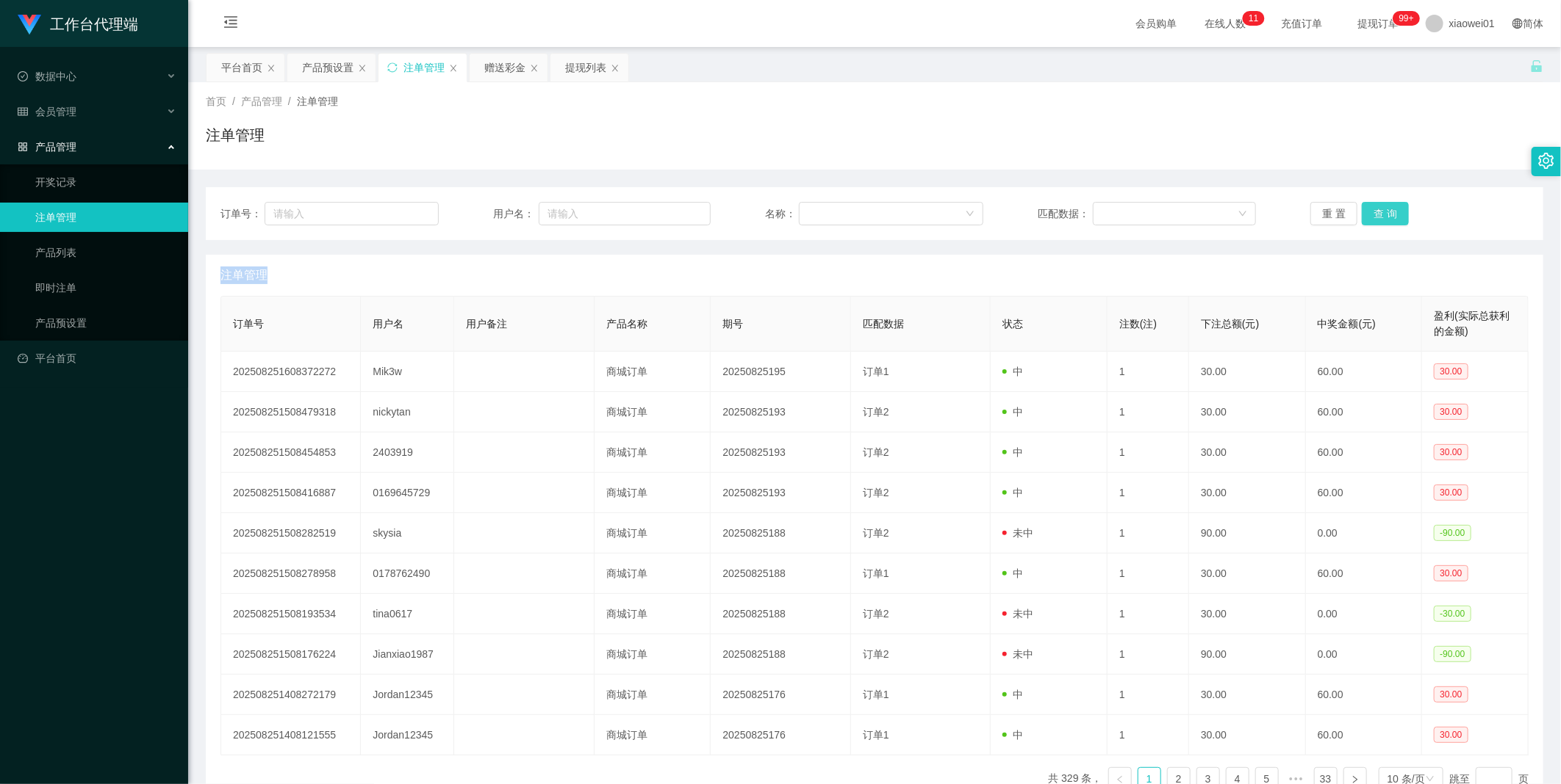
click at [1030, 202] on button "查 询" at bounding box center [1385, 213] width 47 height 24
click at [1030, 202] on div "重 置 查 询" at bounding box center [1419, 213] width 218 height 24
click at [1030, 202] on button "查 询" at bounding box center [1385, 213] width 47 height 24
click at [1030, 202] on button "查 询" at bounding box center [1393, 213] width 64 height 24
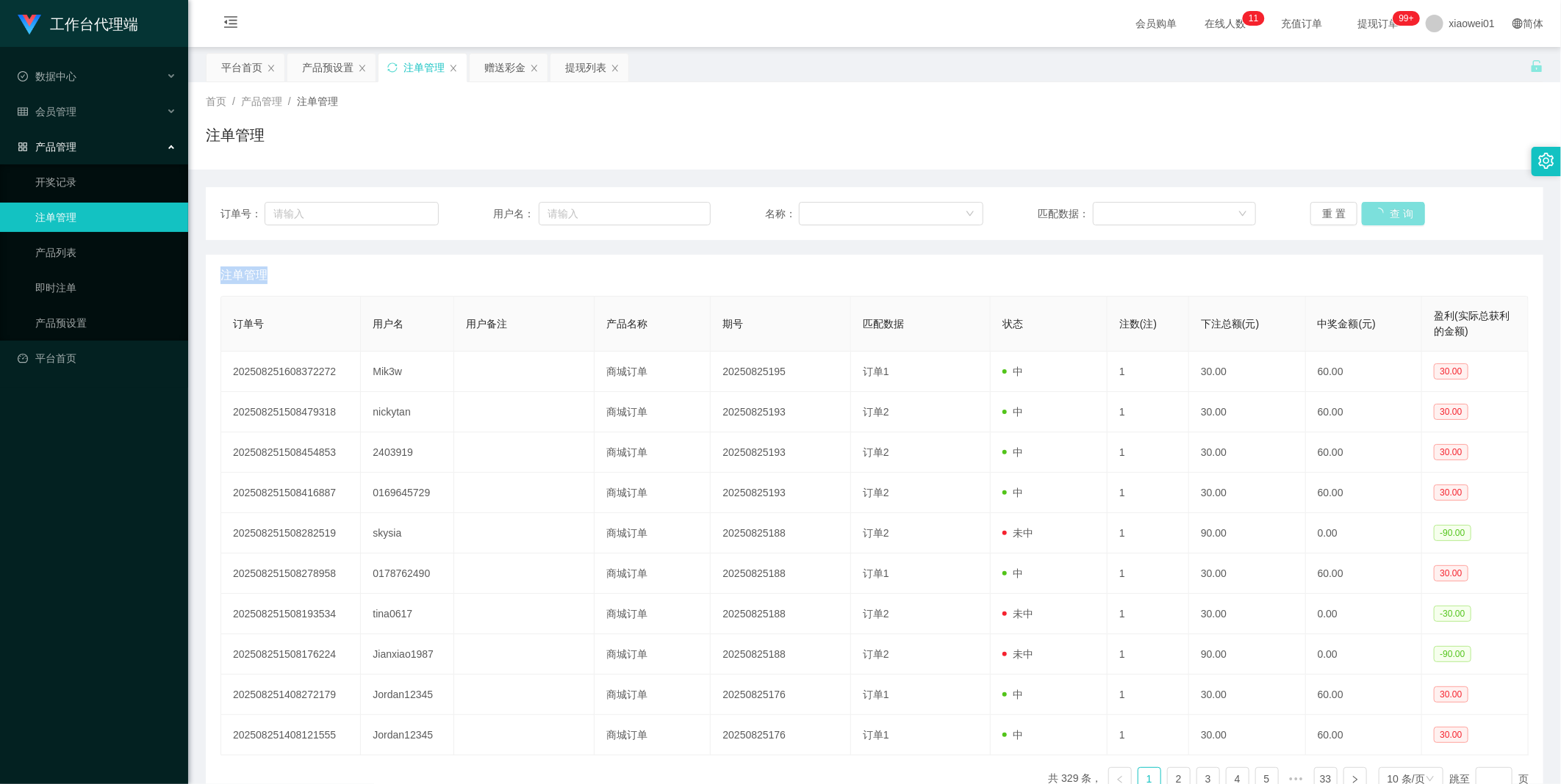
click at [1030, 202] on button "查 询" at bounding box center [1393, 213] width 64 height 24
click at [1030, 202] on div "重 置 查 询" at bounding box center [1419, 213] width 218 height 24
click at [1030, 205] on button "查 询" at bounding box center [1385, 213] width 47 height 24
click at [1030, 207] on button "查 询" at bounding box center [1385, 213] width 47 height 24
click at [1030, 207] on div "重 置 查 询" at bounding box center [1419, 213] width 218 height 24
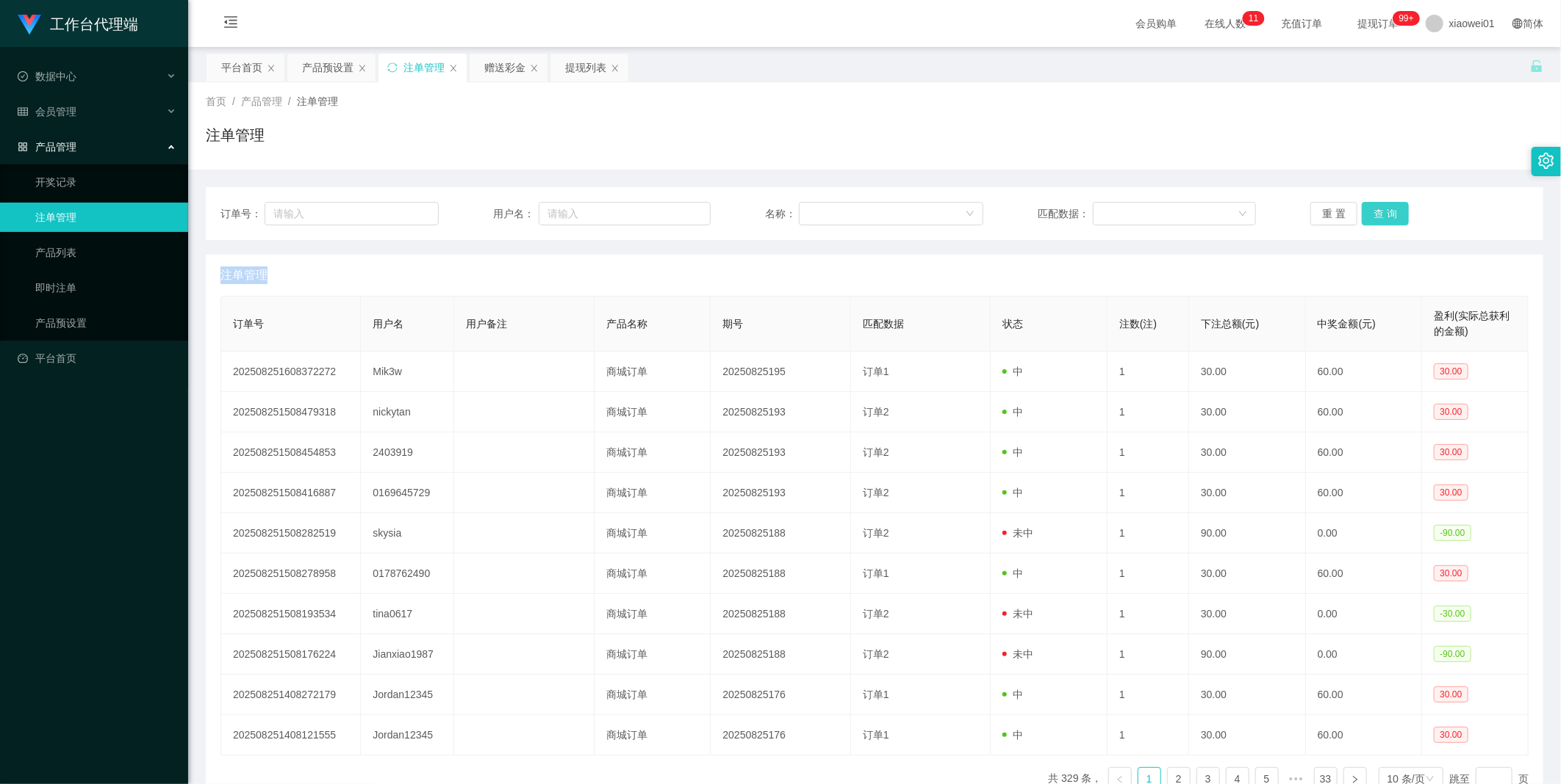
click at [1030, 207] on button "查 询" at bounding box center [1385, 213] width 47 height 24
click at [1030, 207] on button "查 询" at bounding box center [1393, 213] width 64 height 24
click at [1030, 207] on button "查 询" at bounding box center [1385, 213] width 47 height 24
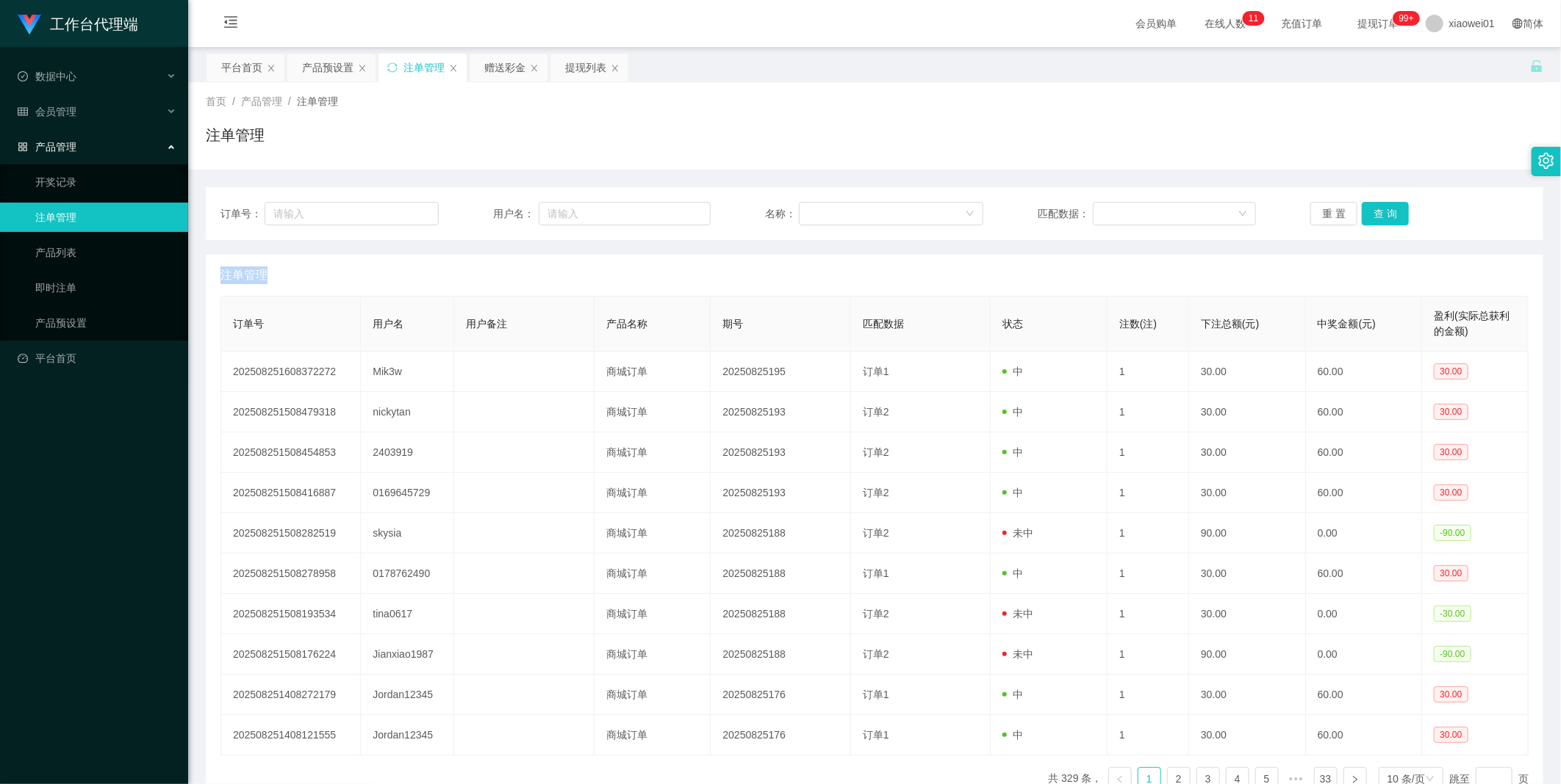
click at [1030, 207] on div "重 置 查 询" at bounding box center [1419, 213] width 218 height 24
click at [1030, 203] on button "查 询" at bounding box center [1385, 213] width 47 height 24
click at [1030, 203] on button "查 询" at bounding box center [1393, 213] width 64 height 24
click at [1030, 203] on button "查 询" at bounding box center [1385, 213] width 47 height 24
click at [1030, 203] on div "重 置 查 询" at bounding box center [1419, 213] width 218 height 24
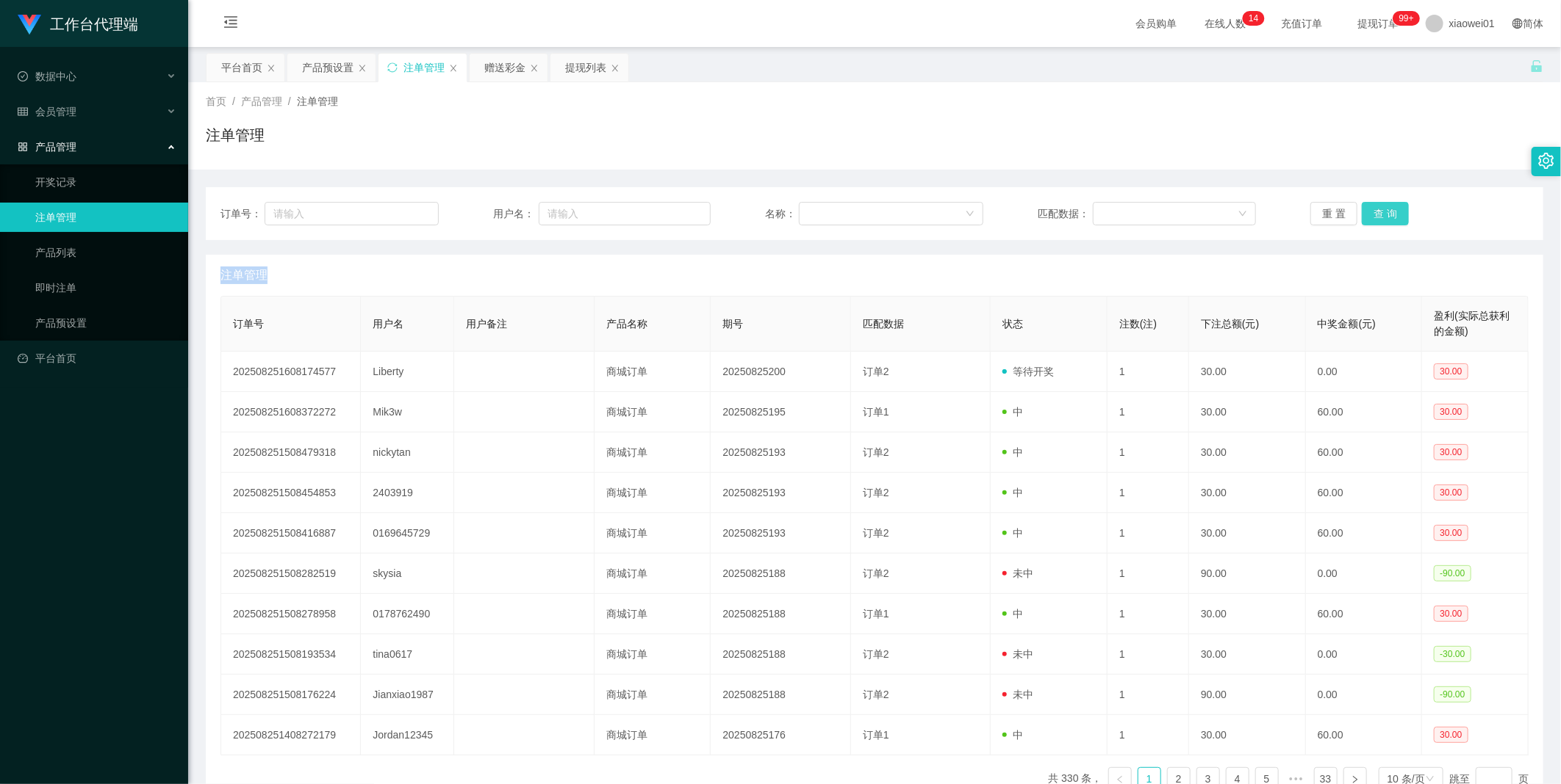
click at [1030, 203] on button "查 询" at bounding box center [1385, 213] width 47 height 24
click at [1030, 207] on button "查 询" at bounding box center [1385, 213] width 47 height 24
click at [1030, 207] on div "重 置 查 询" at bounding box center [1419, 213] width 218 height 24
click at [1030, 207] on button "查 询" at bounding box center [1385, 213] width 47 height 24
click at [1030, 207] on div "重 置 查 询" at bounding box center [1419, 213] width 218 height 24
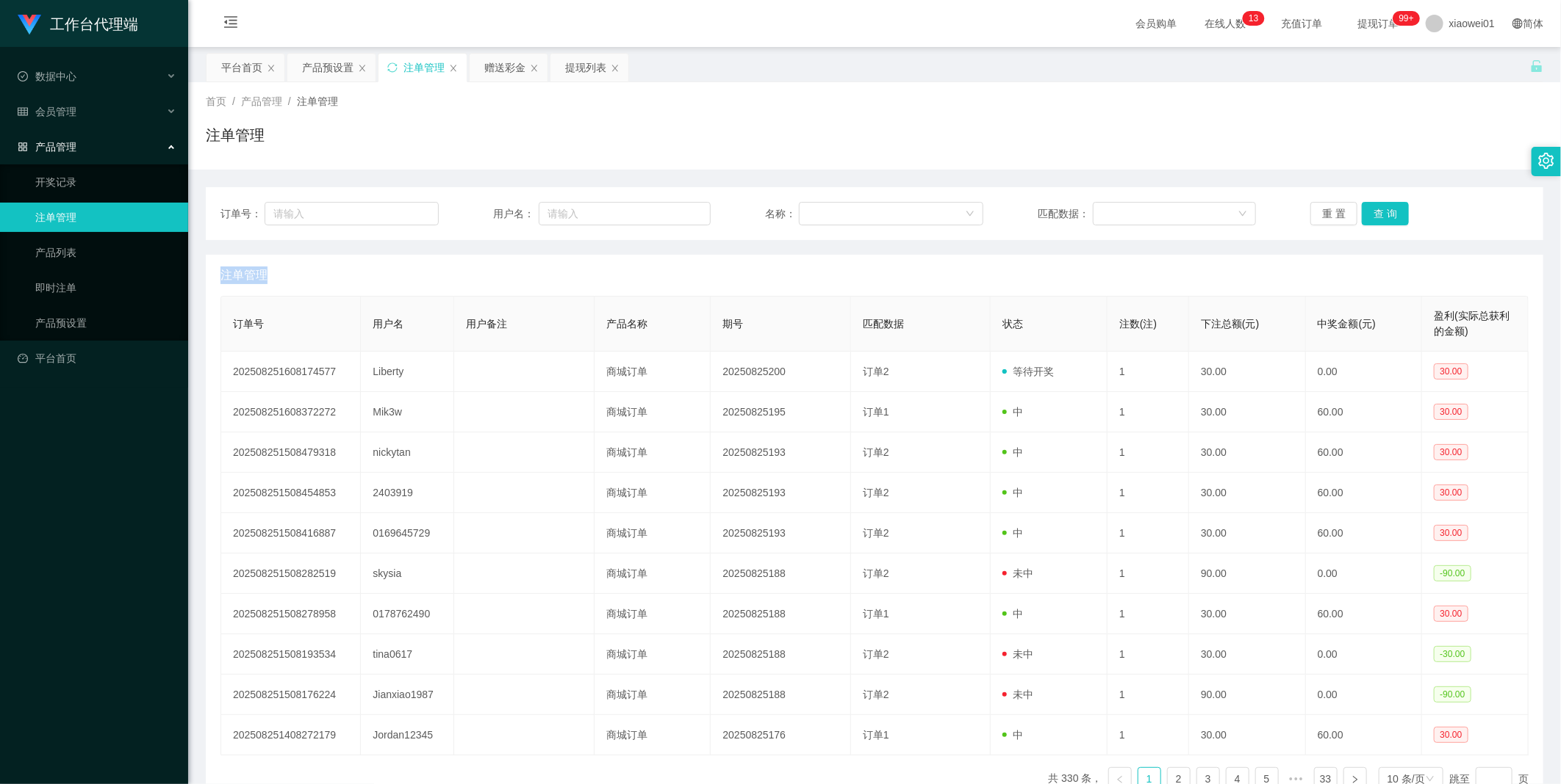
drag, startPoint x: 402, startPoint y: 68, endPoint x: 422, endPoint y: 71, distance: 20.2
click at [403, 68] on div "注单管理" at bounding box center [424, 68] width 41 height 28
click at [424, 66] on div "注单管理" at bounding box center [424, 68] width 41 height 28
click at [1030, 217] on button "查 询" at bounding box center [1385, 213] width 47 height 24
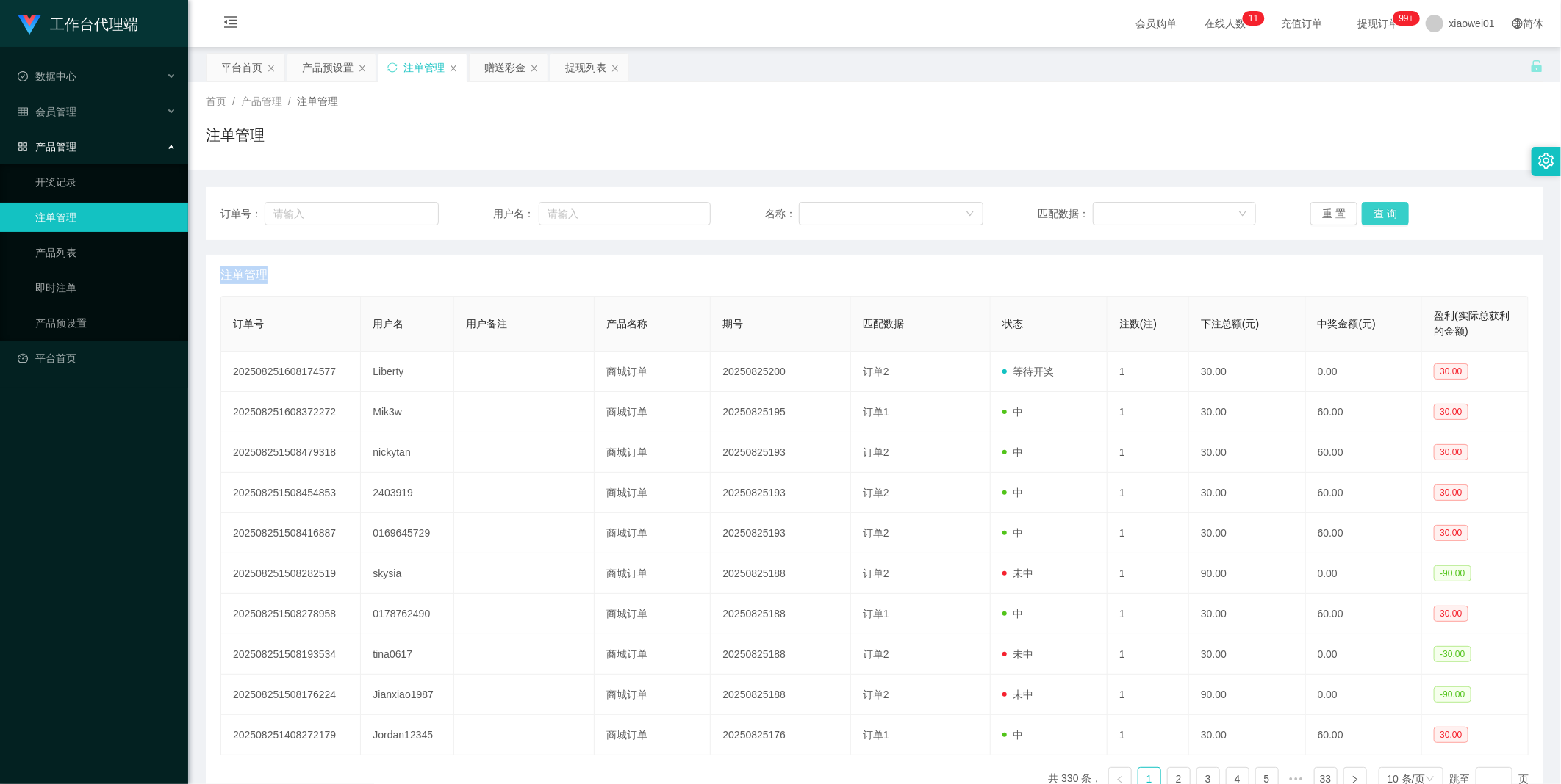
click at [1030, 217] on button "查 询" at bounding box center [1385, 213] width 47 height 24
click at [1030, 217] on button "查 询" at bounding box center [1393, 213] width 64 height 24
click at [348, 66] on div "产品预设置" at bounding box center [327, 68] width 51 height 28
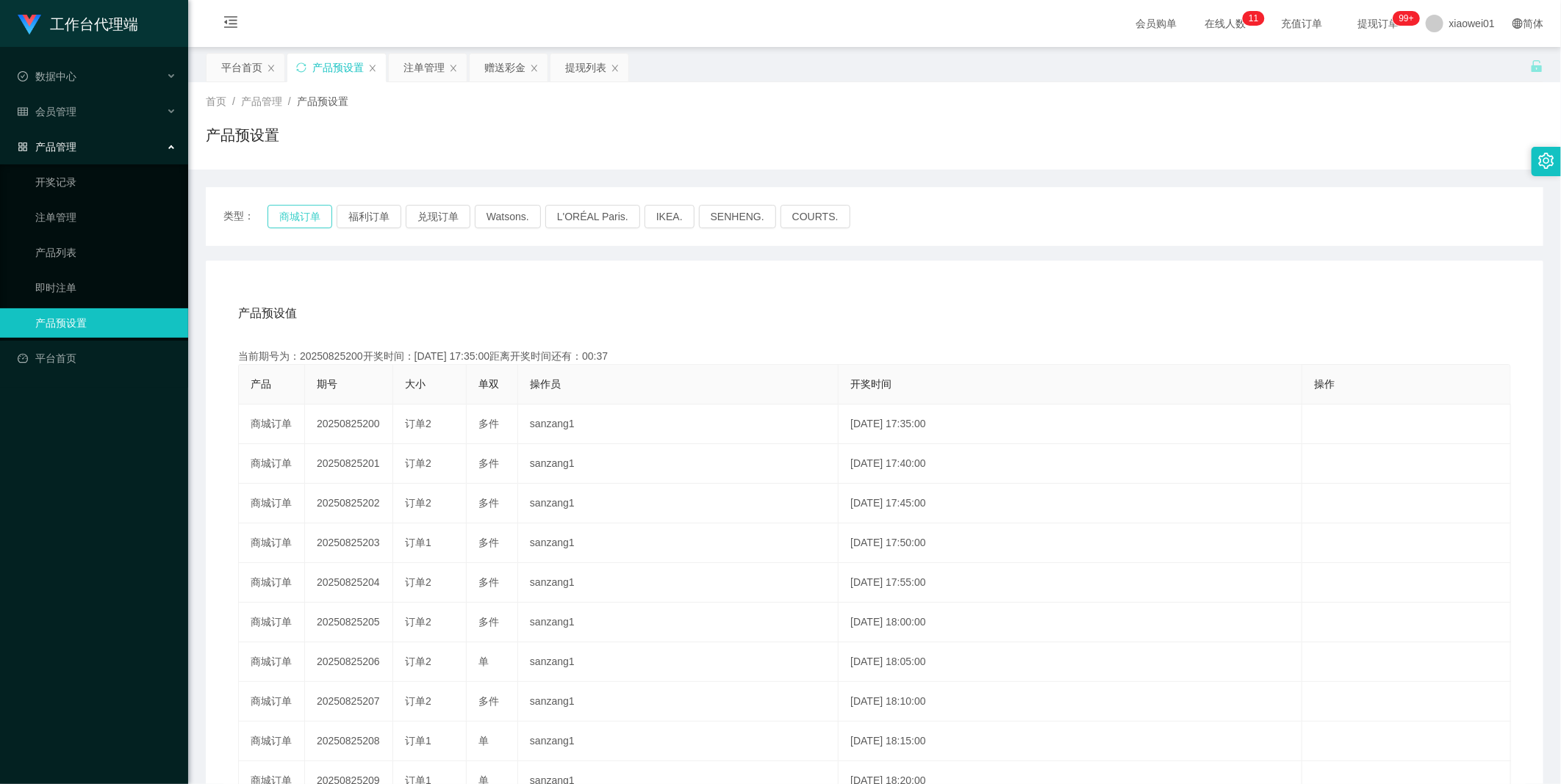
click at [304, 213] on button "商城订单" at bounding box center [299, 216] width 64 height 24
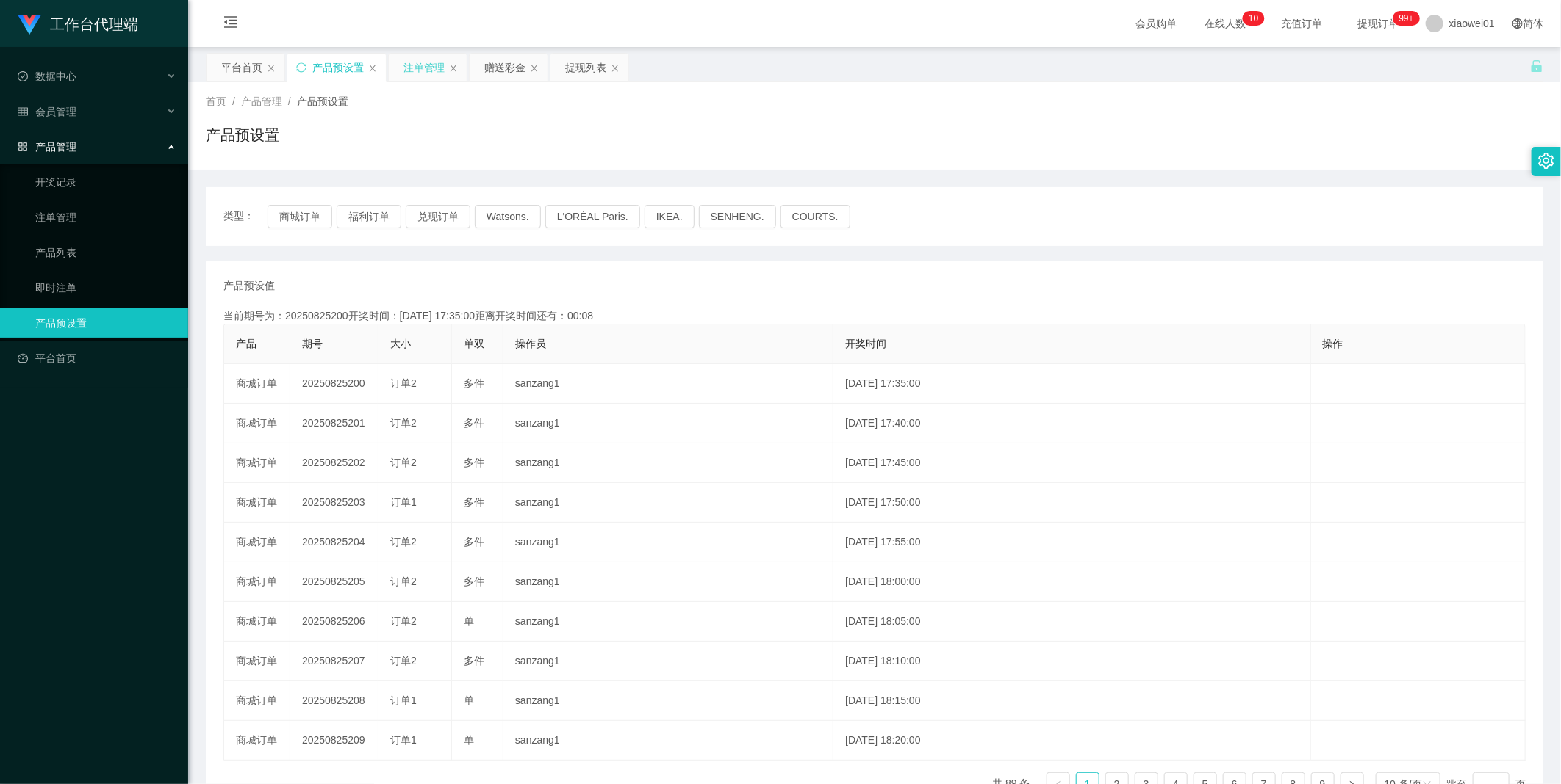
click at [416, 68] on div "注单管理" at bounding box center [424, 68] width 41 height 28
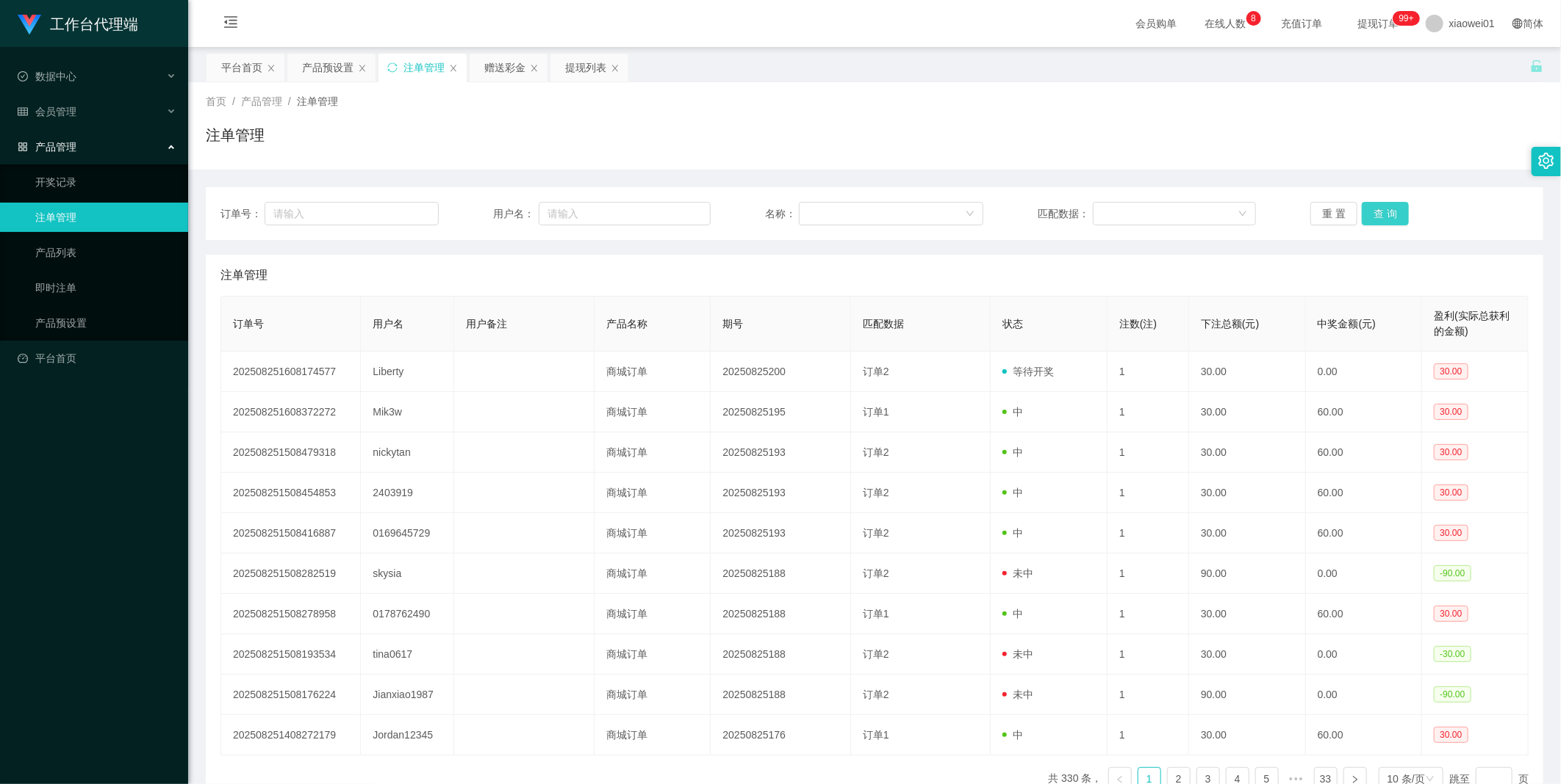
click at [1372, 213] on button "查 询" at bounding box center [1385, 213] width 47 height 24
click at [1372, 213] on button "查 询" at bounding box center [1393, 213] width 64 height 24
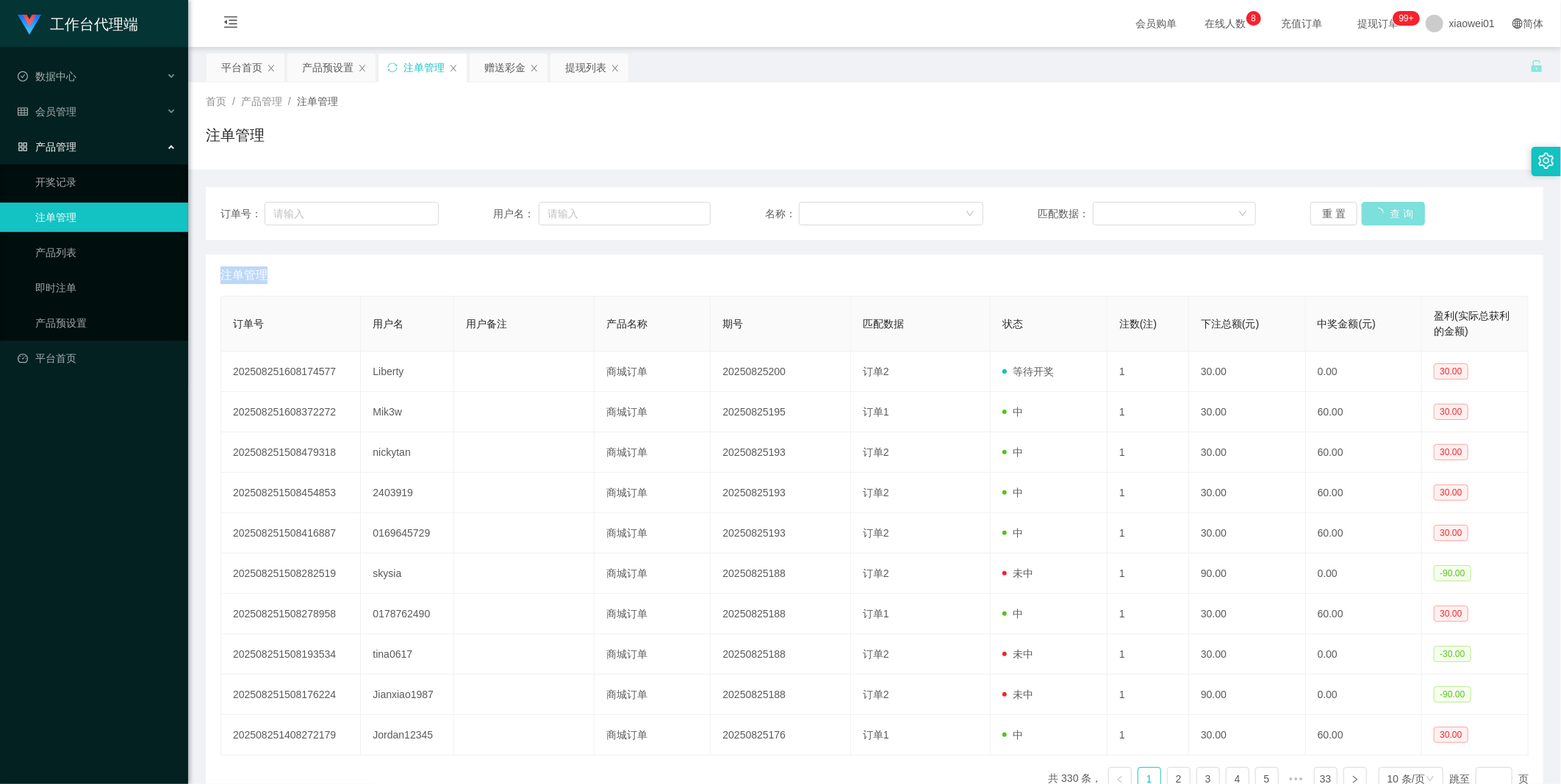
click at [1372, 213] on div "重 置 查 询" at bounding box center [1419, 213] width 218 height 24
click at [1372, 213] on button "查 询" at bounding box center [1385, 213] width 47 height 24
click at [1372, 213] on button "查 询" at bounding box center [1393, 213] width 64 height 24
click at [1372, 213] on button "查 询" at bounding box center [1385, 213] width 47 height 24
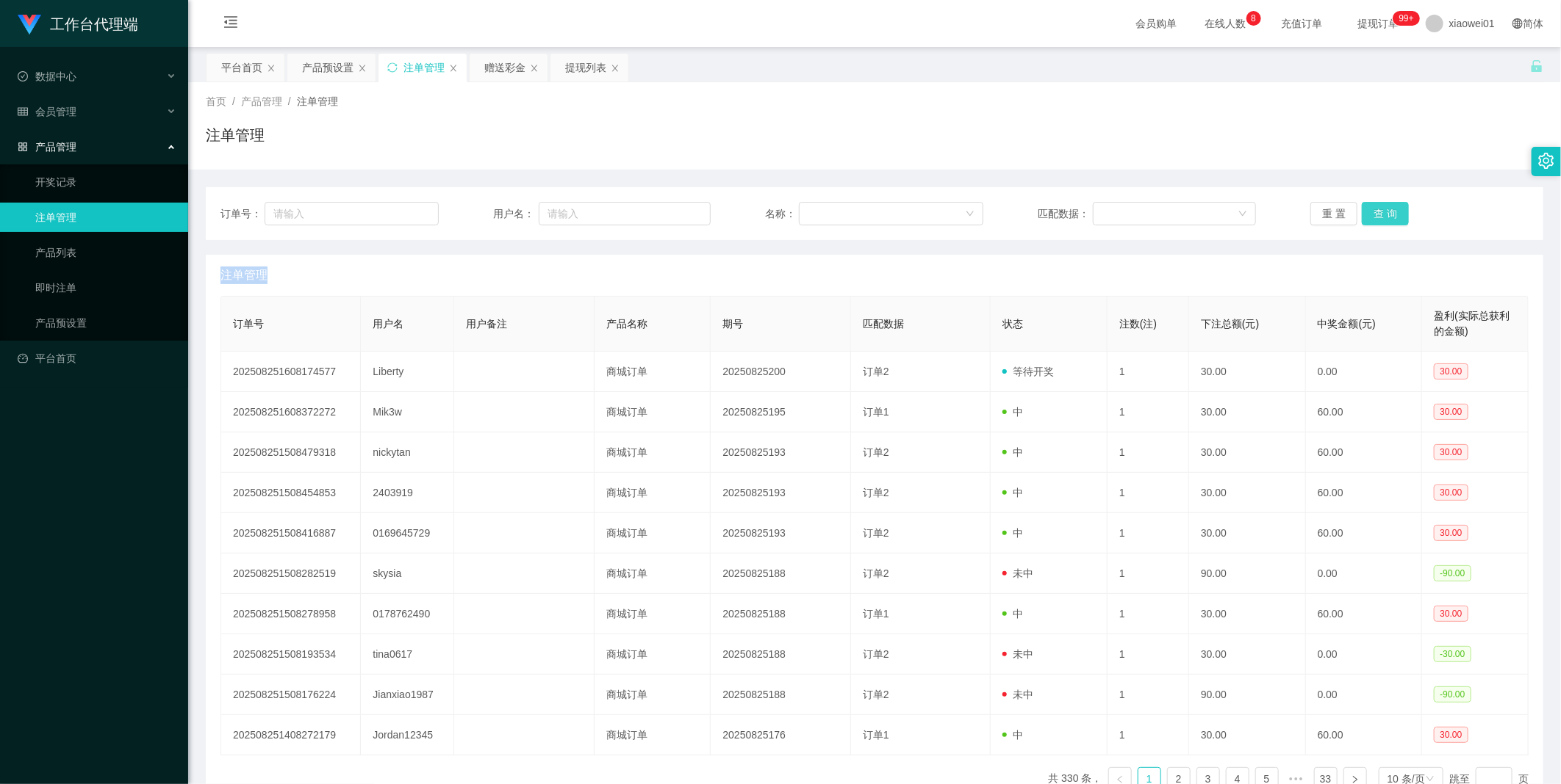
click at [1372, 213] on div "重 置 查 询" at bounding box center [1419, 213] width 218 height 24
click at [316, 63] on div "产品预设置" at bounding box center [327, 68] width 51 height 28
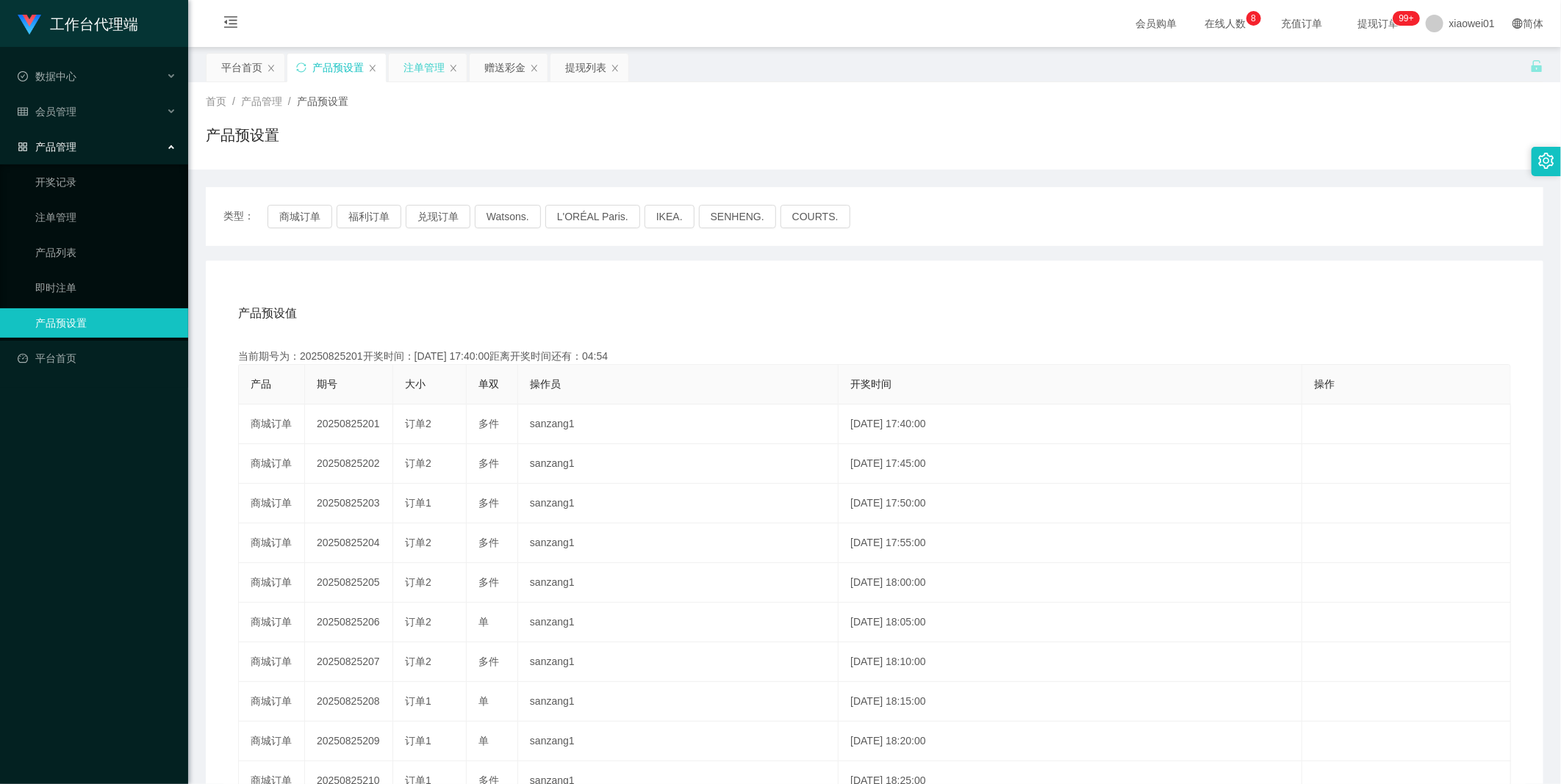
click at [432, 69] on div "注单管理" at bounding box center [424, 68] width 41 height 28
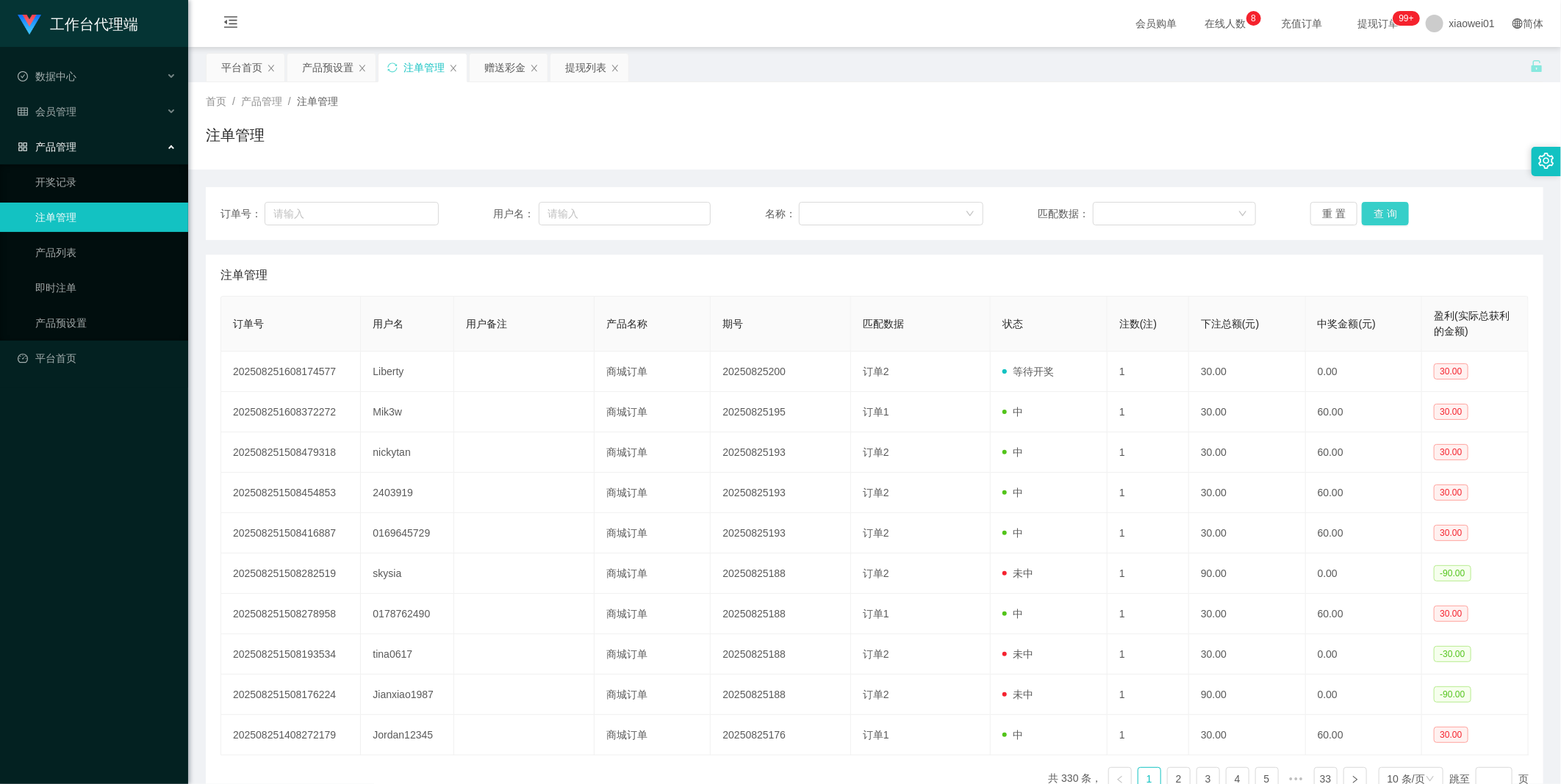
click at [1380, 216] on button "查 询" at bounding box center [1385, 213] width 47 height 24
click at [1379, 216] on div "重 置 查 询" at bounding box center [1419, 213] width 218 height 24
click at [1379, 216] on button "查 询" at bounding box center [1385, 213] width 47 height 24
click at [1379, 216] on div "重 置 查 询" at bounding box center [1419, 213] width 218 height 24
click at [1379, 216] on button "查 询" at bounding box center [1385, 213] width 47 height 24
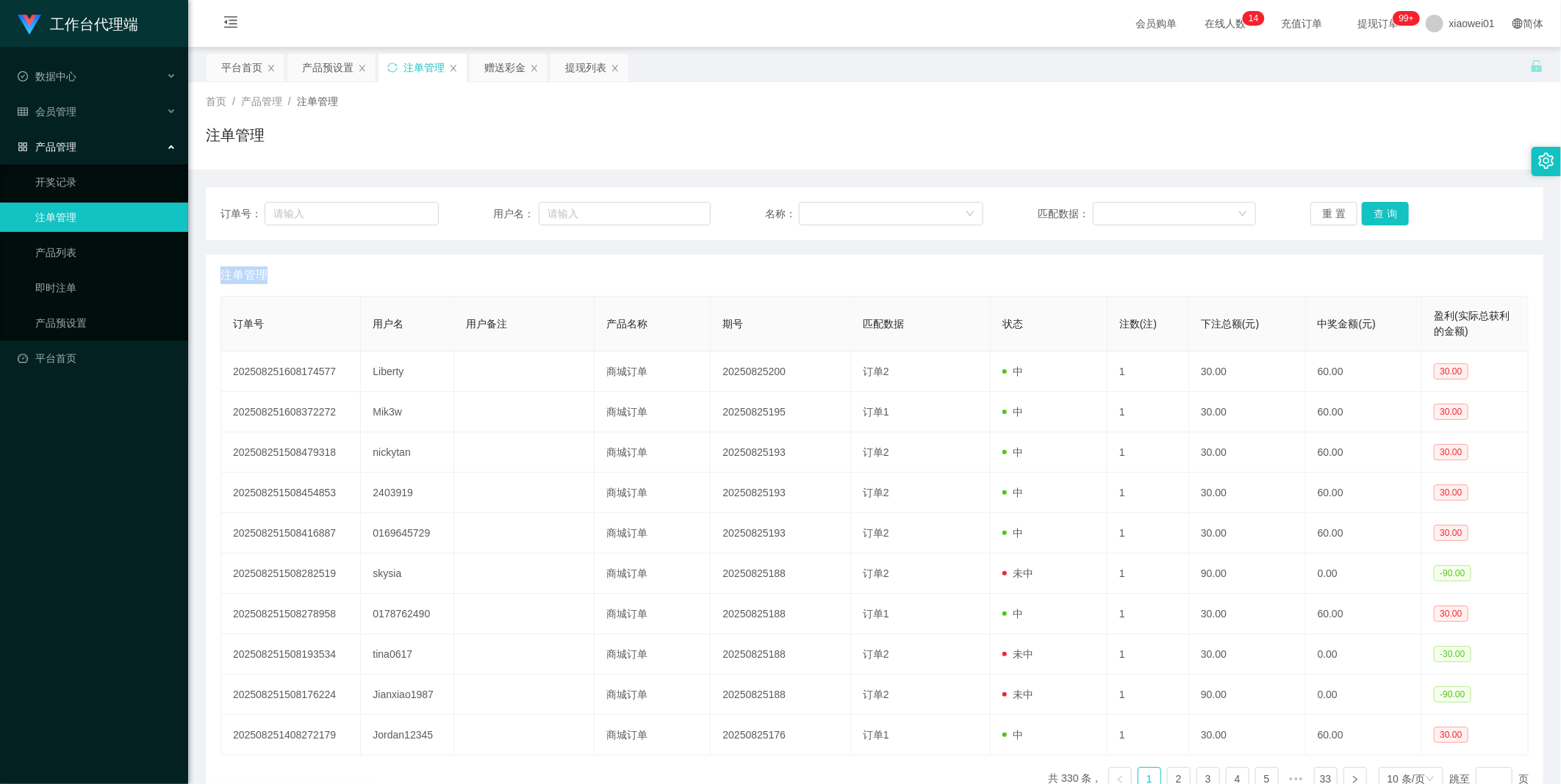
click at [406, 68] on div "注单管理" at bounding box center [424, 68] width 41 height 28
click at [334, 63] on div "产品预设置" at bounding box center [327, 68] width 51 height 28
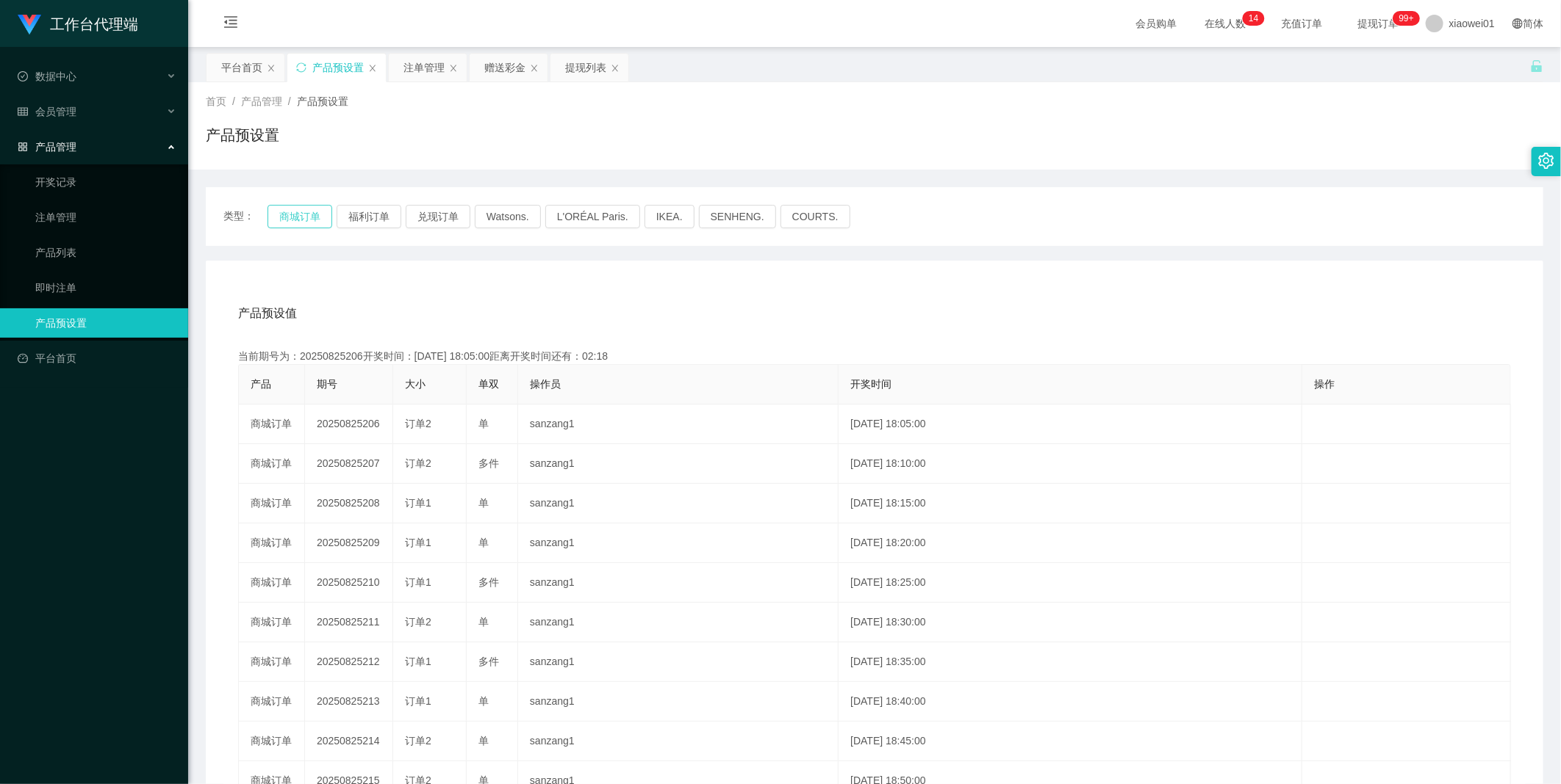
click at [292, 222] on button "商城订单" at bounding box center [299, 216] width 64 height 24
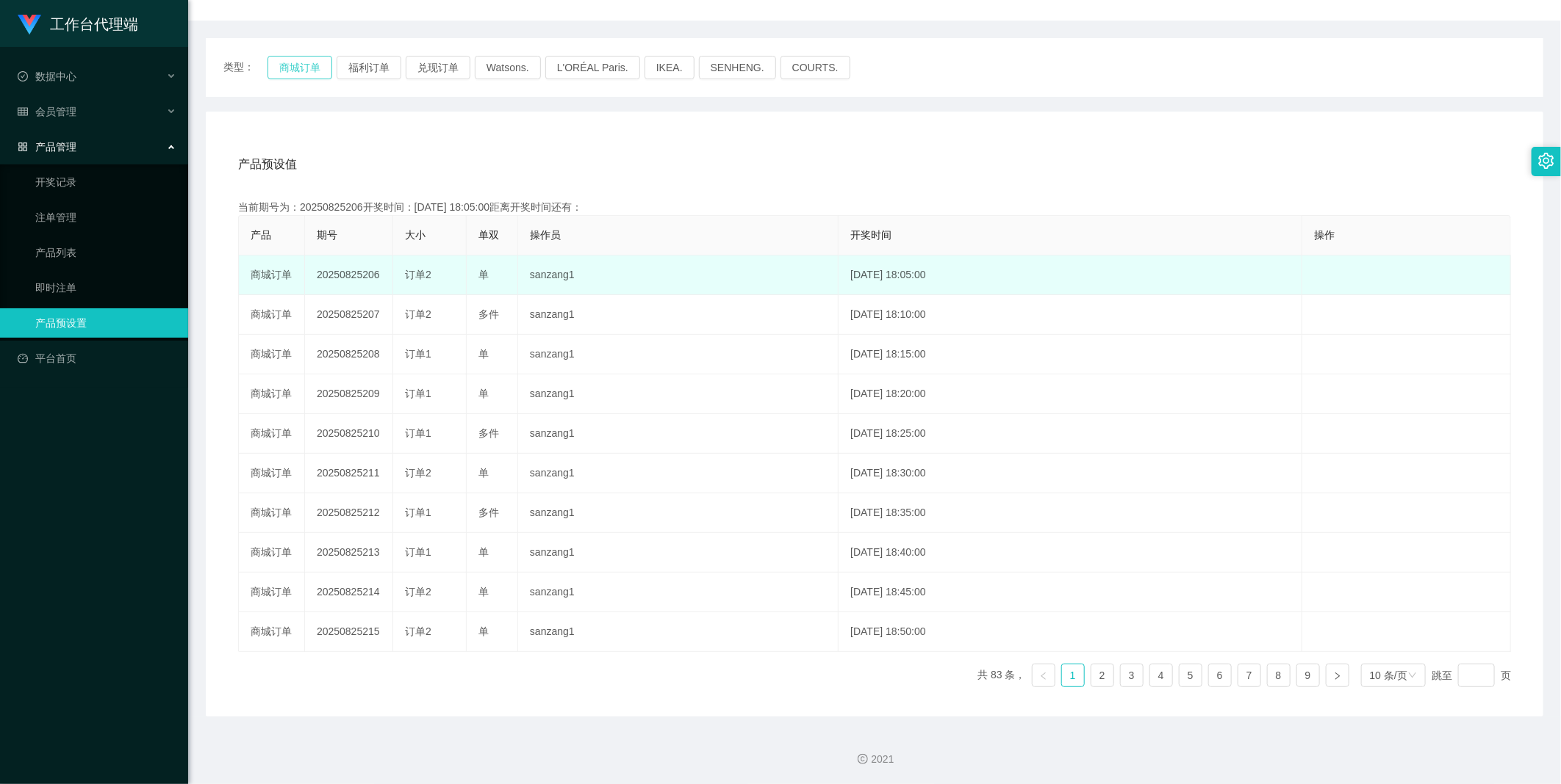
scroll to position [150, 0]
click at [334, 266] on td "20250825206" at bounding box center [349, 274] width 88 height 40
copy td "20250825206"
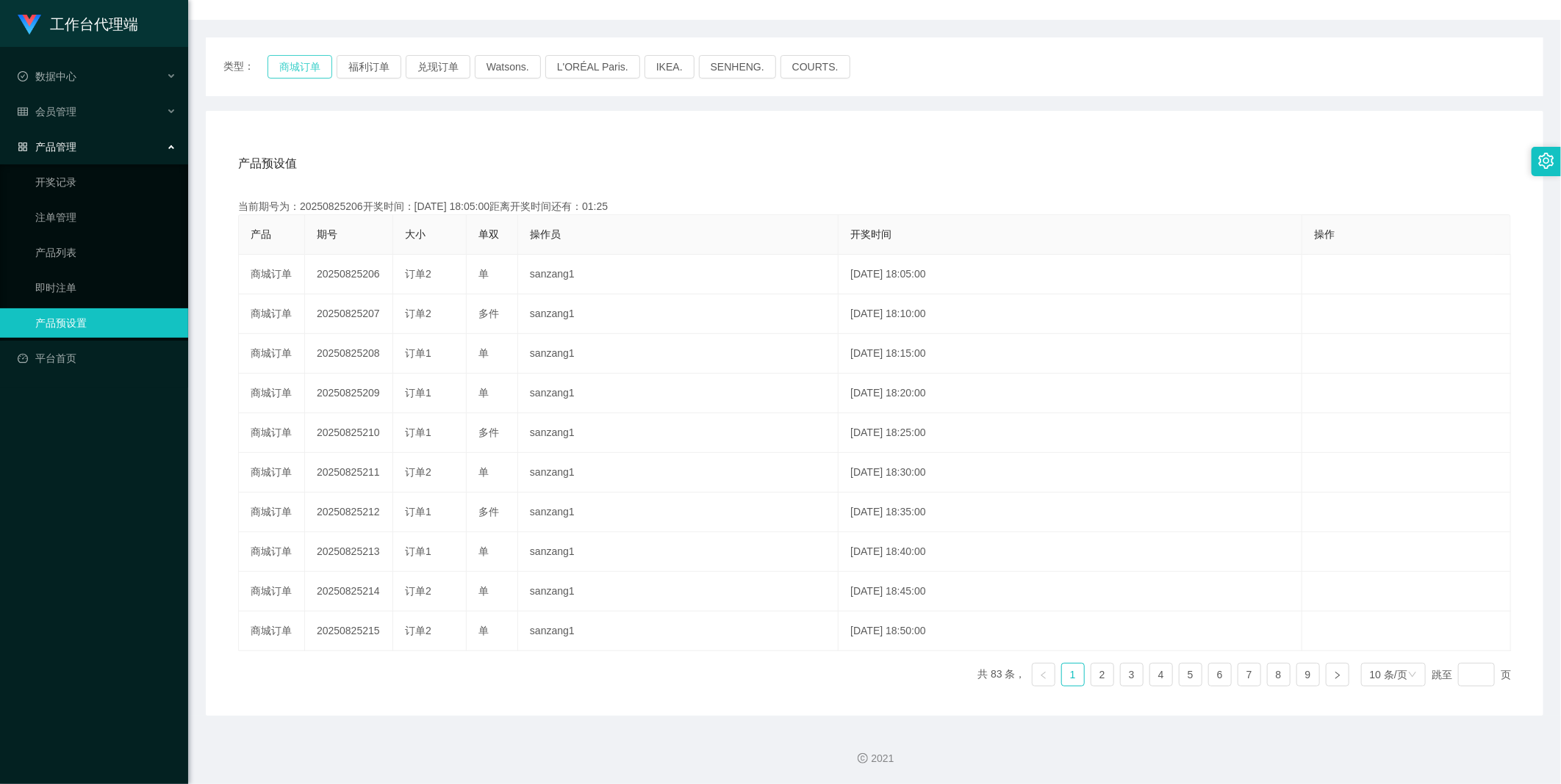
click at [294, 64] on button "商城订单" at bounding box center [299, 66] width 64 height 24
click at [377, 59] on button "福利订单" at bounding box center [368, 66] width 64 height 24
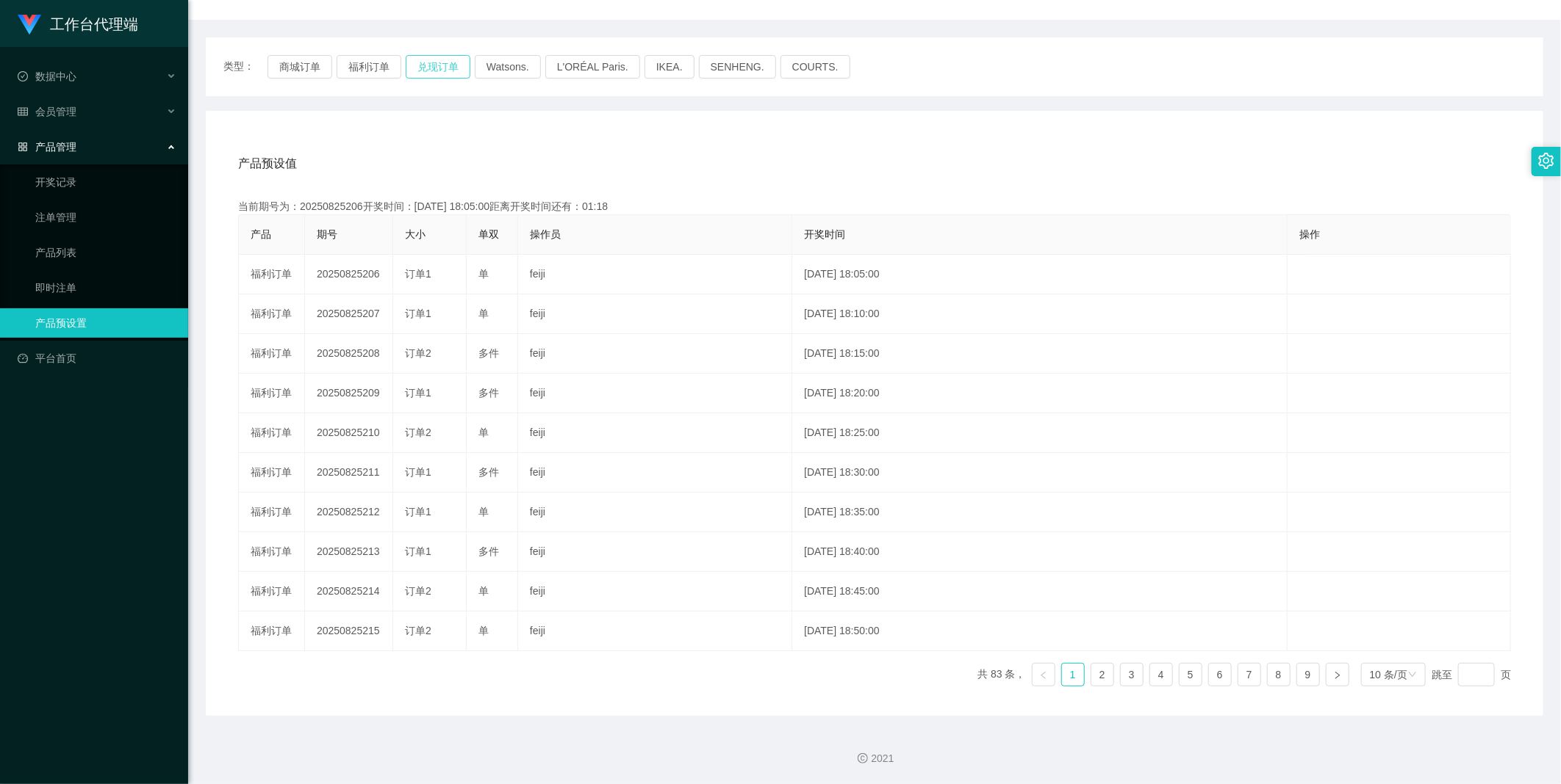
click at [427, 71] on button "兑现订单" at bounding box center [438, 66] width 64 height 24
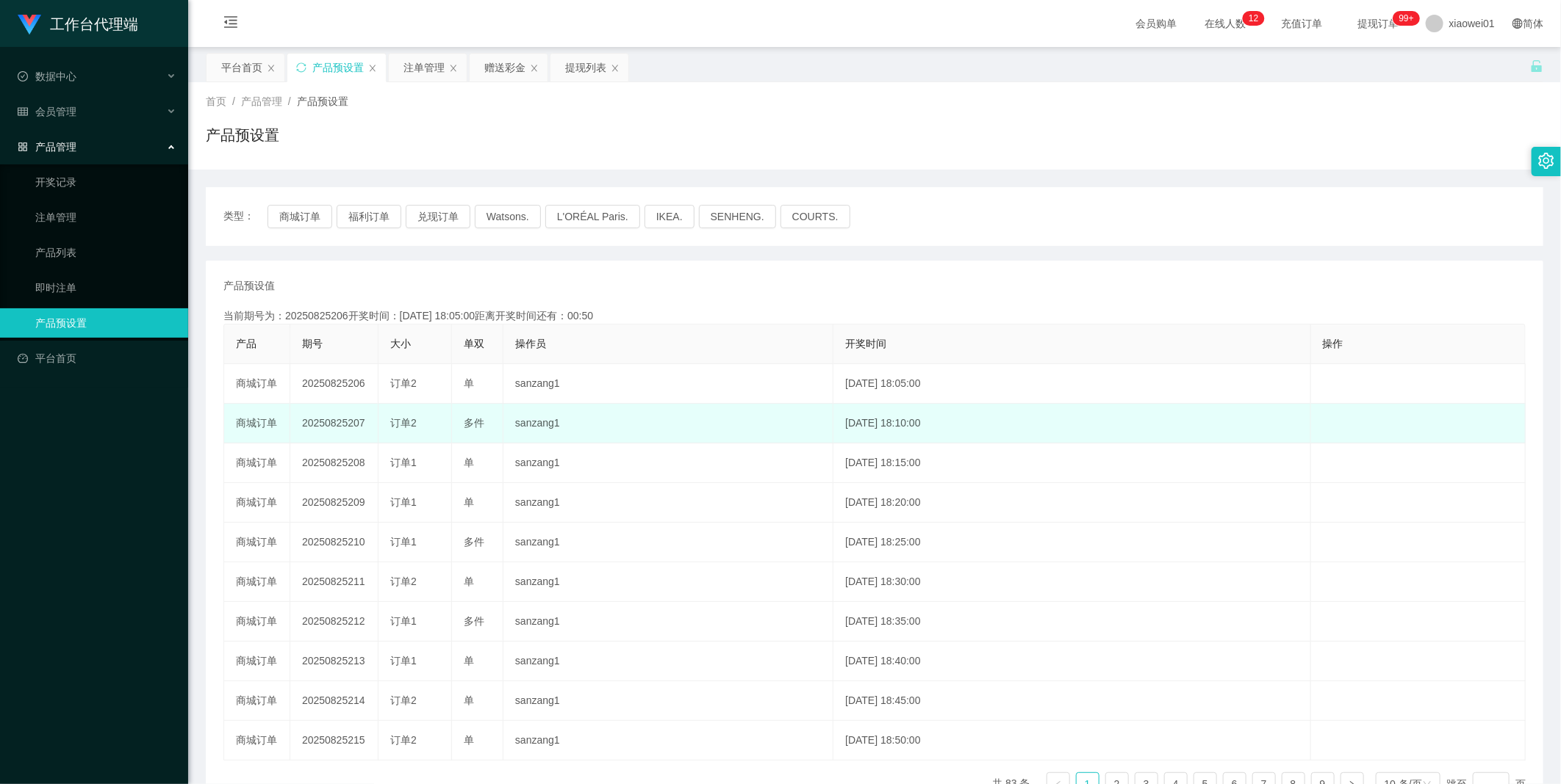
click at [332, 422] on td "20250825207" at bounding box center [334, 423] width 88 height 40
copy td "20250825207"
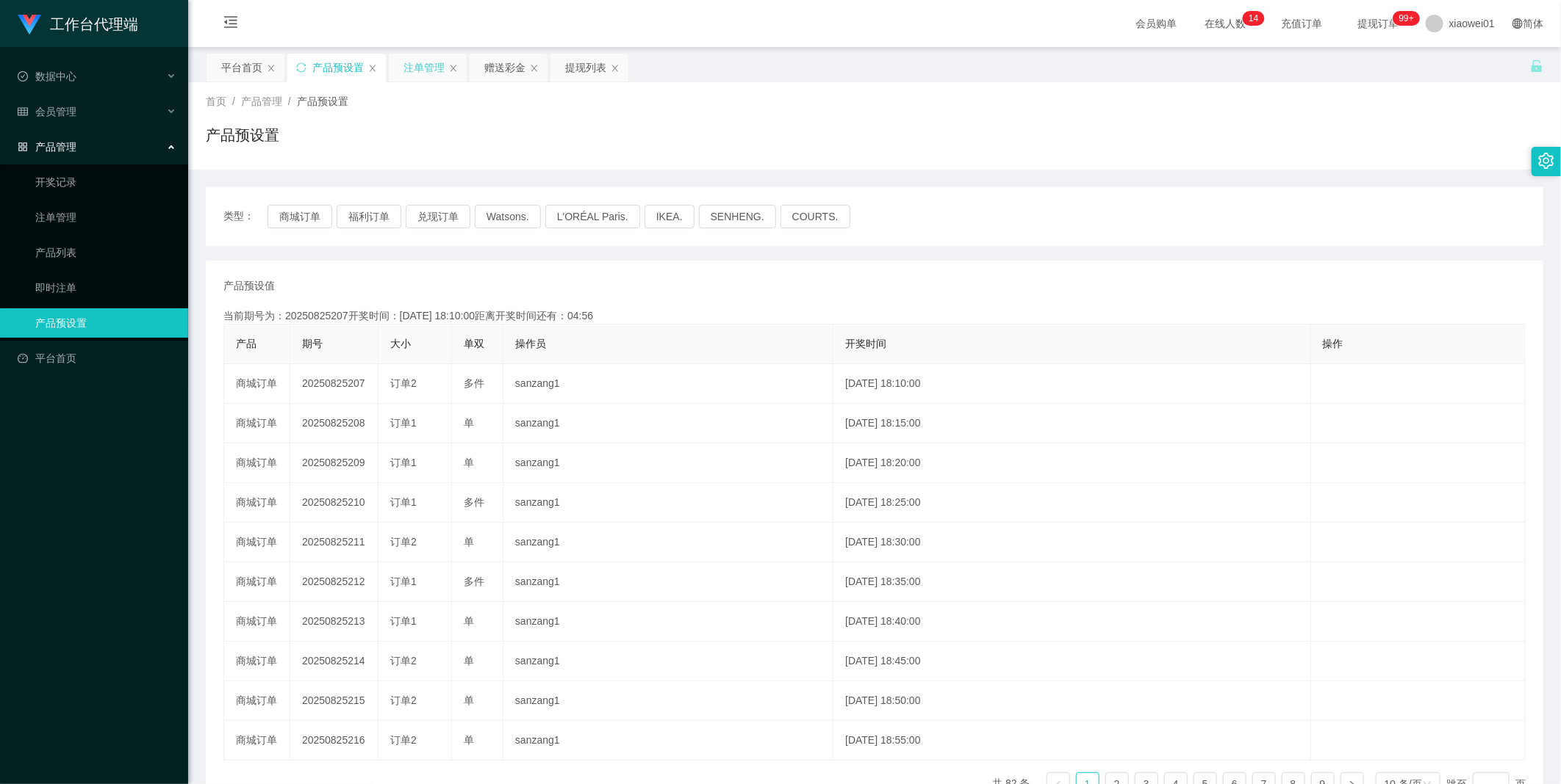
click at [434, 71] on div "注单管理" at bounding box center [424, 68] width 41 height 28
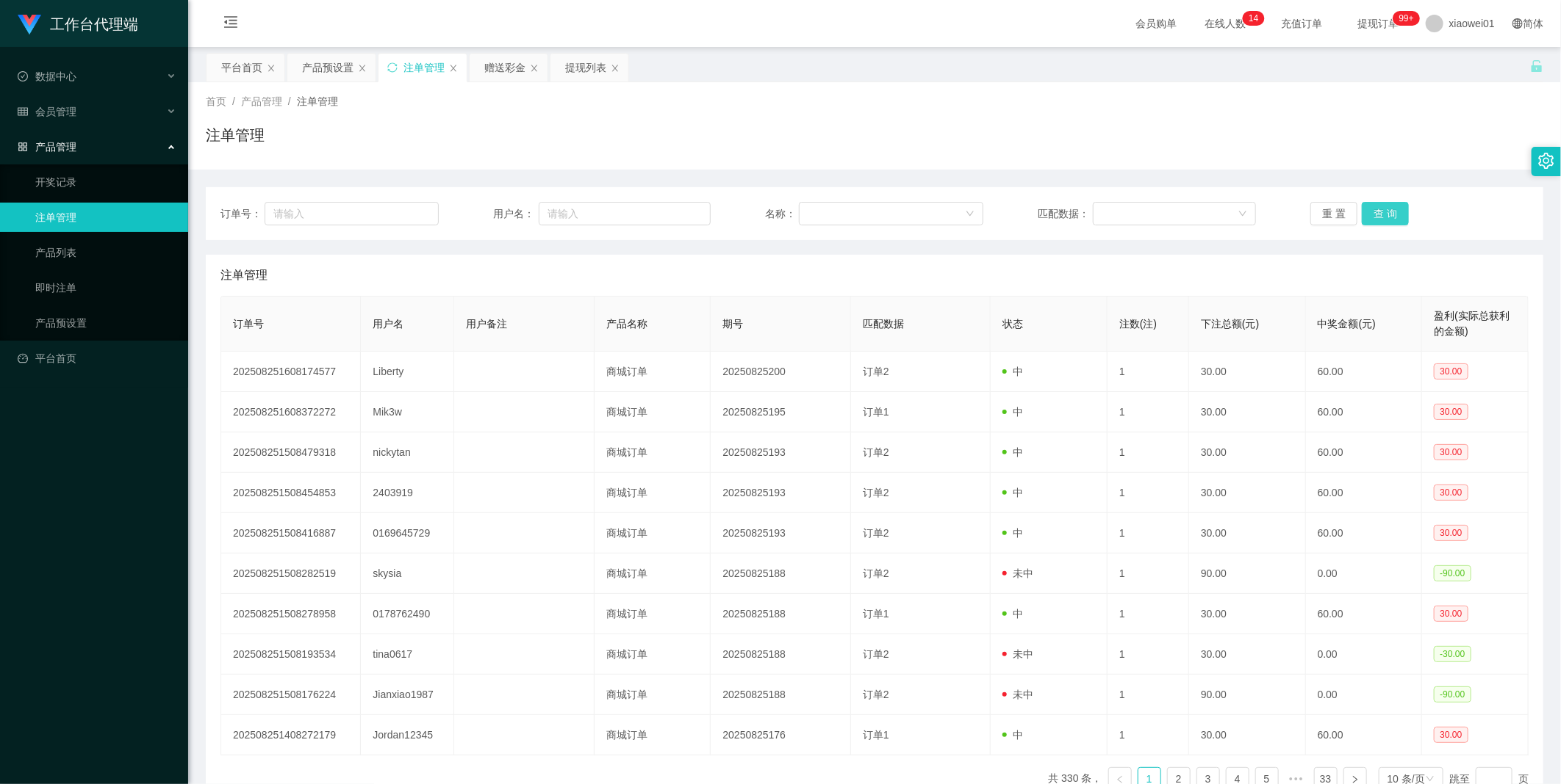
click at [1385, 212] on button "查 询" at bounding box center [1385, 213] width 47 height 24
click at [1385, 212] on button "查 询" at bounding box center [1393, 213] width 64 height 24
click at [1385, 212] on div "重 置 查 询" at bounding box center [1419, 213] width 218 height 24
click at [1385, 212] on button "查 询" at bounding box center [1385, 213] width 47 height 24
click at [1385, 212] on div "重 置 查 询" at bounding box center [1419, 213] width 218 height 24
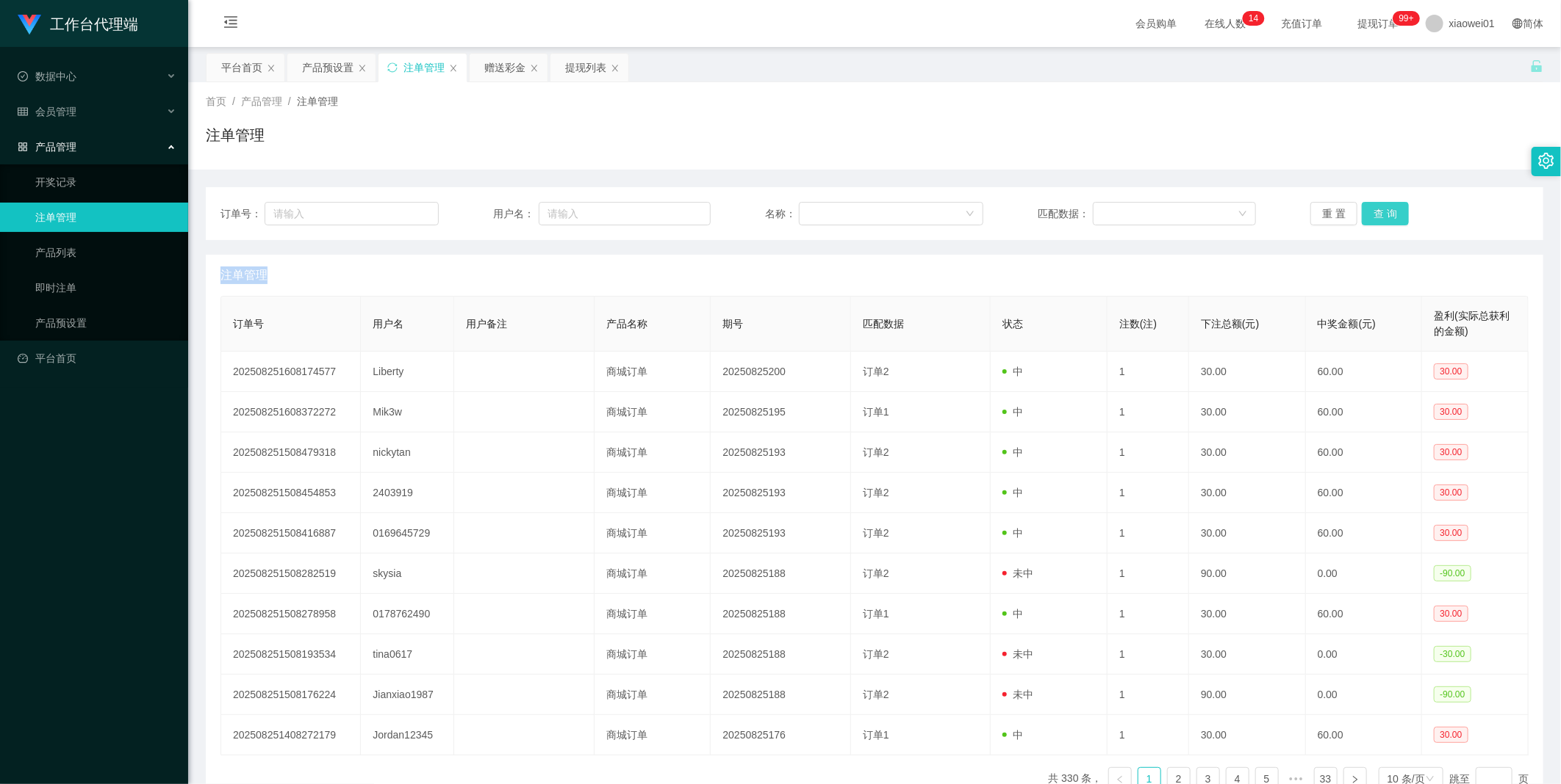
click at [1385, 212] on button "查 询" at bounding box center [1385, 213] width 47 height 24
click at [1385, 212] on div "重 置 查 询" at bounding box center [1419, 213] width 218 height 24
click at [1385, 212] on button "查 询" at bounding box center [1385, 213] width 47 height 24
click at [1385, 212] on div "重 置 查 询" at bounding box center [1419, 213] width 218 height 24
click at [1385, 212] on button "查 询" at bounding box center [1385, 213] width 47 height 24
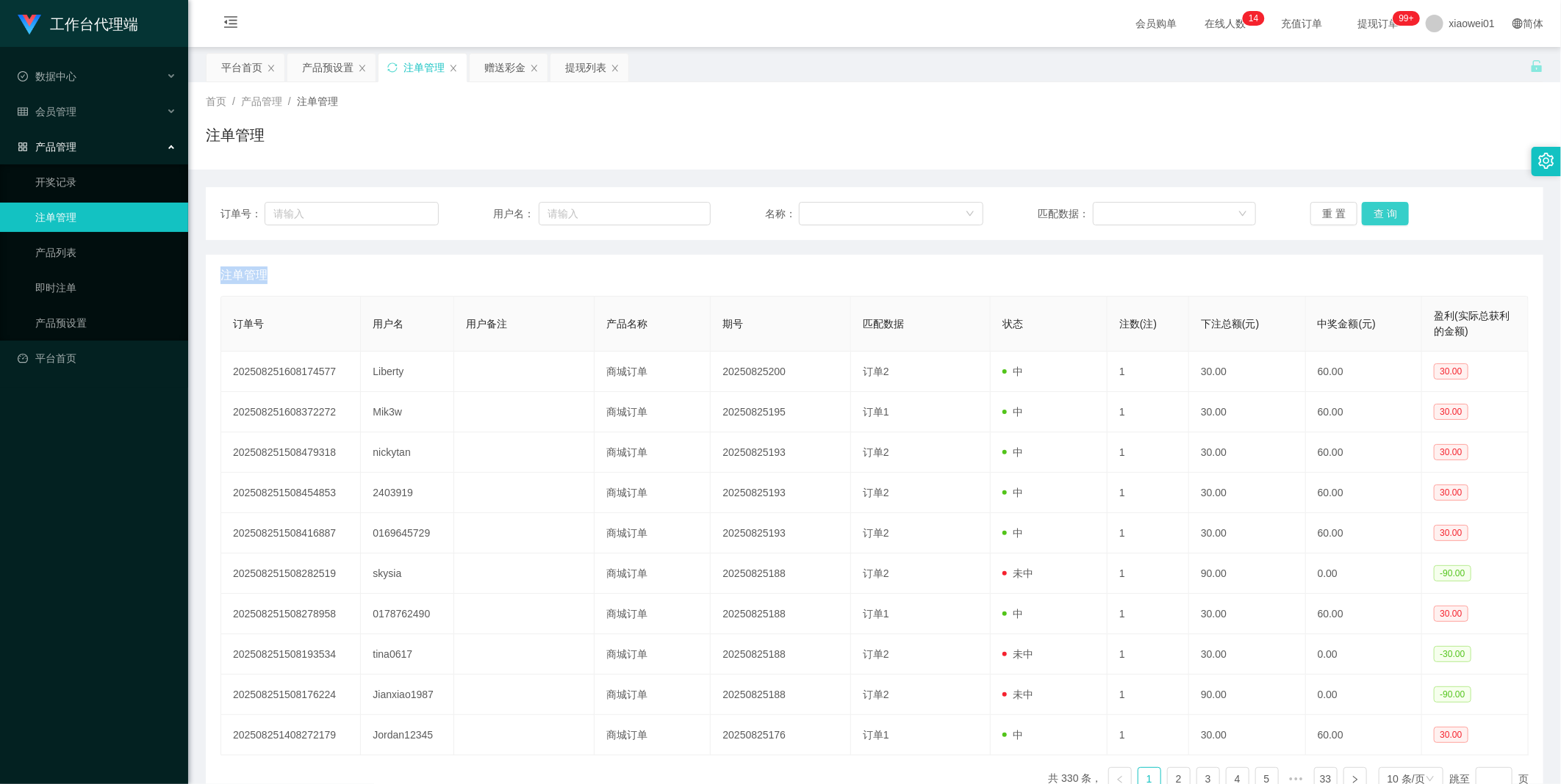
click at [1385, 212] on button "查 询" at bounding box center [1385, 213] width 47 height 24
click at [1385, 212] on div "重 置 查 询" at bounding box center [1419, 213] width 218 height 24
click at [1385, 212] on button "查 询" at bounding box center [1385, 213] width 47 height 24
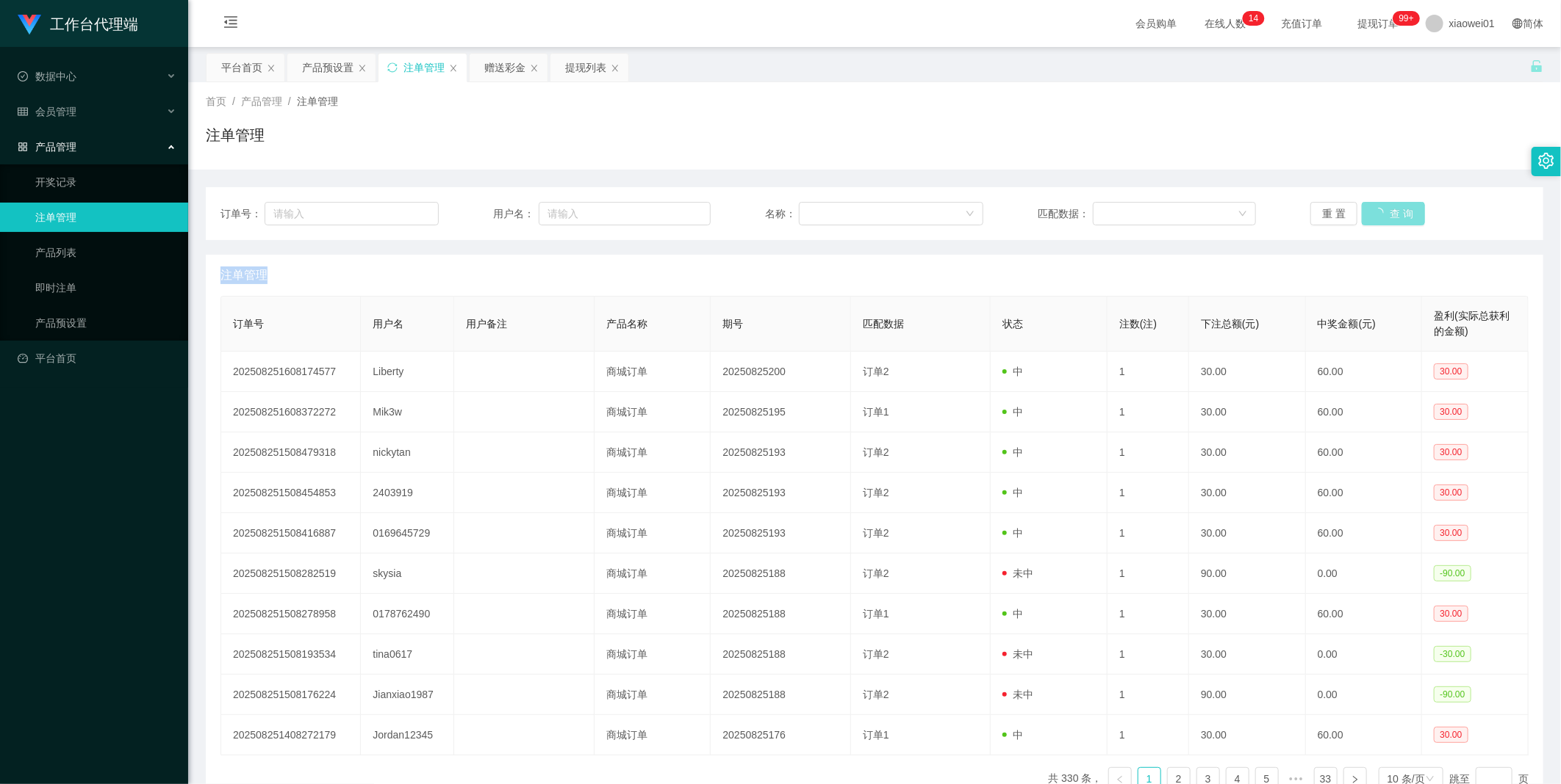
click at [1385, 212] on div "重 置 查 询" at bounding box center [1419, 213] width 218 height 24
click at [1385, 212] on button "查 询" at bounding box center [1385, 213] width 47 height 24
click at [1385, 212] on button "查 询" at bounding box center [1393, 213] width 64 height 24
click at [1385, 212] on button "查 询" at bounding box center [1385, 213] width 47 height 24
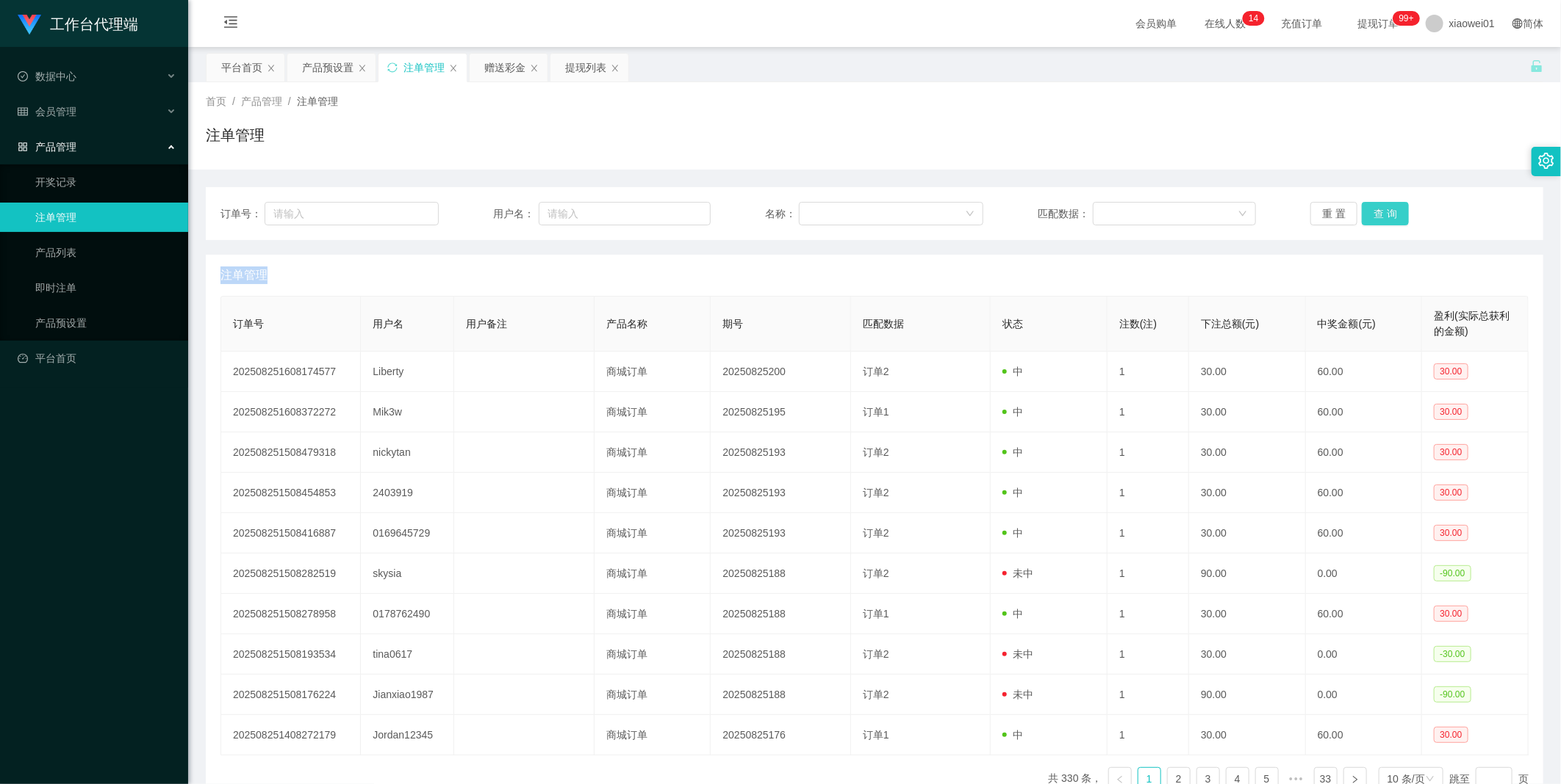
click at [1385, 212] on button "查 询" at bounding box center [1385, 213] width 47 height 24
click at [1385, 212] on div "重 置 查 询" at bounding box center [1419, 213] width 218 height 24
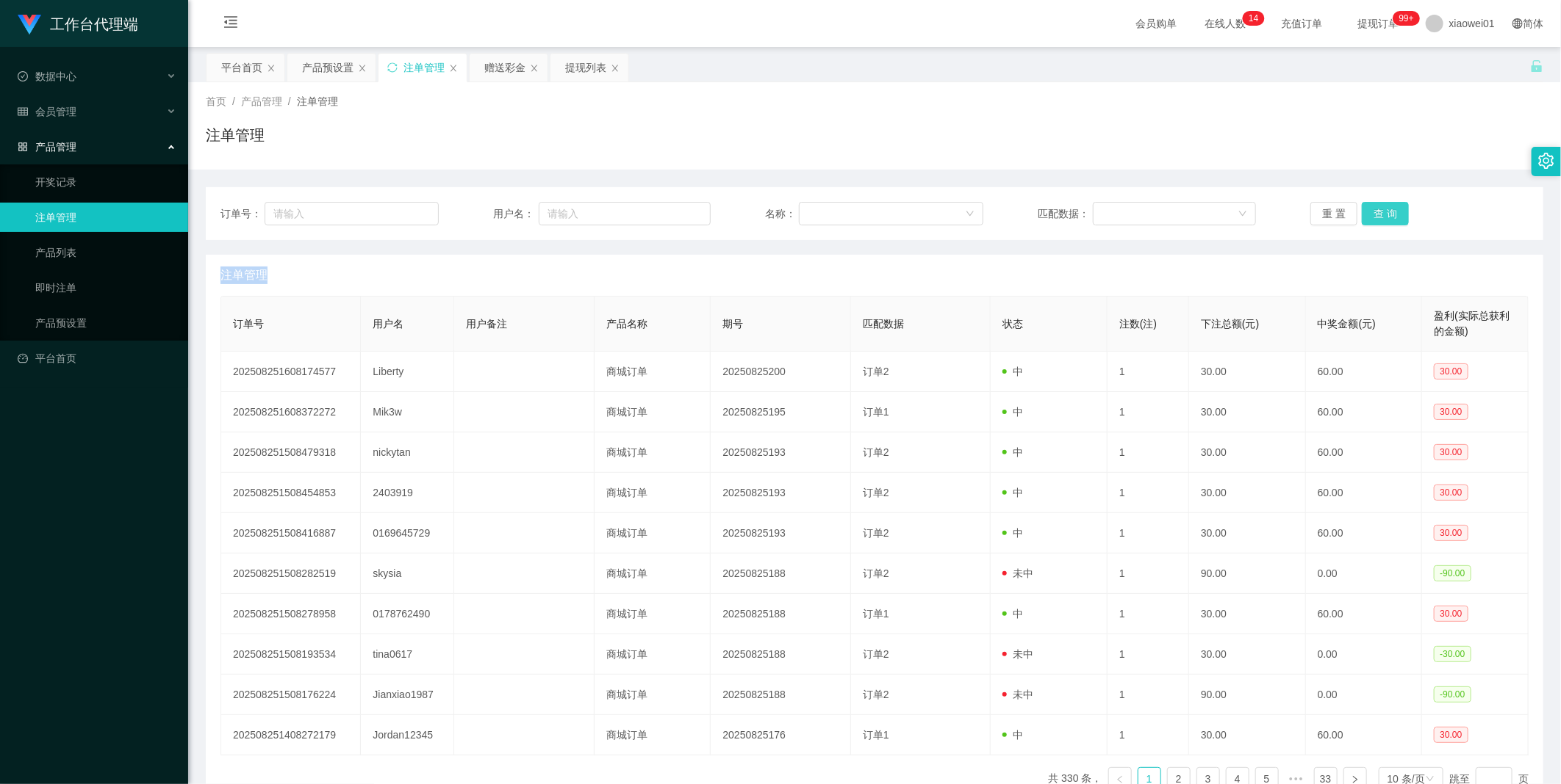
click at [1385, 212] on button "查 询" at bounding box center [1385, 213] width 47 height 24
click at [1385, 212] on button "查 询" at bounding box center [1393, 213] width 64 height 24
click at [1385, 212] on div "重 置 查 询" at bounding box center [1419, 213] width 218 height 24
click at [1385, 212] on button "查 询" at bounding box center [1385, 213] width 47 height 24
click at [1385, 212] on div "重 置 查 询" at bounding box center [1419, 213] width 218 height 24
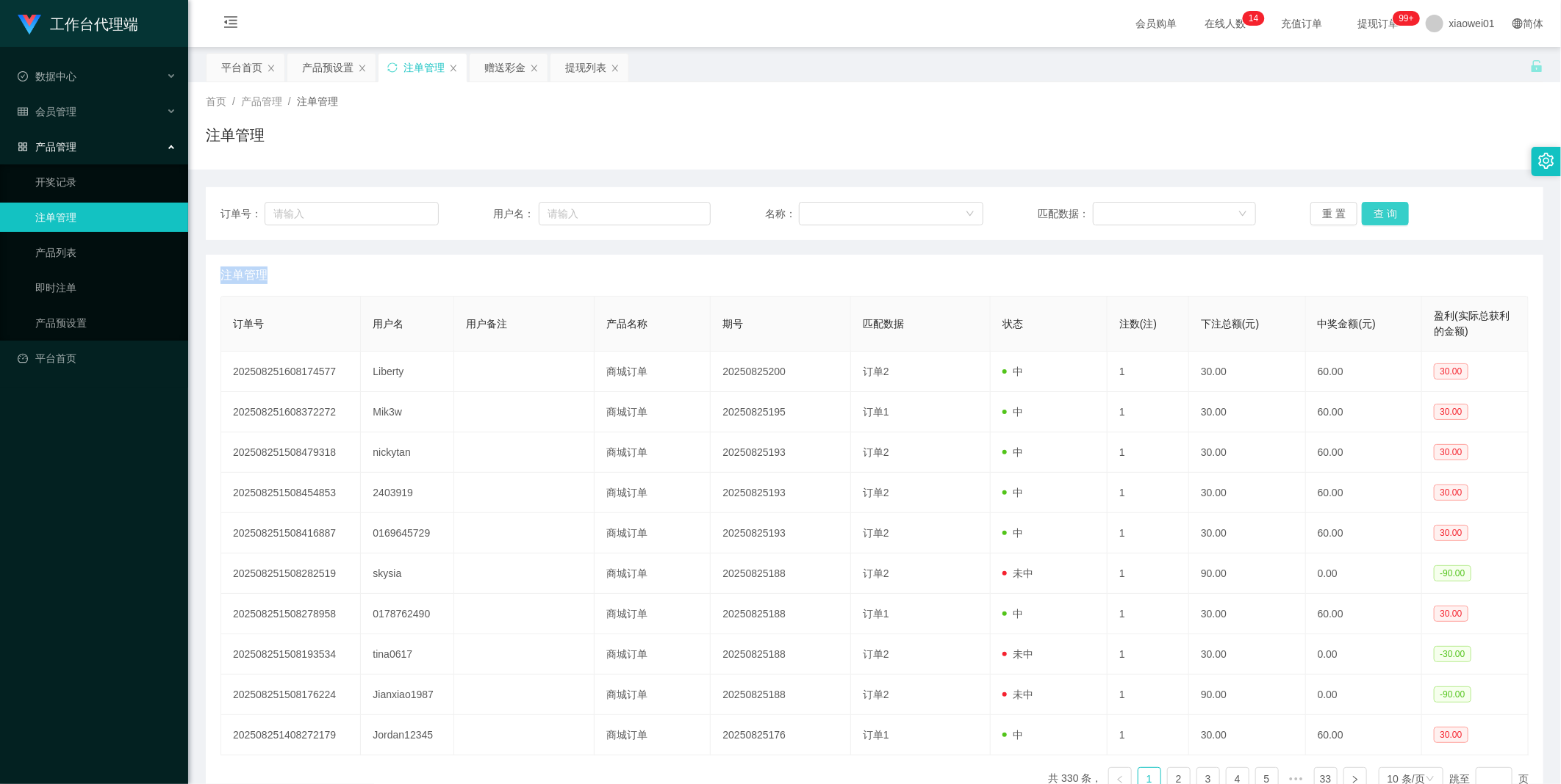
click at [1385, 212] on button "查 询" at bounding box center [1385, 213] width 47 height 24
click at [1385, 212] on div "重 置 查 询" at bounding box center [1419, 213] width 218 height 24
click at [1385, 212] on button "查 询" at bounding box center [1385, 213] width 47 height 24
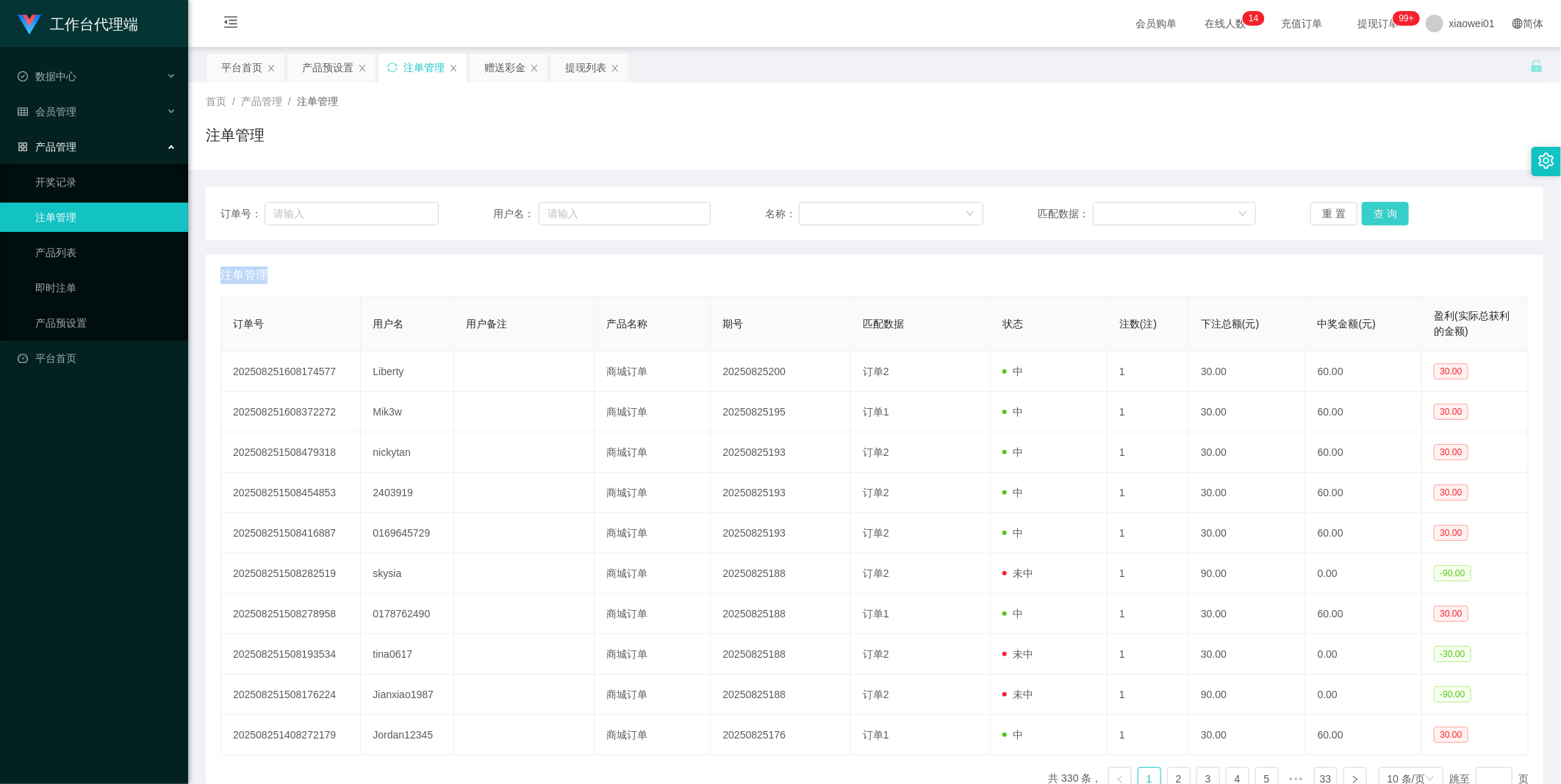
click at [1385, 212] on div "重 置 查 询" at bounding box center [1419, 213] width 218 height 24
click at [1385, 212] on button "查 询" at bounding box center [1385, 213] width 47 height 24
click at [1385, 212] on button "查 询" at bounding box center [1393, 213] width 64 height 24
click at [1385, 212] on div "重 置 查 询" at bounding box center [1419, 213] width 218 height 24
click at [1385, 212] on button "查 询" at bounding box center [1385, 213] width 47 height 24
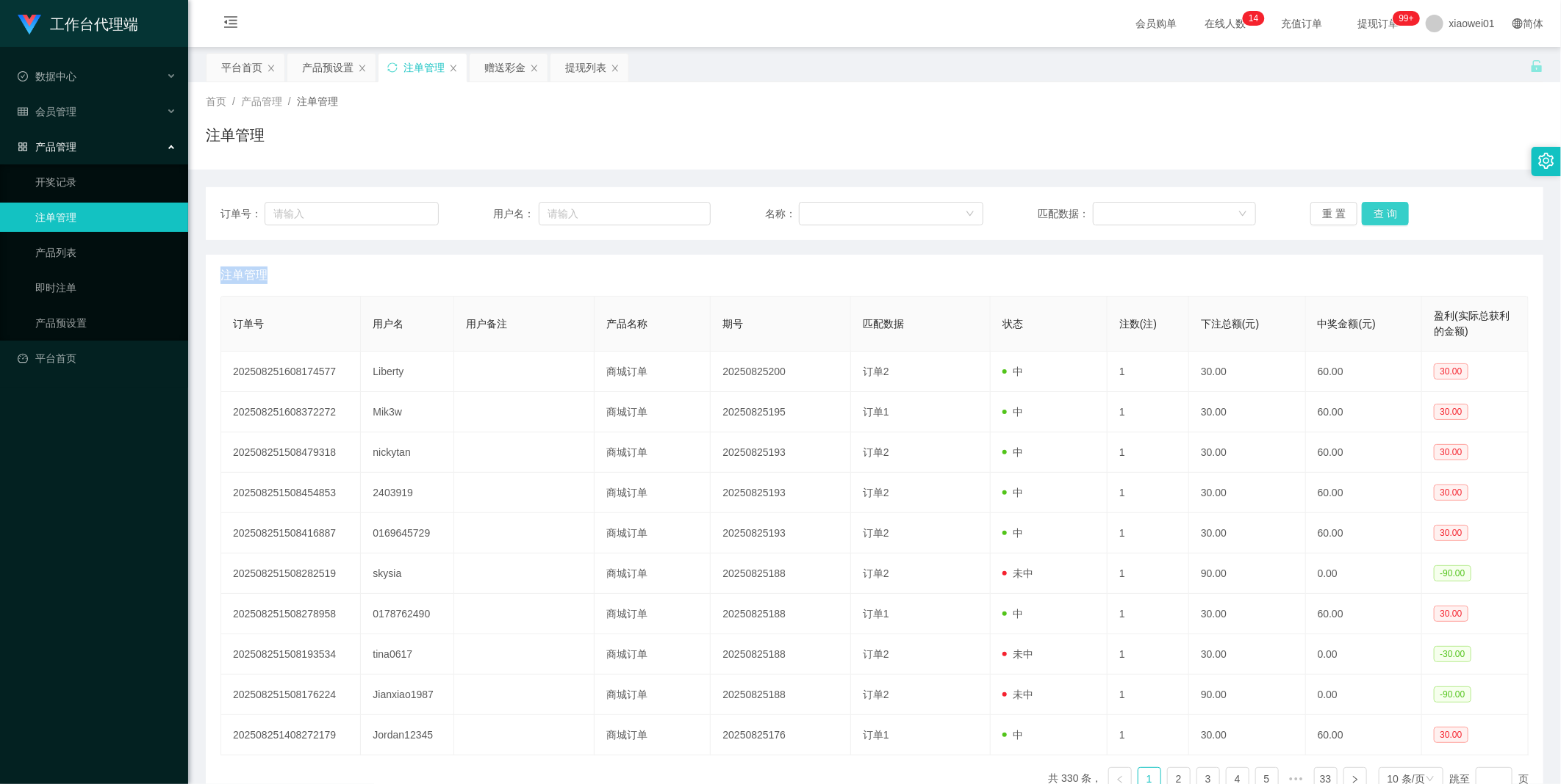
click at [1385, 212] on button "查 询" at bounding box center [1385, 213] width 47 height 24
click at [1385, 212] on div "重 置 查 询" at bounding box center [1419, 213] width 218 height 24
click at [1385, 212] on button "查 询" at bounding box center [1385, 213] width 47 height 24
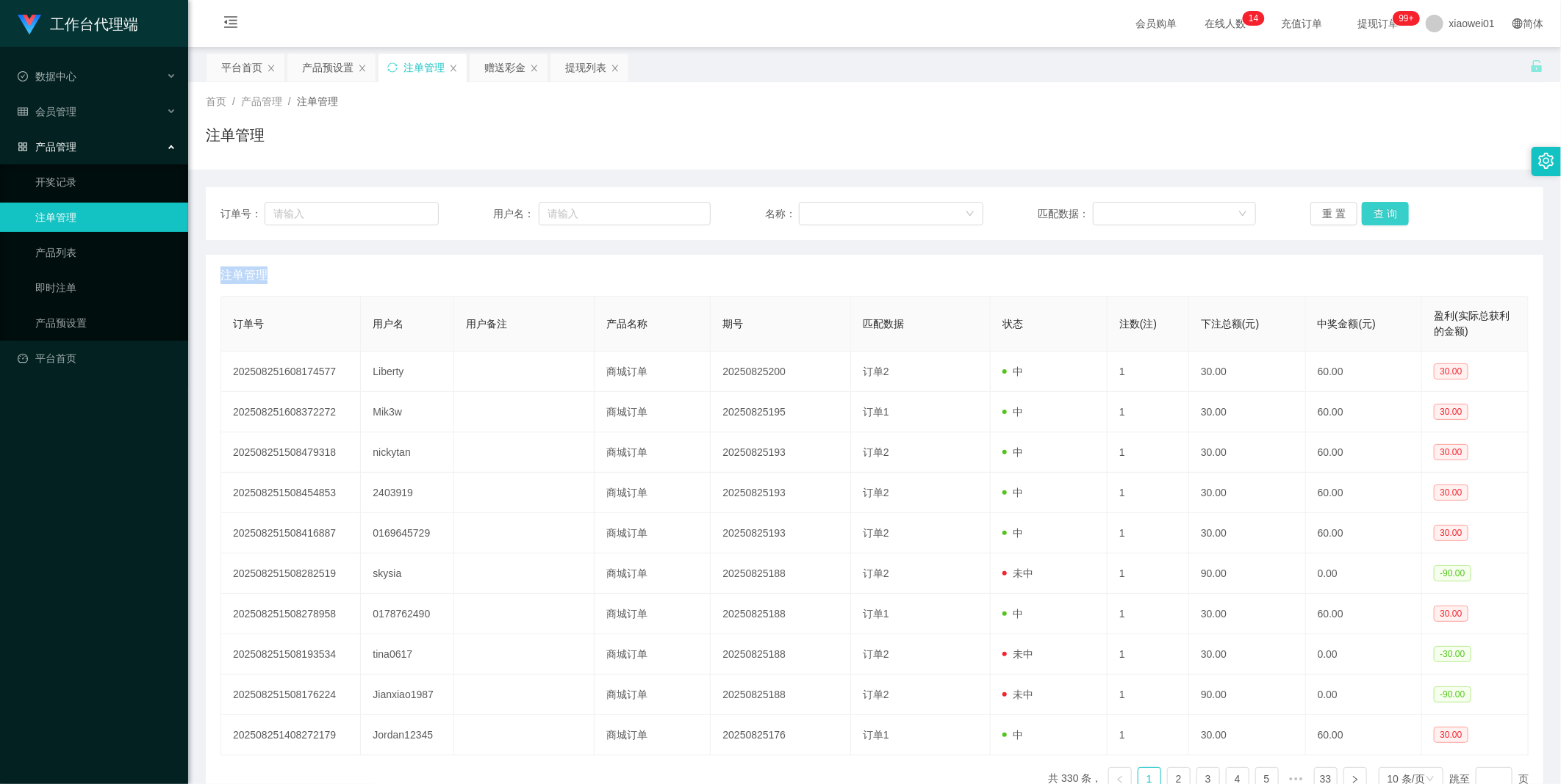
click at [1385, 212] on button "查 询" at bounding box center [1385, 213] width 47 height 24
click at [1385, 212] on div "重 置 查 询" at bounding box center [1419, 213] width 218 height 24
click at [1385, 212] on button "查 询" at bounding box center [1385, 213] width 47 height 24
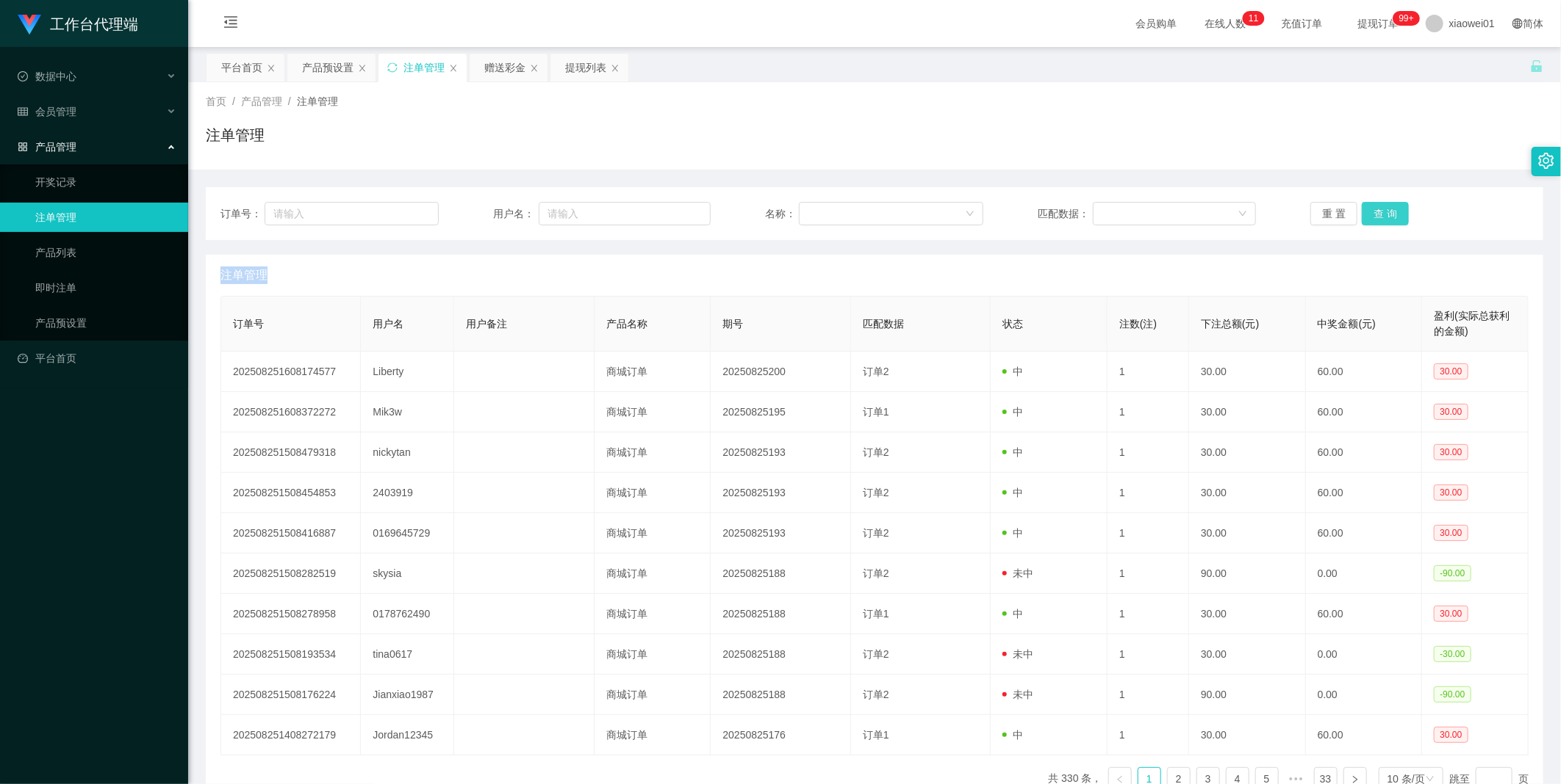
click at [1385, 212] on button "查 询" at bounding box center [1385, 213] width 47 height 24
click at [1385, 212] on button "查 询" at bounding box center [1393, 213] width 64 height 24
click at [1385, 212] on div "重 置 查 询" at bounding box center [1419, 213] width 218 height 24
click at [1385, 212] on button "查 询" at bounding box center [1385, 213] width 47 height 24
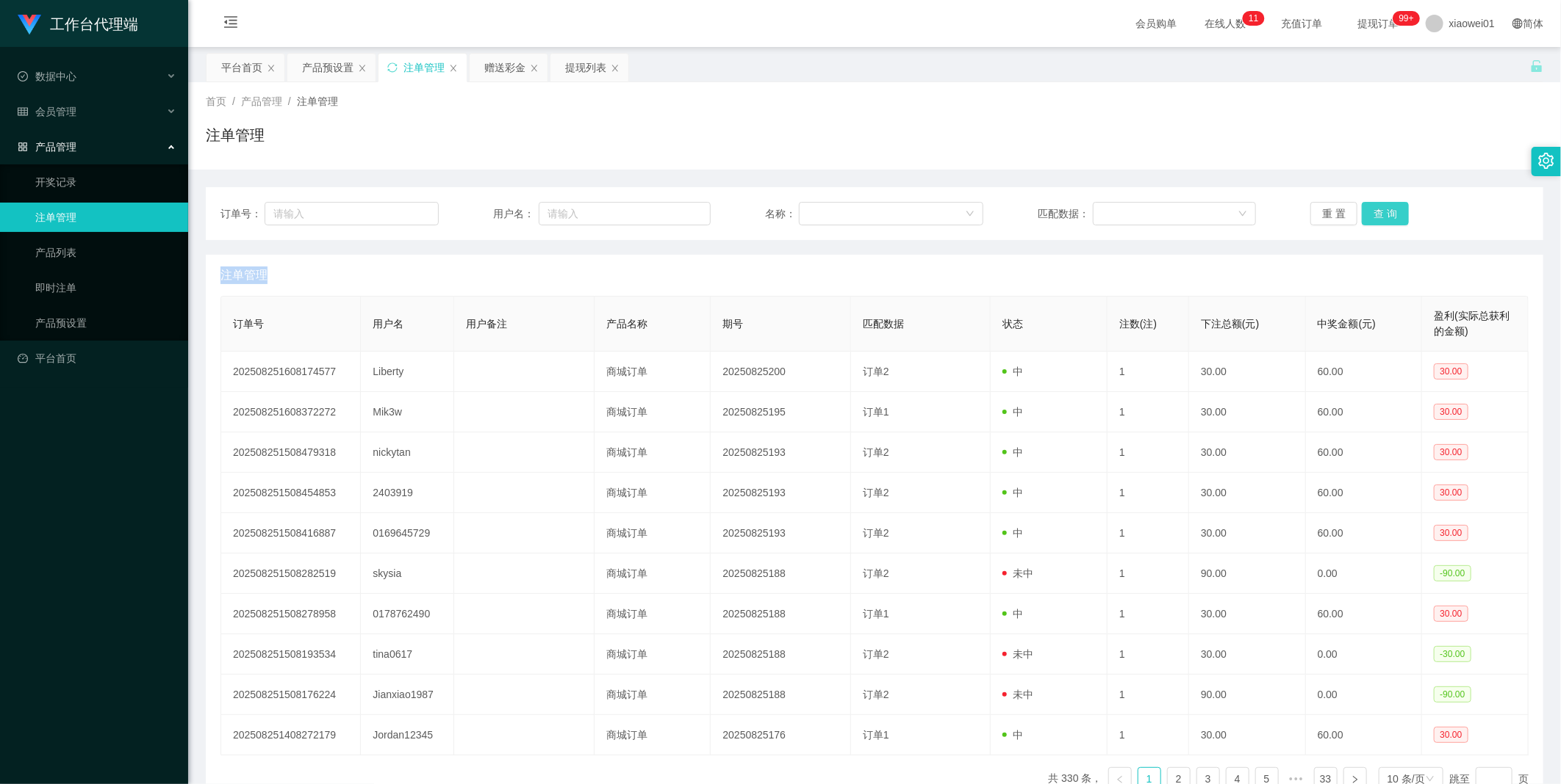
click at [1368, 208] on button "查 询" at bounding box center [1385, 213] width 47 height 24
click at [335, 59] on div "产品预设置" at bounding box center [327, 68] width 51 height 28
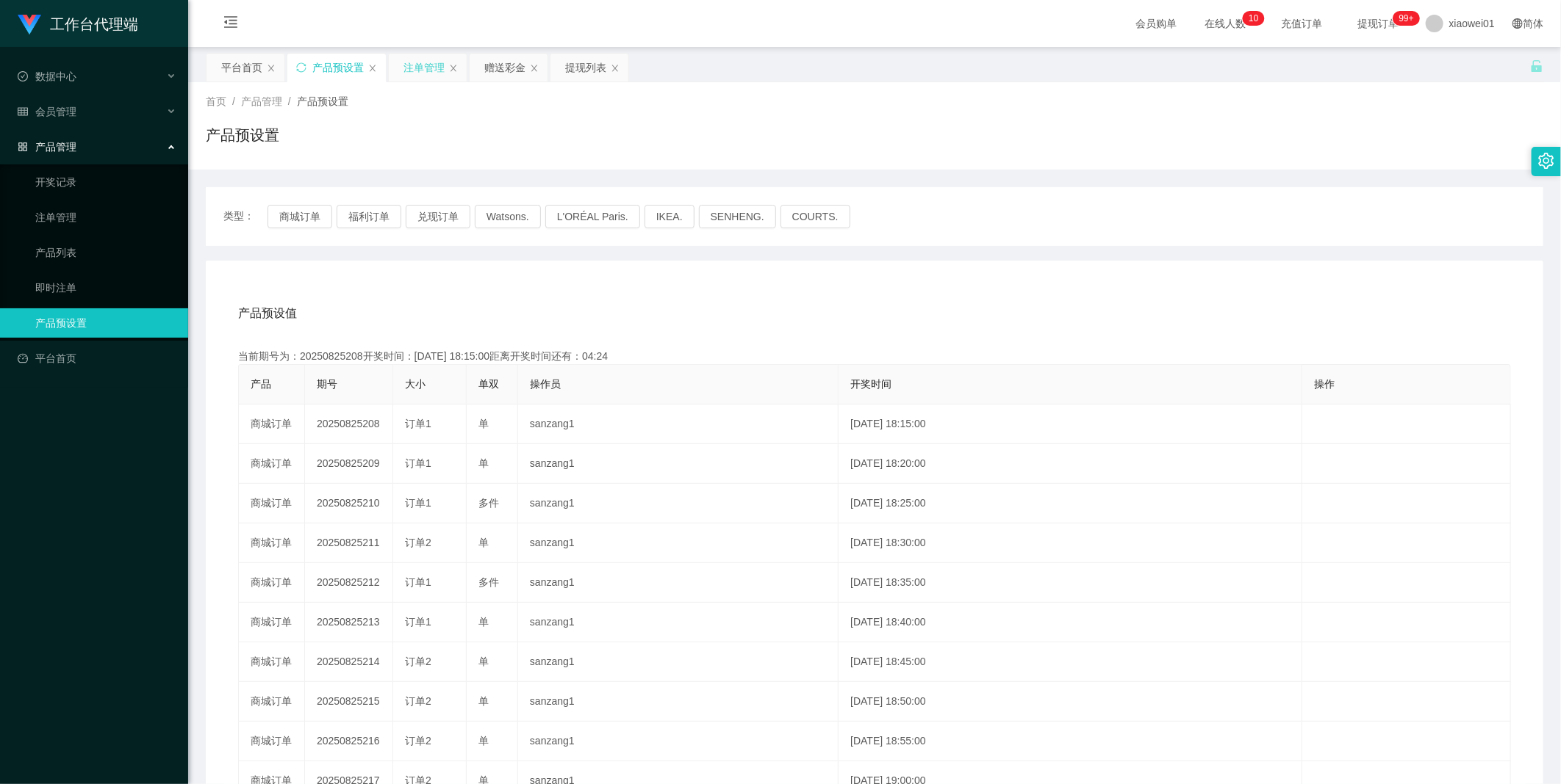
click at [420, 70] on div "注单管理" at bounding box center [424, 68] width 41 height 28
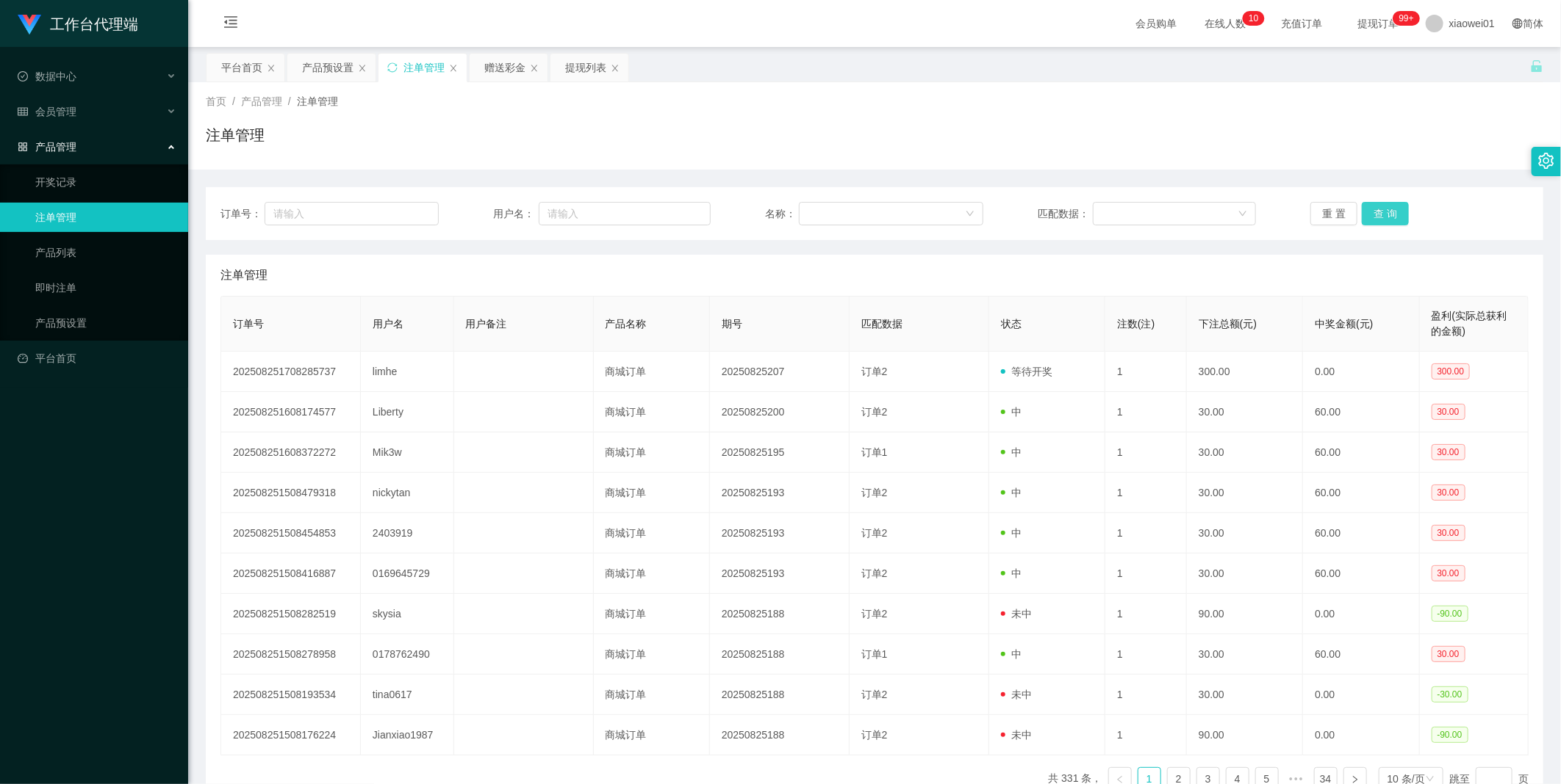
click at [1377, 208] on button "查 询" at bounding box center [1385, 213] width 47 height 24
click at [1377, 208] on div "重 置 查 询" at bounding box center [1419, 213] width 218 height 24
click at [1377, 208] on button "查 询" at bounding box center [1385, 213] width 47 height 24
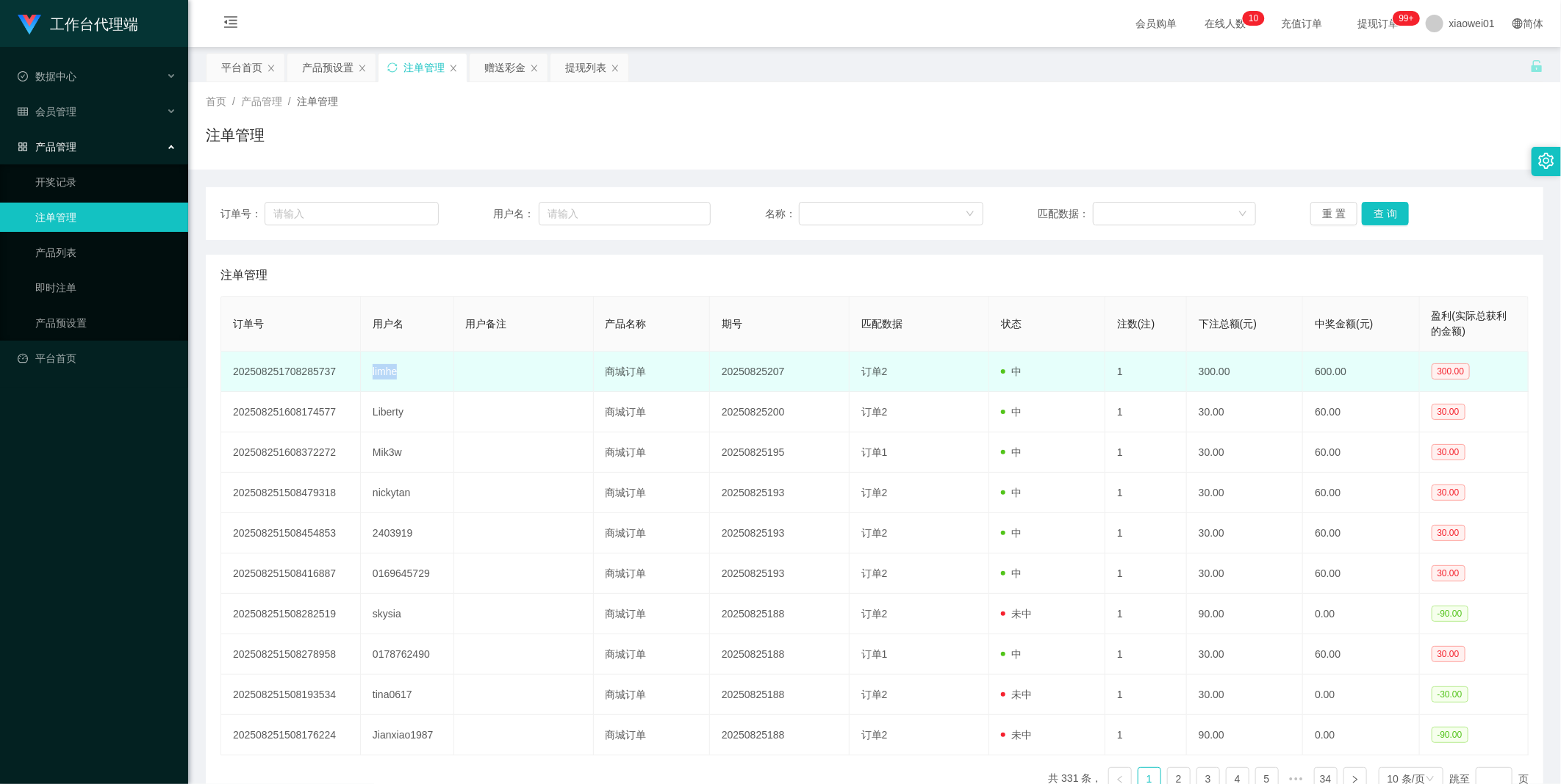
drag, startPoint x: 404, startPoint y: 371, endPoint x: 370, endPoint y: 368, distance: 34.1
click at [370, 368] on td "limhe" at bounding box center [408, 372] width 94 height 41
copy td "limhe"
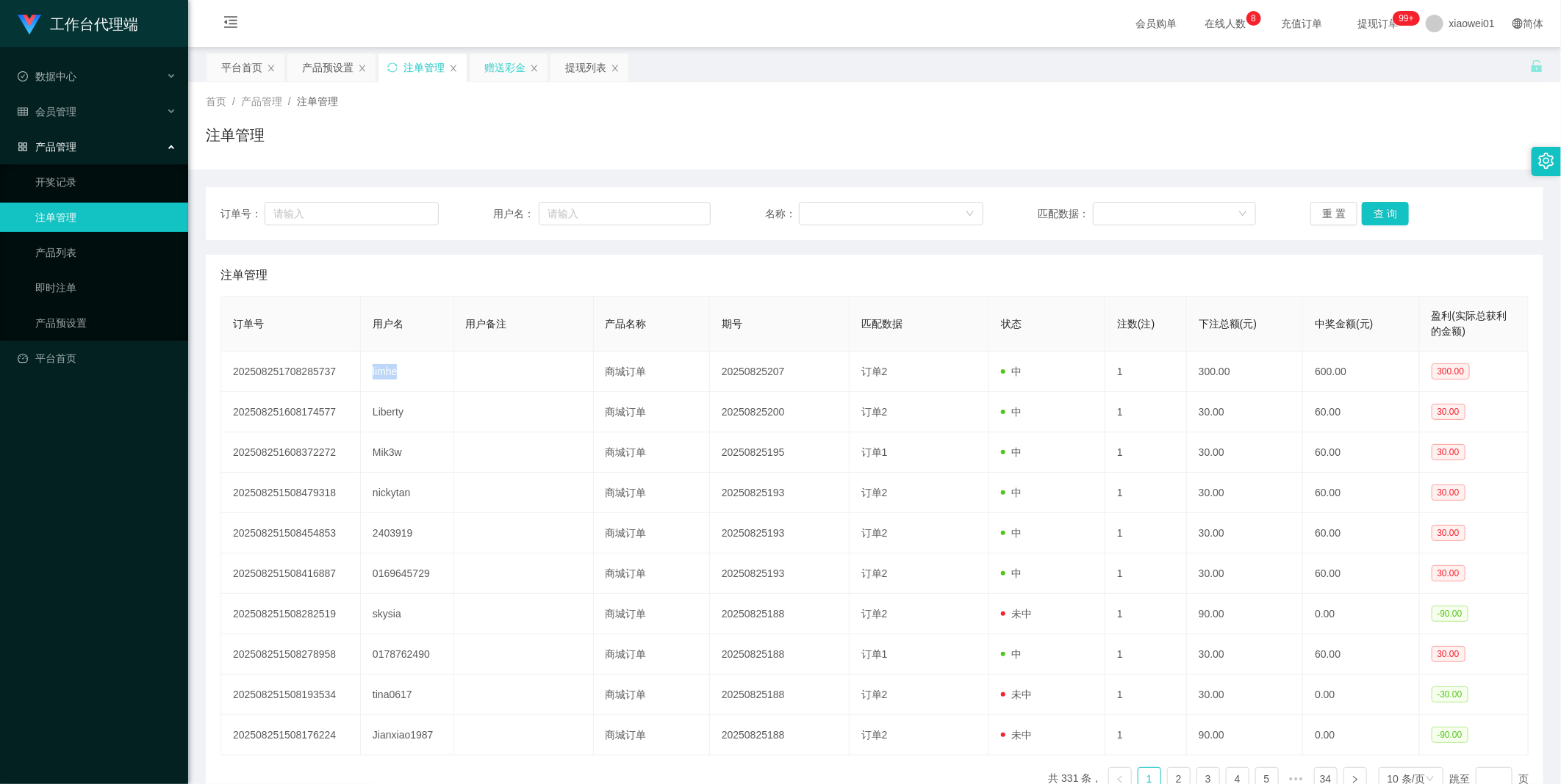
click at [502, 66] on div "赠送彩金" at bounding box center [505, 68] width 41 height 28
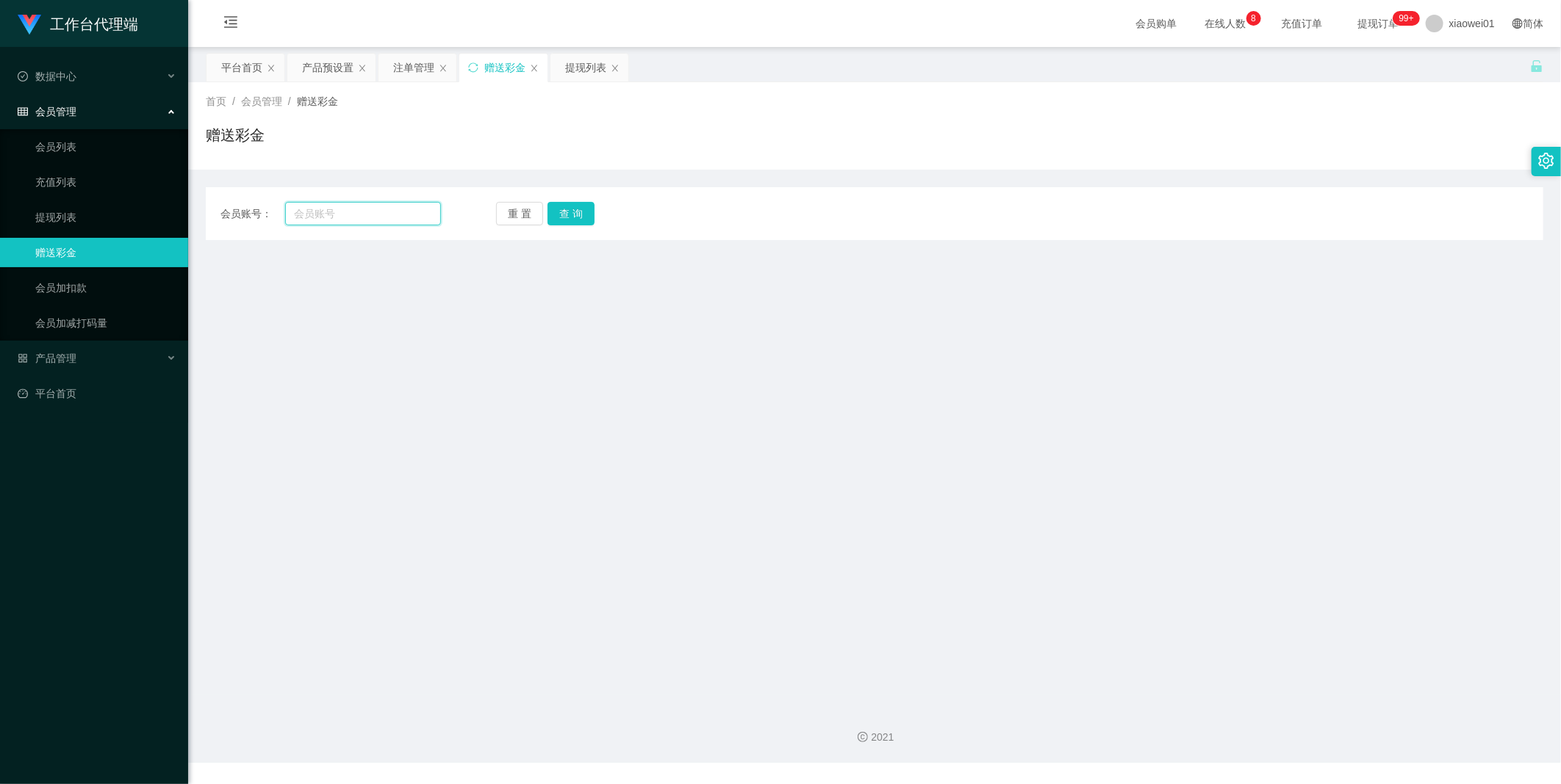
click at [350, 221] on input "text" at bounding box center [363, 213] width 156 height 24
paste input "limhe"
type input "limhe"
click at [568, 218] on button "查 询" at bounding box center [570, 213] width 47 height 24
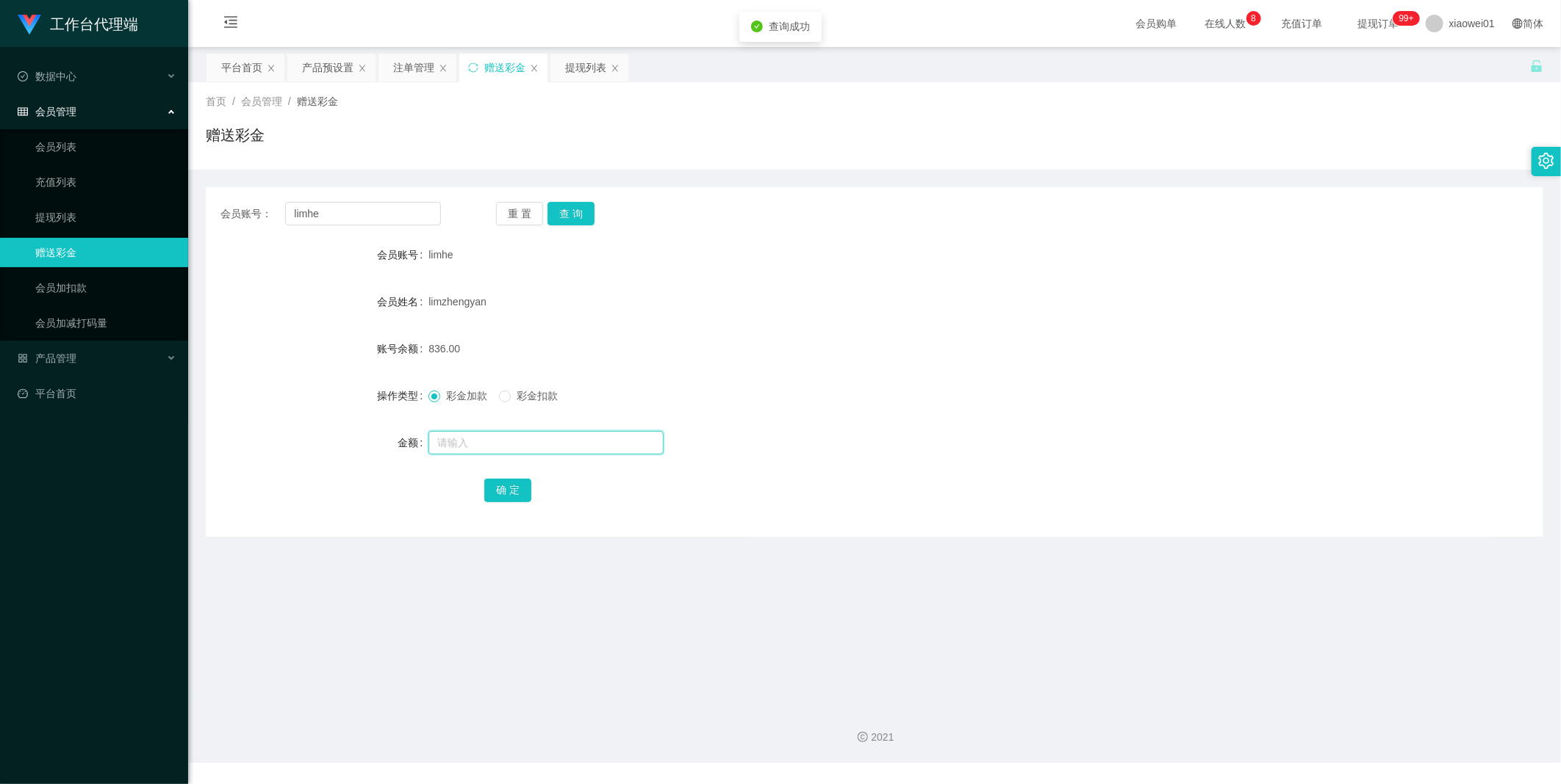
drag, startPoint x: 452, startPoint y: 442, endPoint x: 477, endPoint y: 426, distance: 29.7
click at [453, 442] on input "text" at bounding box center [545, 443] width 235 height 24
click at [450, 445] on input "text" at bounding box center [545, 443] width 235 height 24
type input "v"
